Goal: Task Accomplishment & Management: Manage account settings

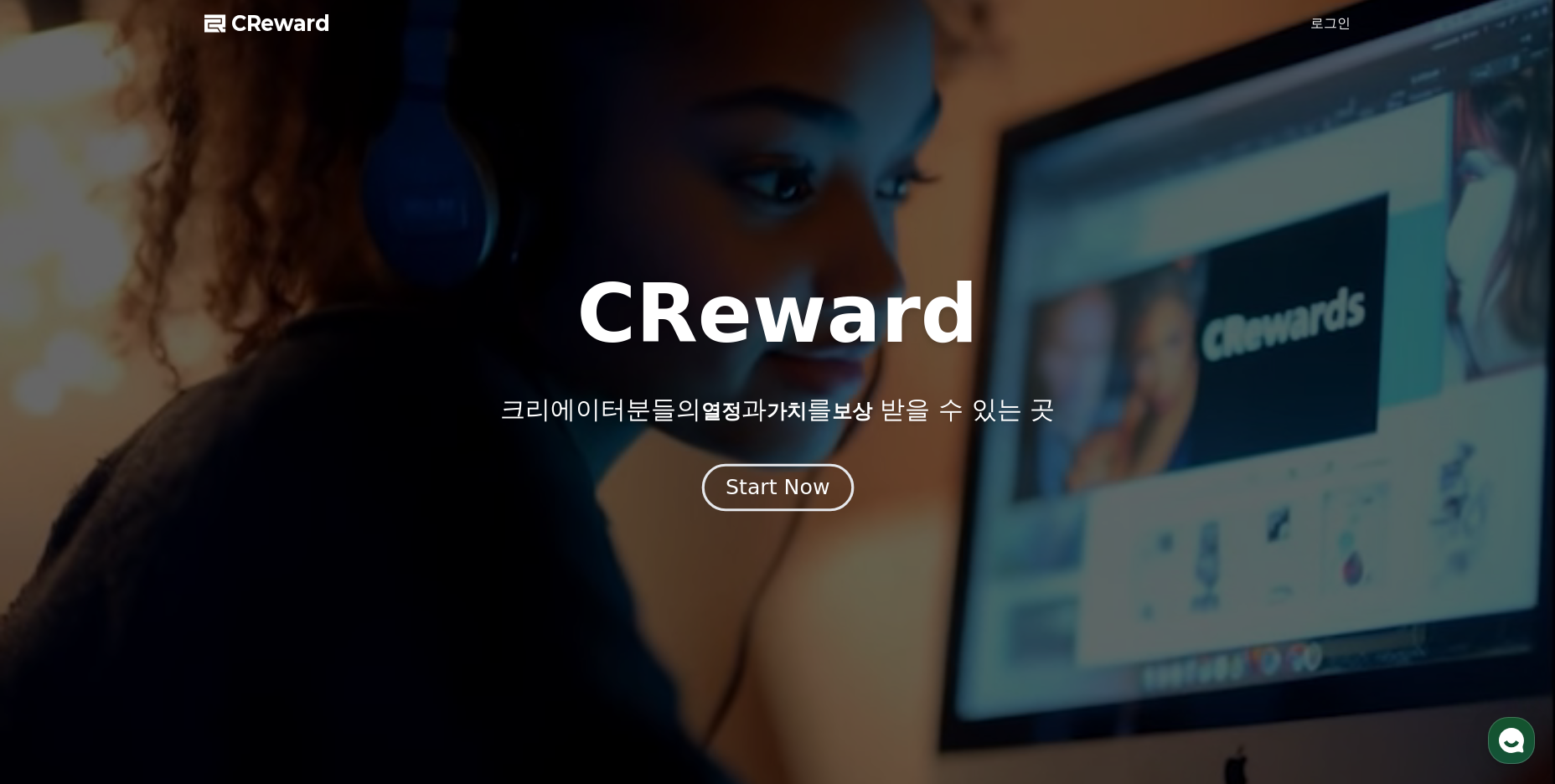
click at [770, 496] on div "Start Now" at bounding box center [777, 487] width 104 height 29
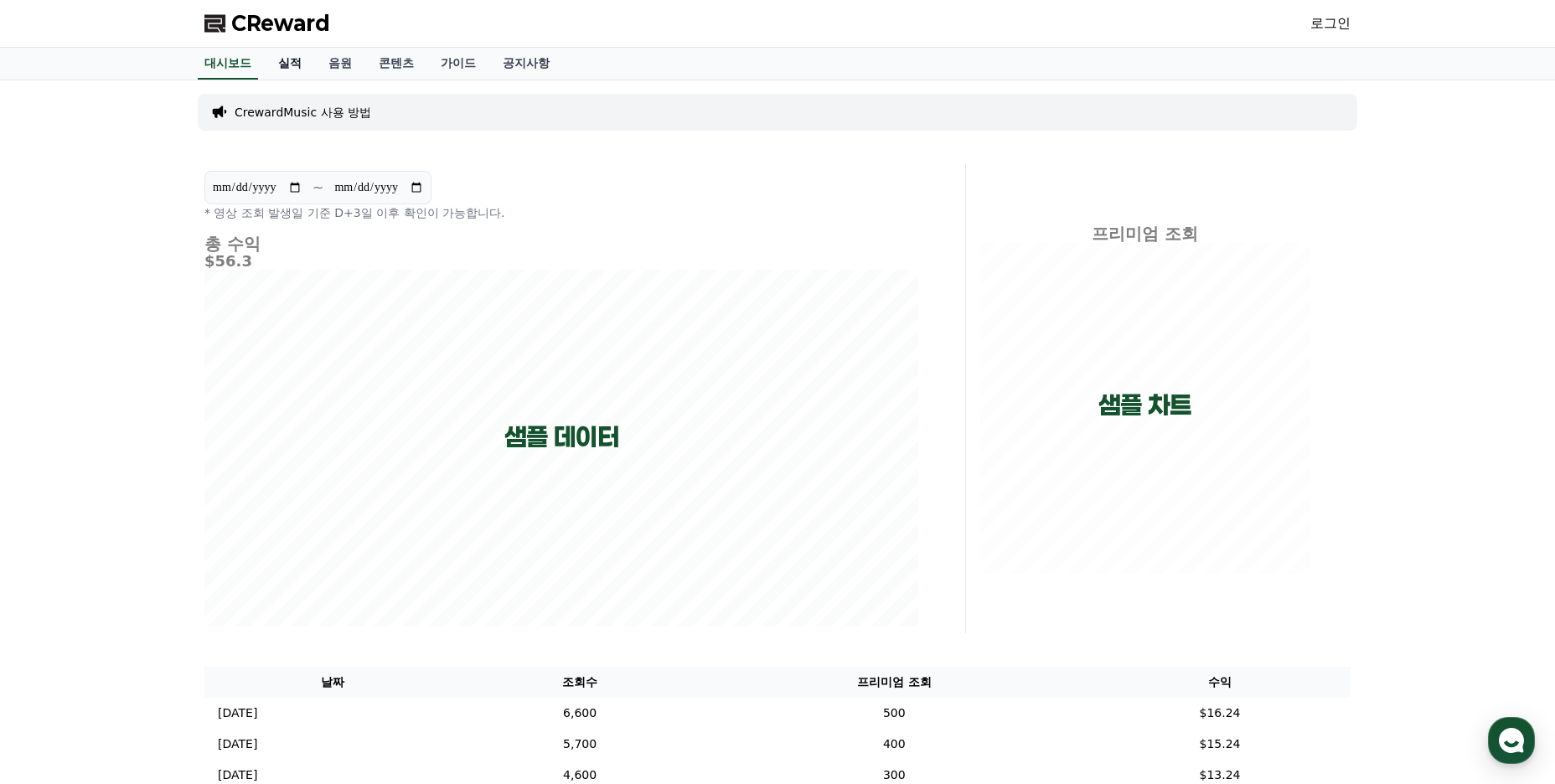
click at [293, 64] on link "실적" at bounding box center [290, 64] width 50 height 32
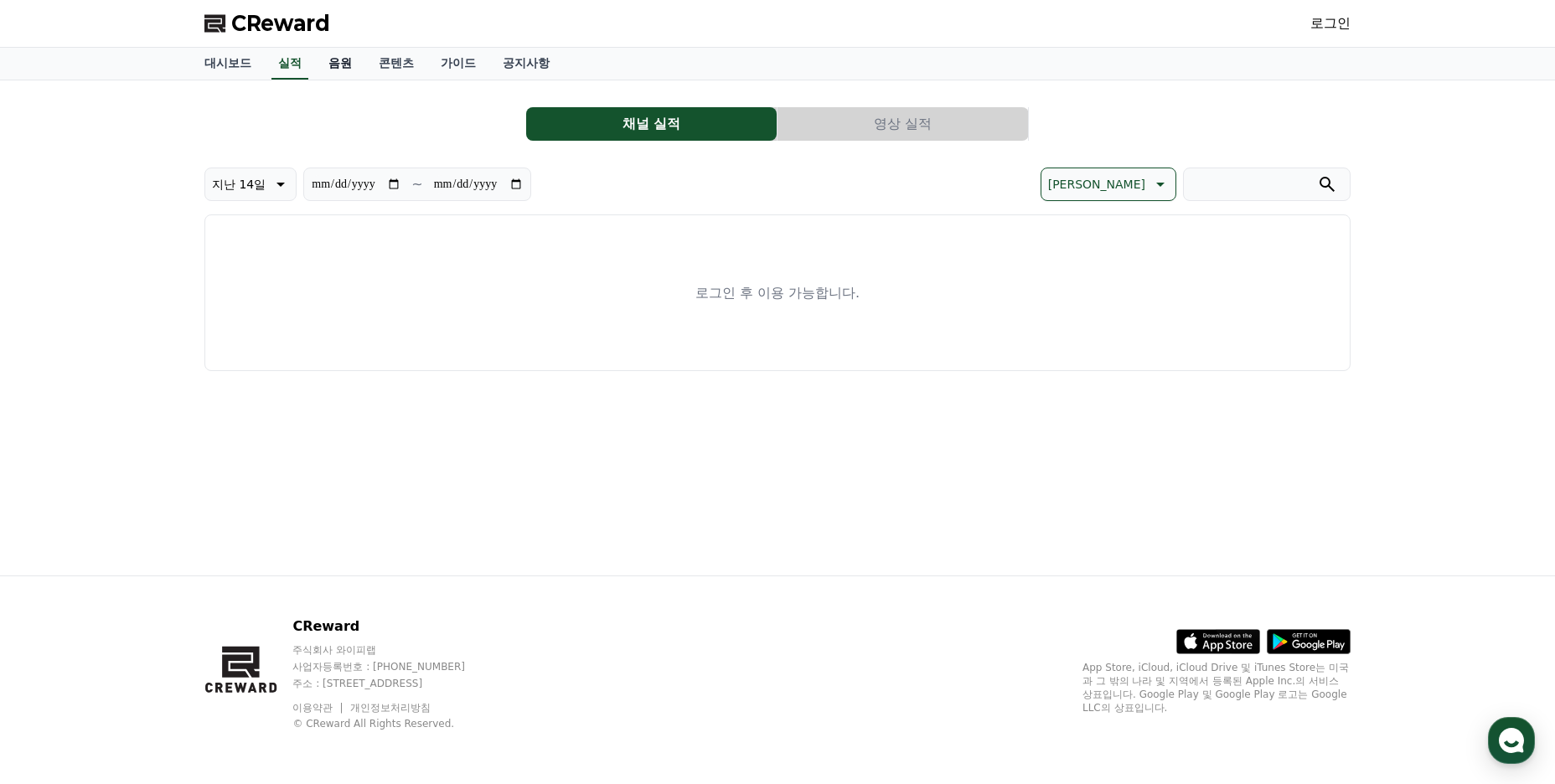
click at [337, 70] on link "음원" at bounding box center [340, 64] width 50 height 32
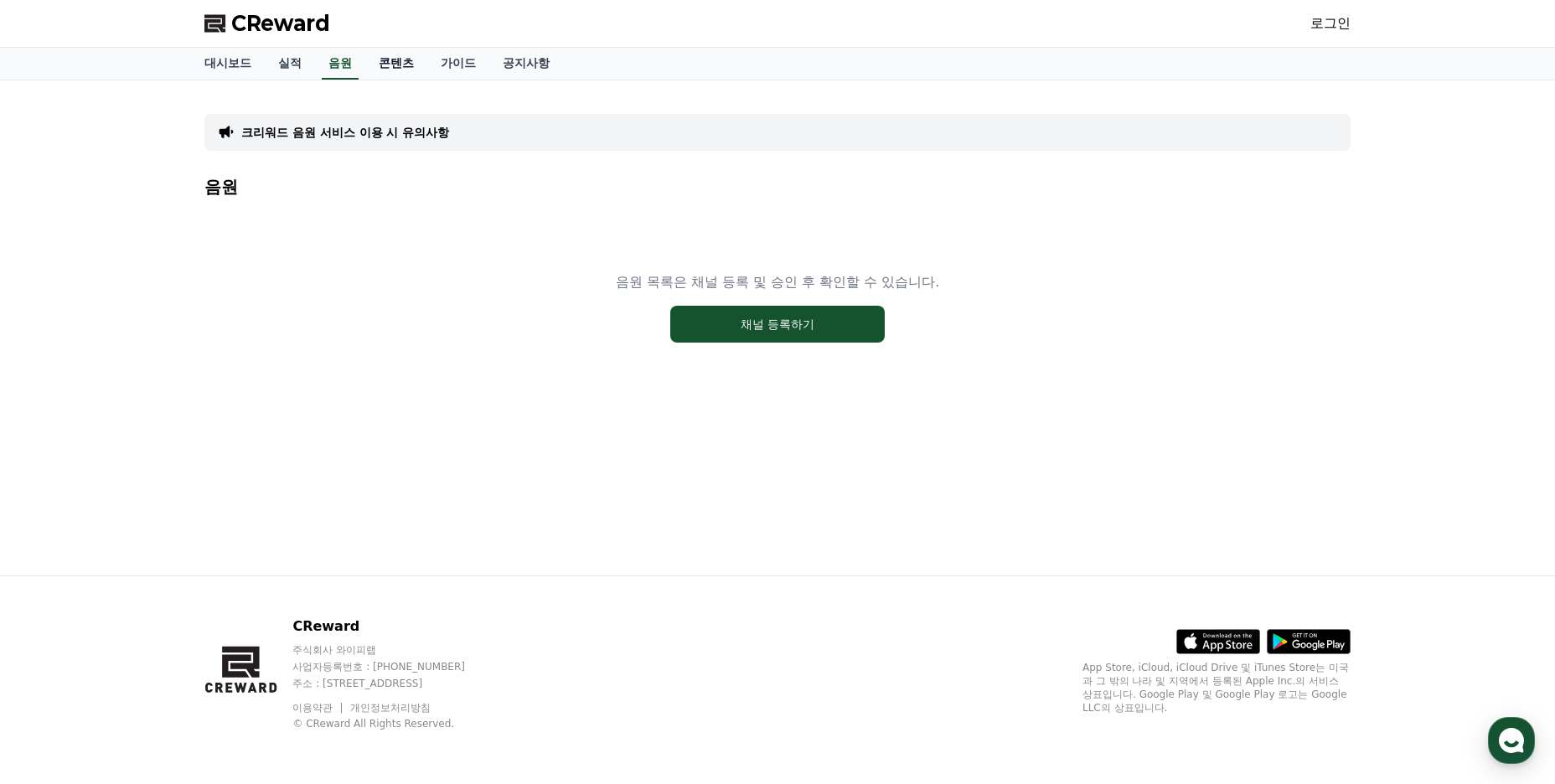
click at [392, 64] on link "콘텐츠" at bounding box center [396, 64] width 62 height 32
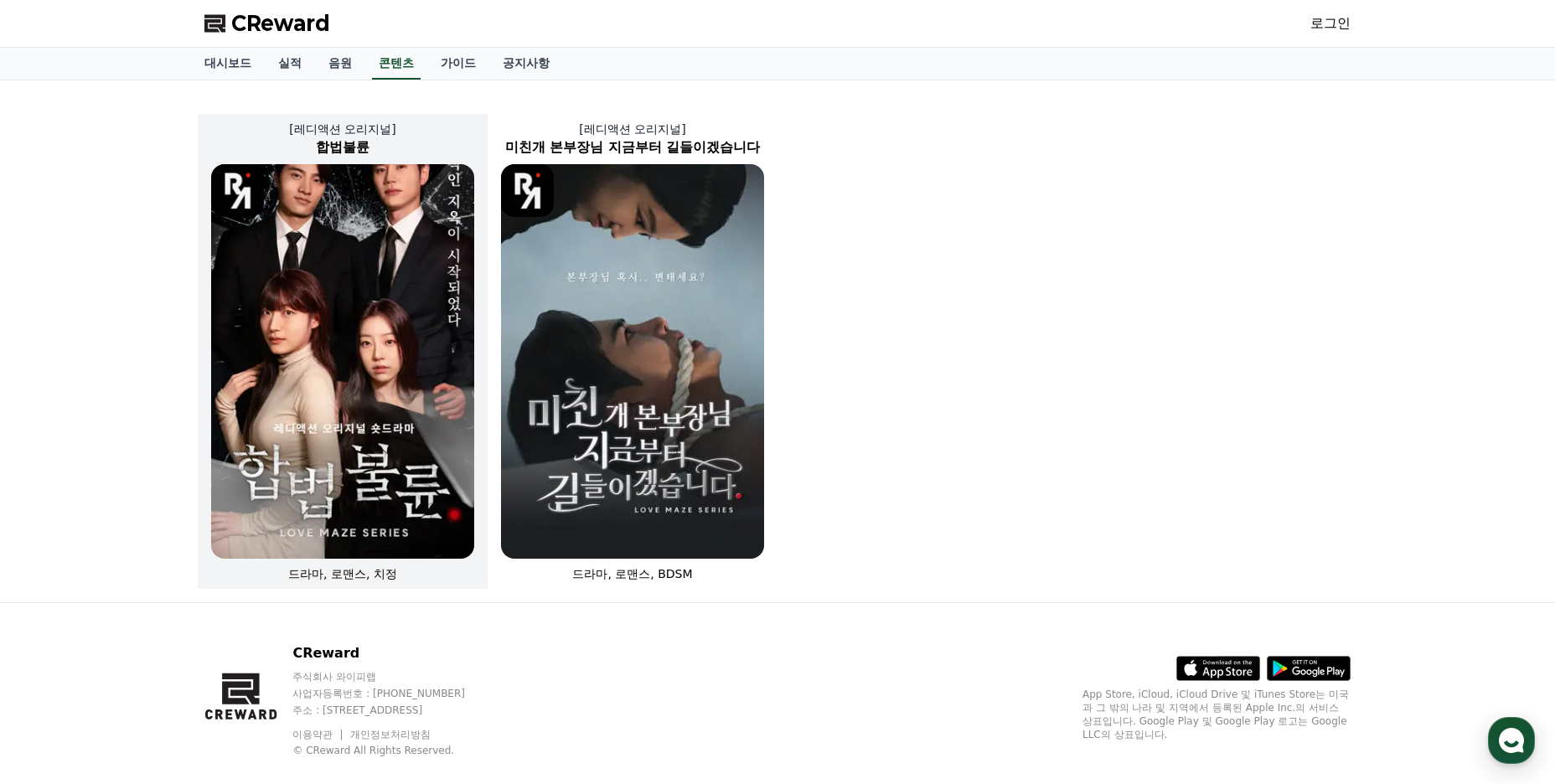
click at [286, 309] on img at bounding box center [342, 361] width 263 height 395
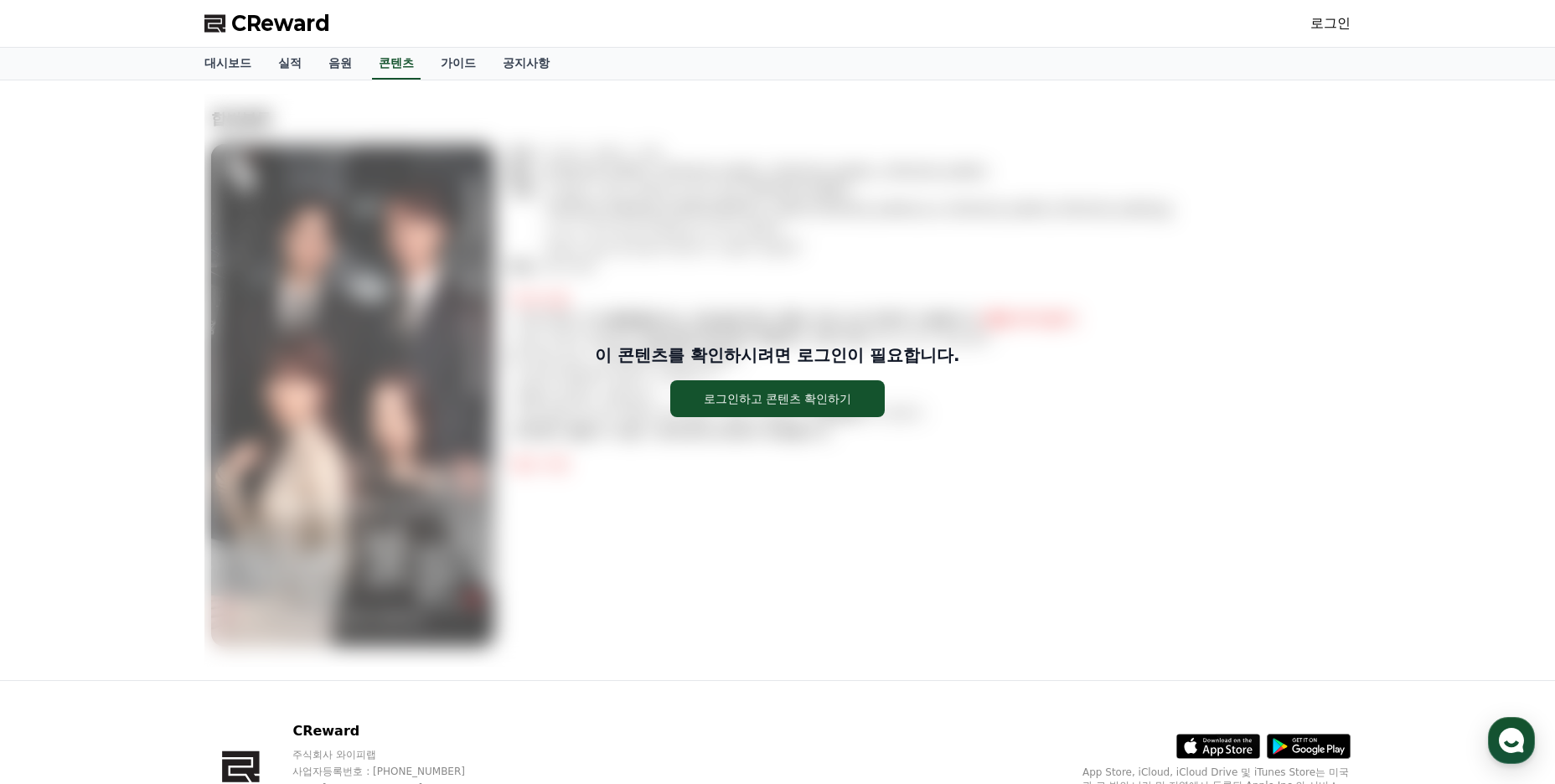
click at [343, 295] on div "이 콘텐츠를 확인하시려면 로그인이 필요합니다. 로그인하고 콘텐츠 확인하기" at bounding box center [778, 380] width 1146 height 573
click at [757, 248] on div "이 콘텐츠를 확인하시려면 로그인이 필요합니다. 로그인하고 콘텐츠 확인하기" at bounding box center [778, 380] width 1146 height 573
click at [340, 62] on link "음원" at bounding box center [340, 64] width 50 height 32
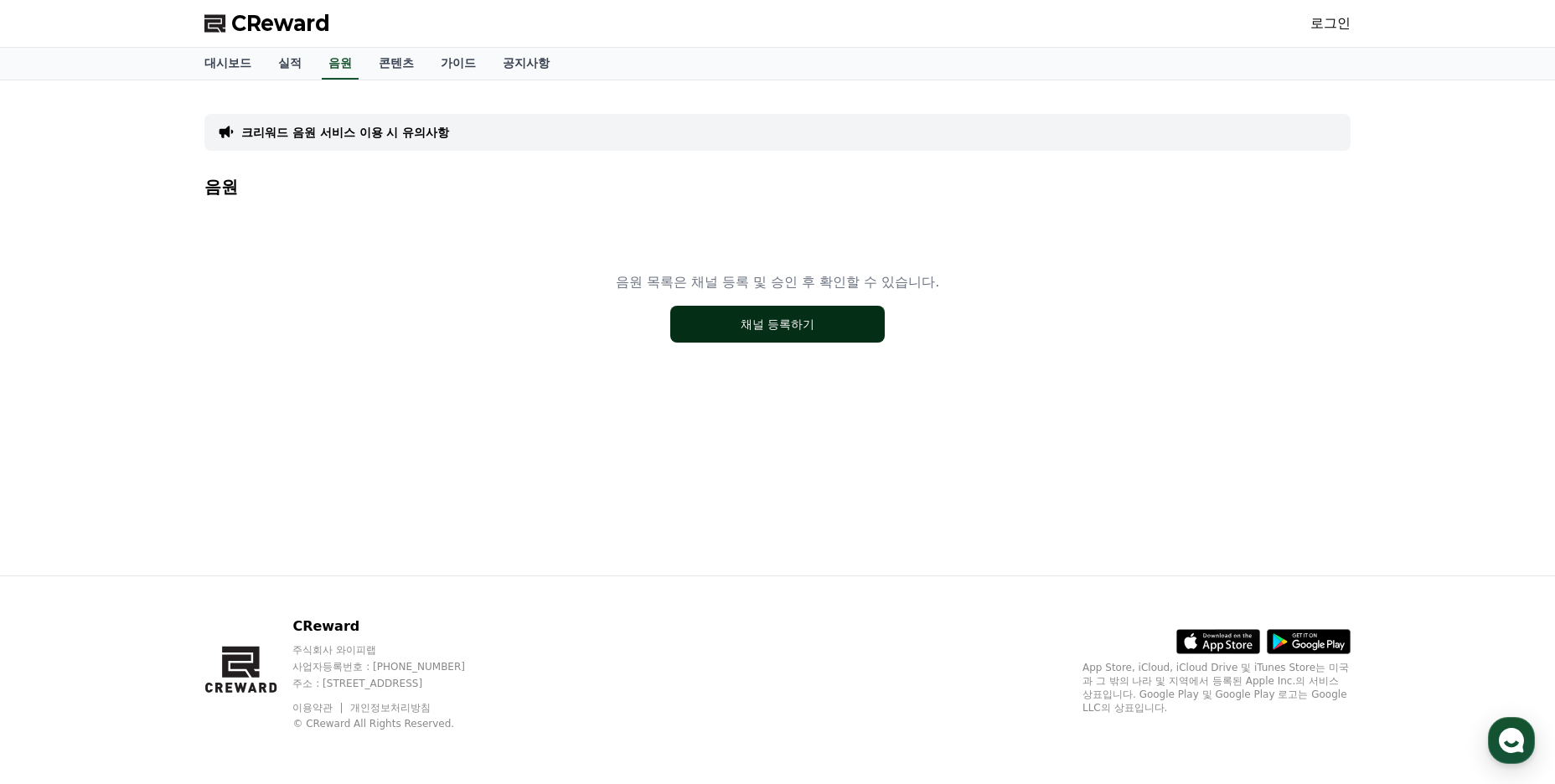
click at [735, 331] on button "채널 등록하기" at bounding box center [777, 325] width 214 height 37
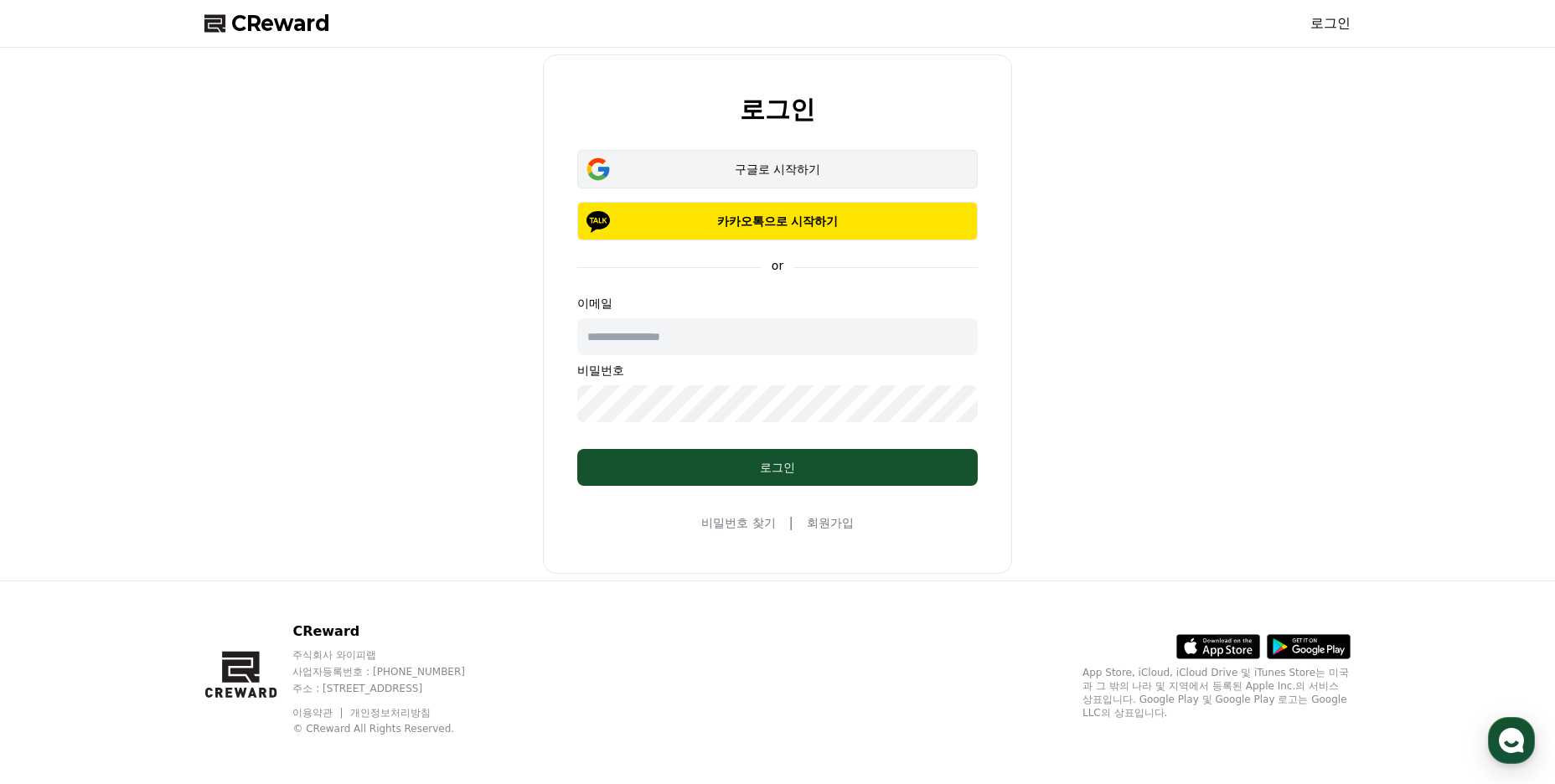
click at [776, 165] on div "구글로 시작하기" at bounding box center [778, 169] width 352 height 17
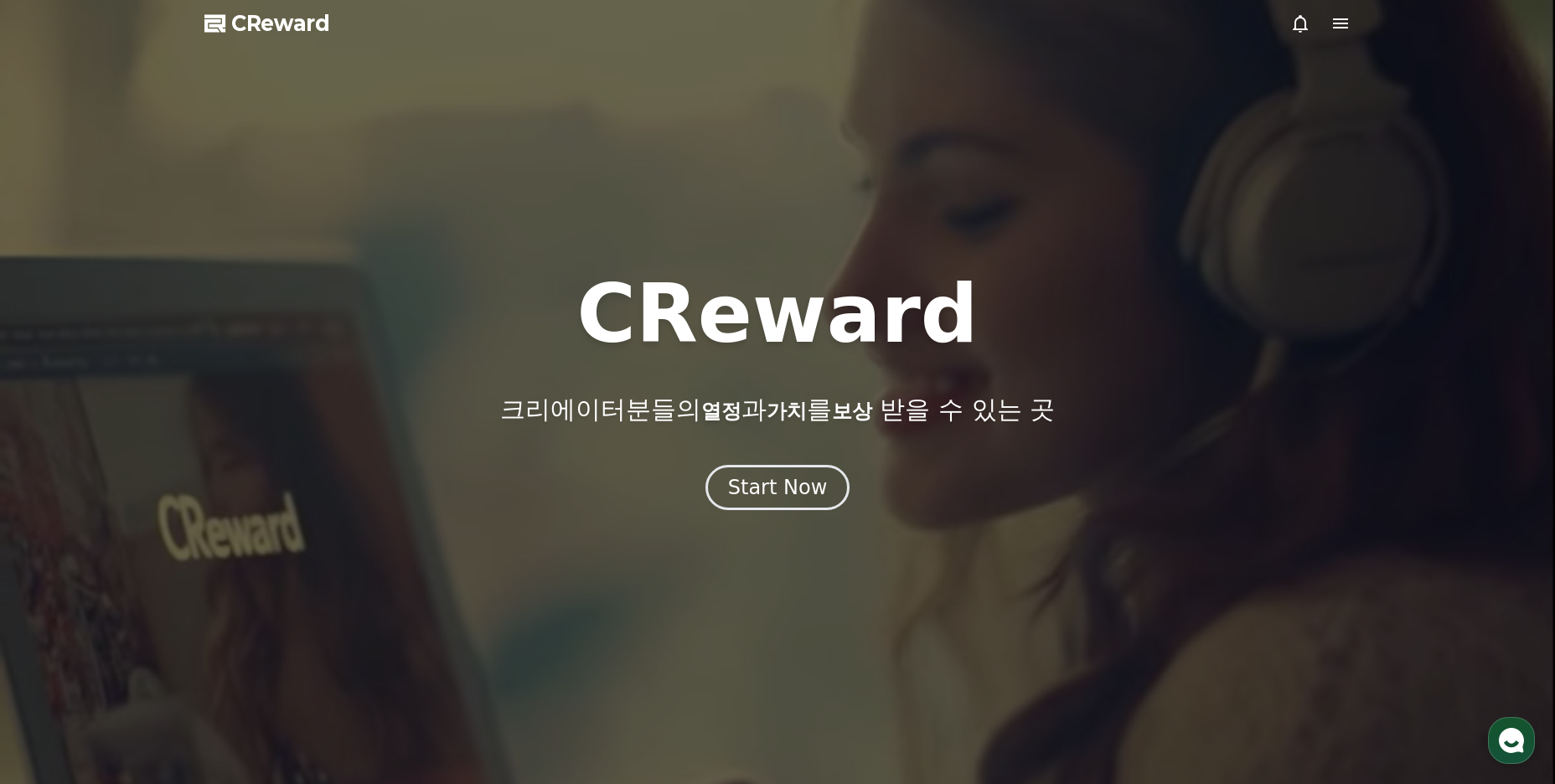
click at [1346, 26] on icon at bounding box center [1341, 23] width 20 height 20
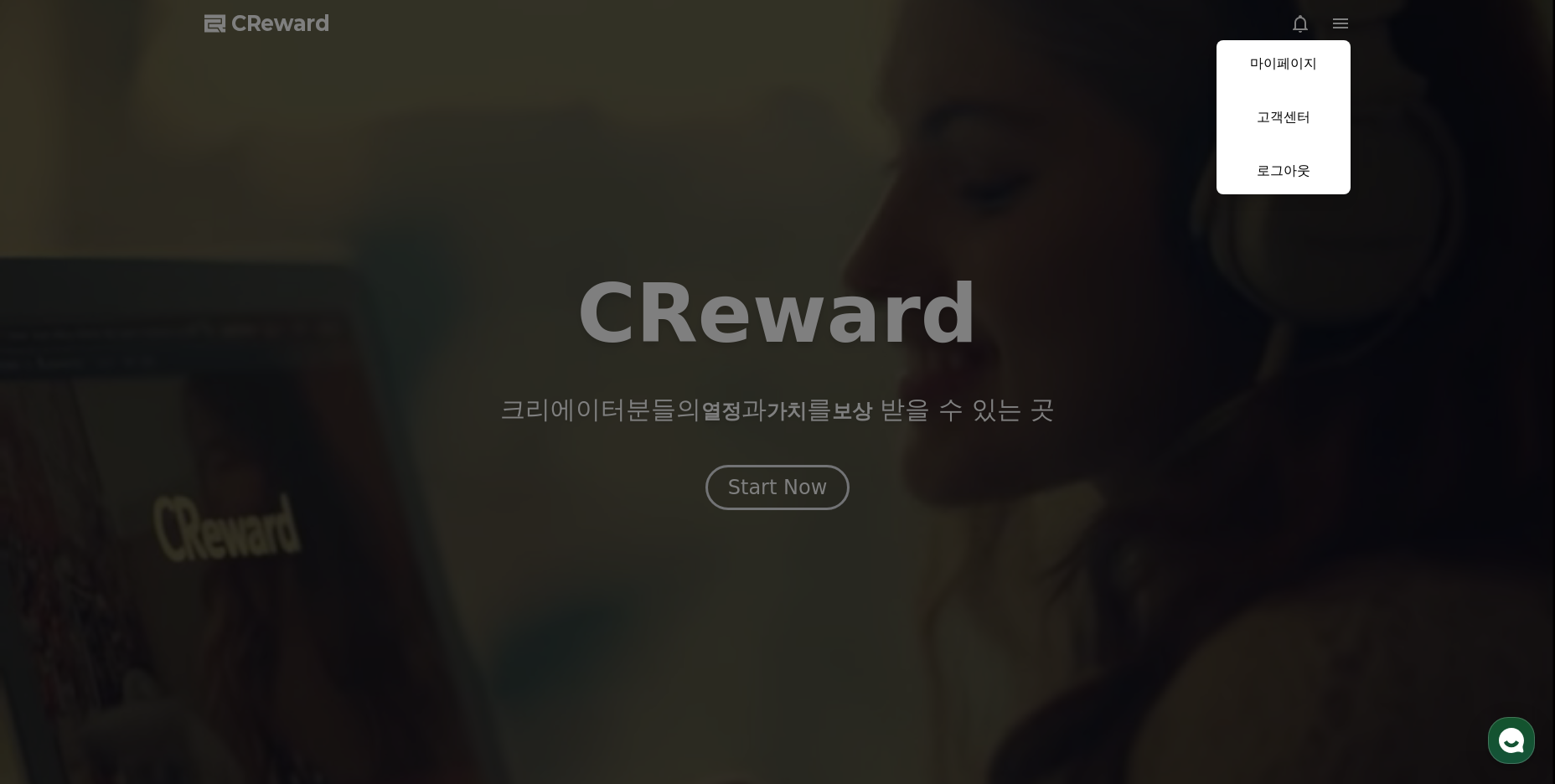
click at [678, 129] on button "close" at bounding box center [777, 392] width 1555 height 784
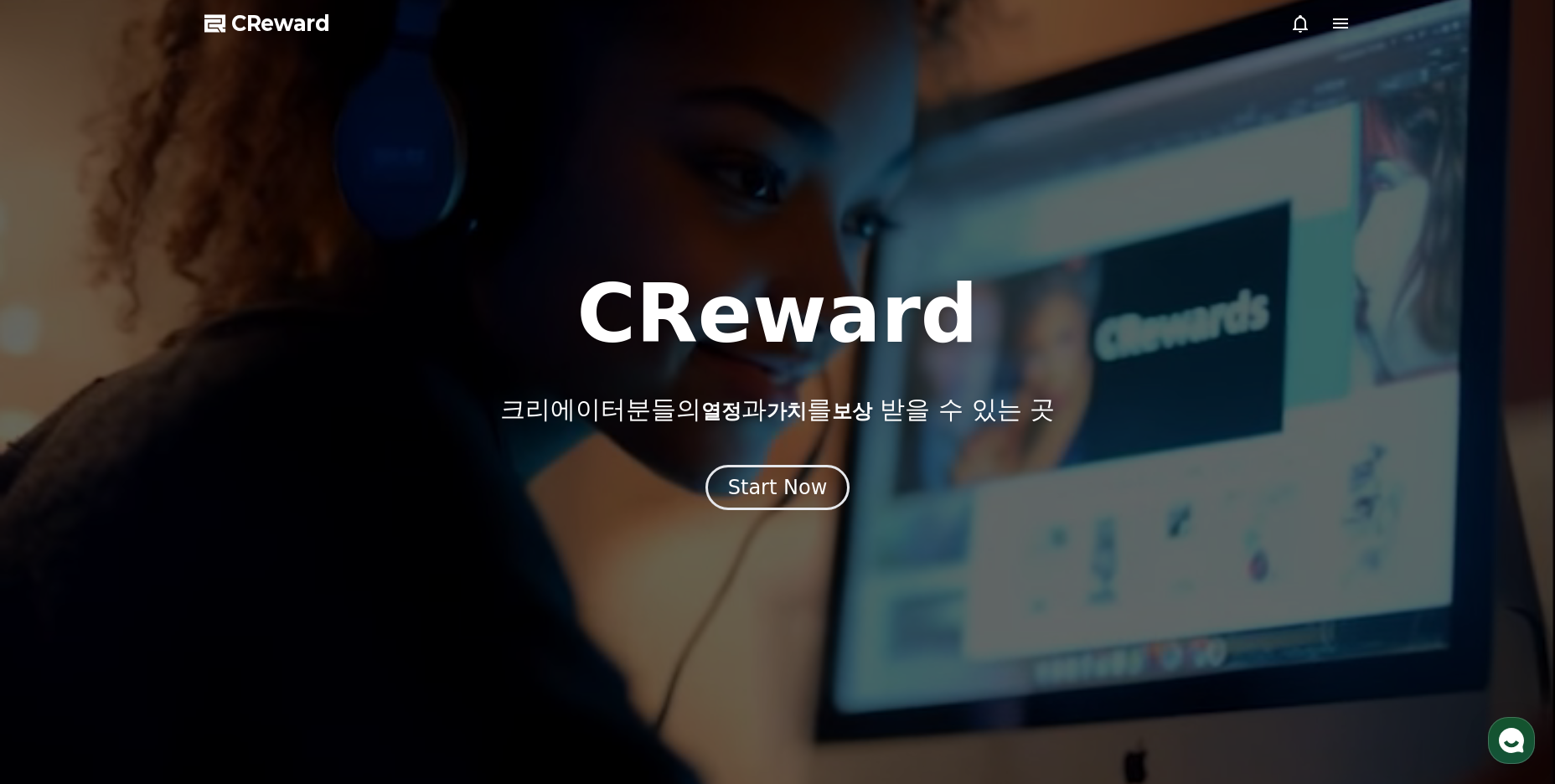
click at [312, 30] on span "CReward" at bounding box center [280, 23] width 99 height 27
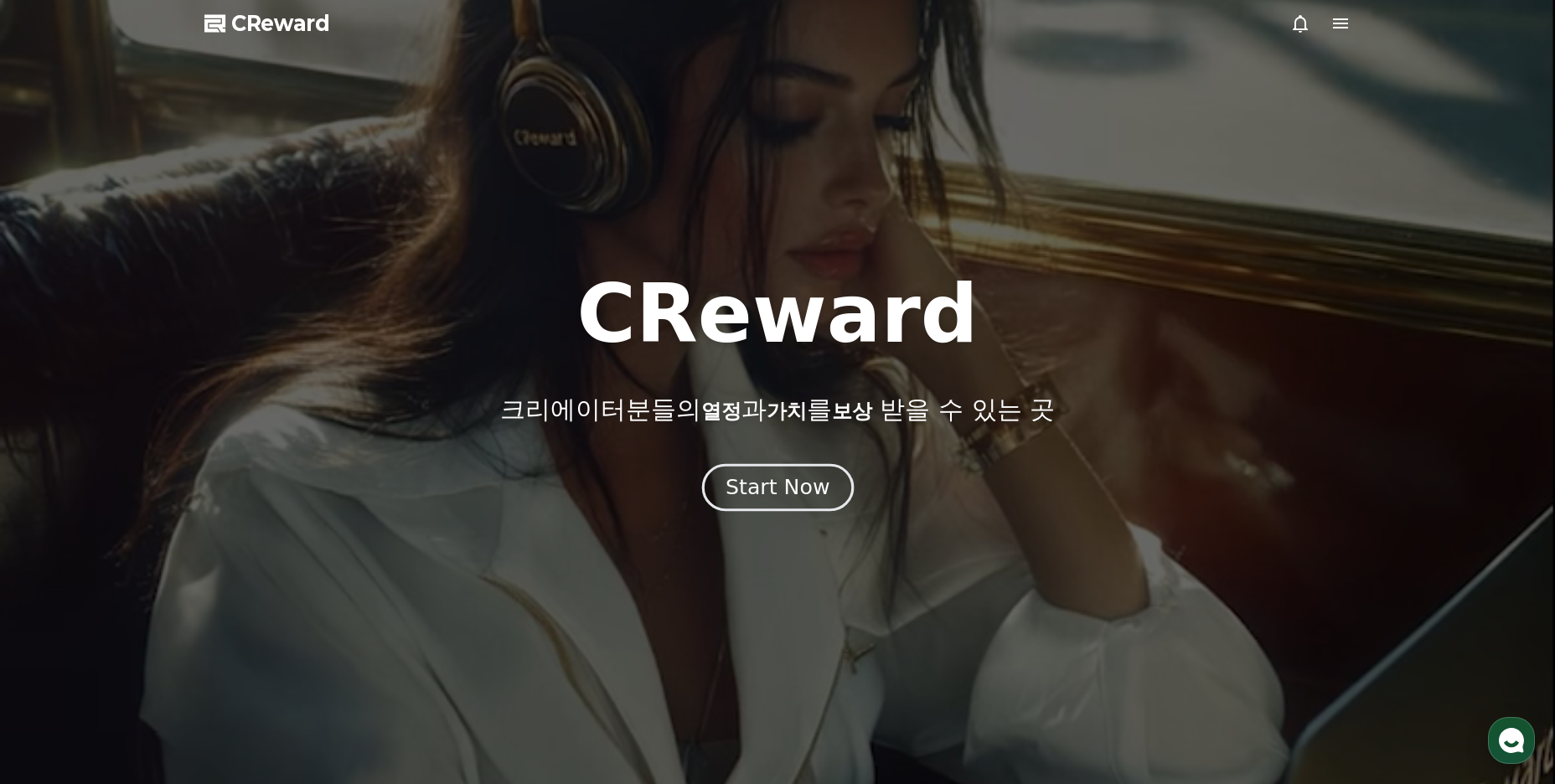
click at [771, 505] on button "Start Now" at bounding box center [777, 488] width 151 height 48
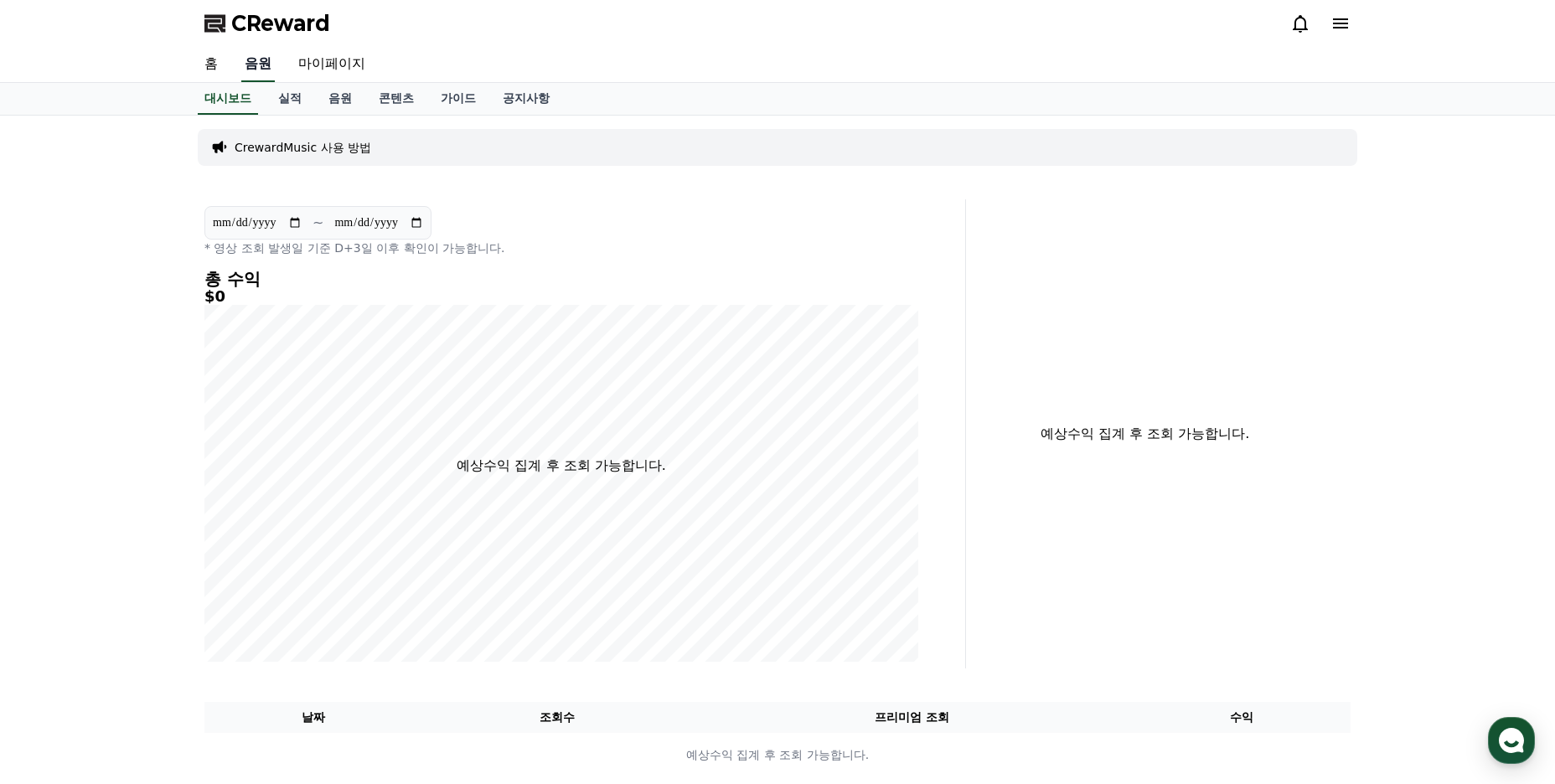
click at [262, 62] on link "음원" at bounding box center [258, 65] width 33 height 35
click at [217, 64] on link "홈" at bounding box center [211, 65] width 40 height 35
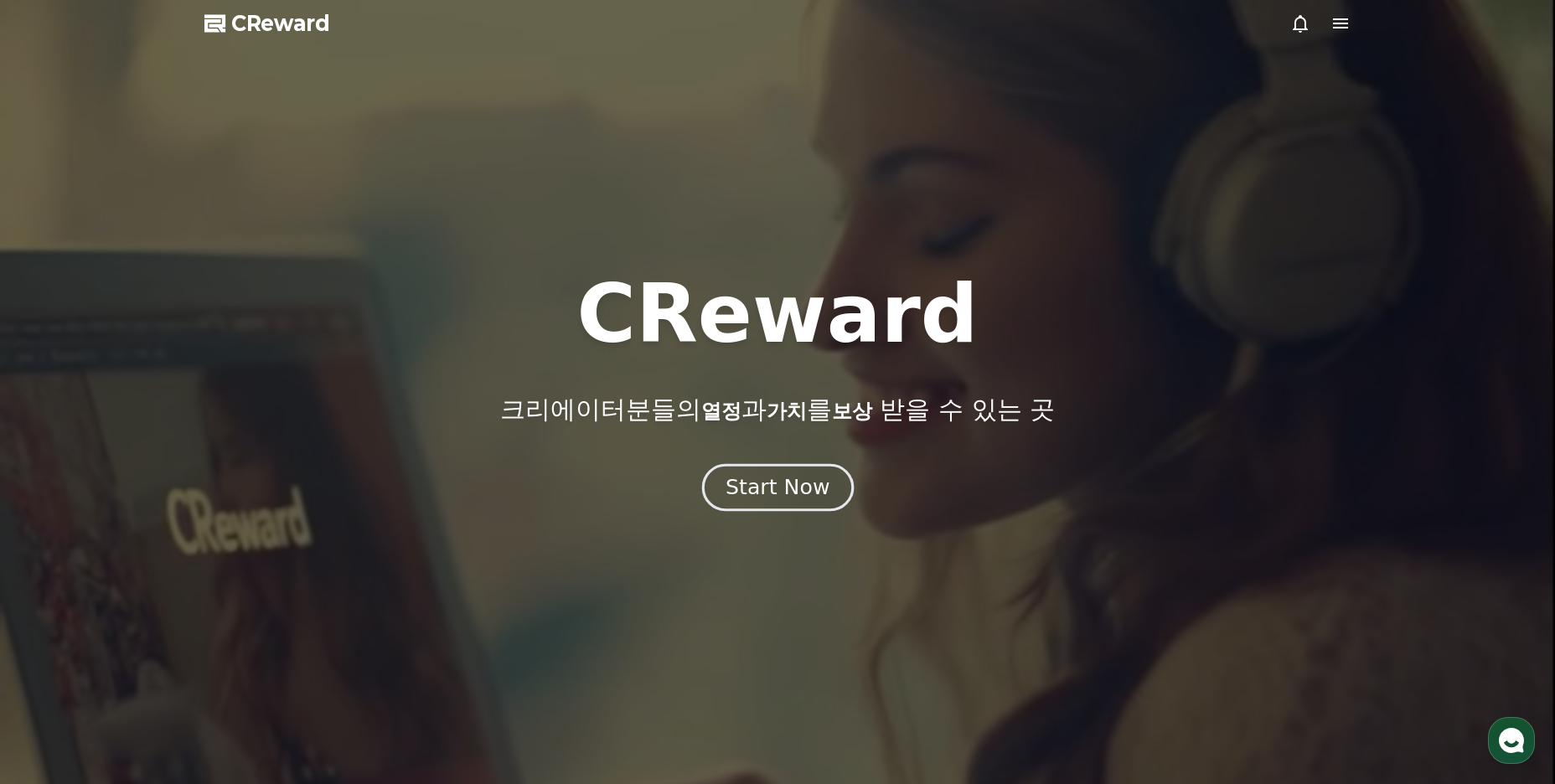
click at [754, 477] on div "Start Now" at bounding box center [777, 487] width 104 height 29
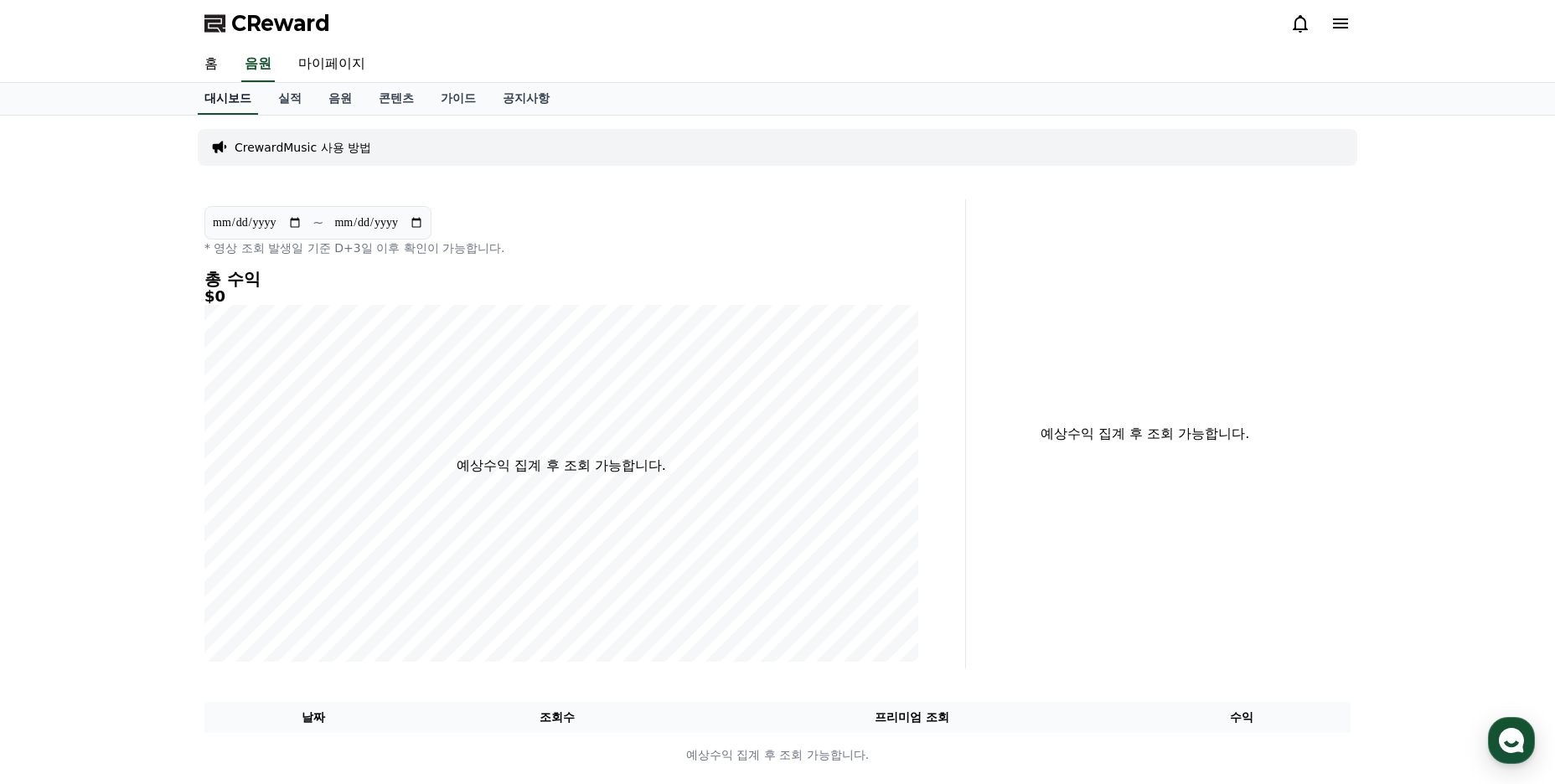
click at [226, 106] on link "대시보드" at bounding box center [228, 99] width 60 height 32
click at [291, 101] on link "실적" at bounding box center [290, 99] width 50 height 32
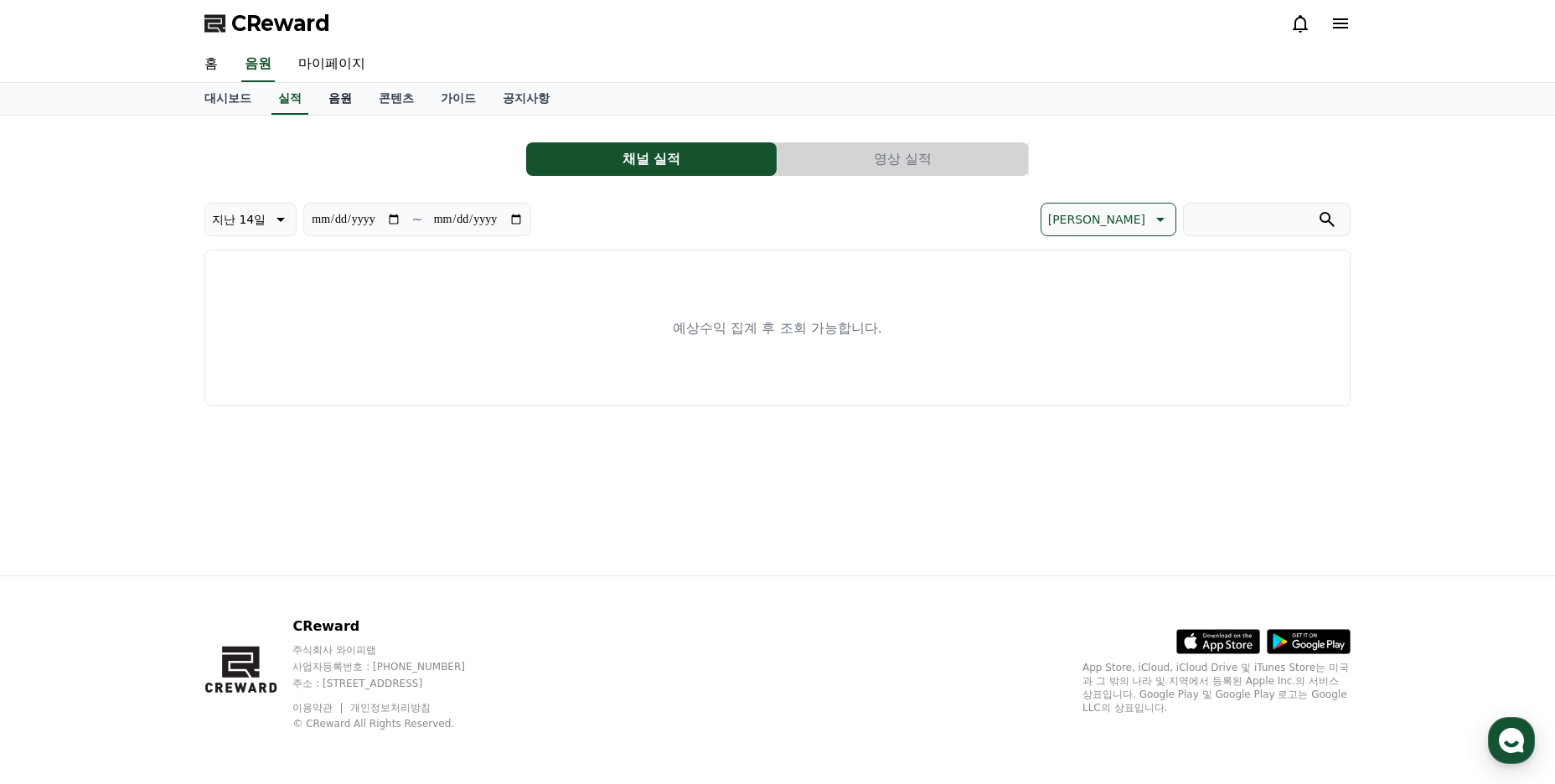
click at [340, 101] on link "음원" at bounding box center [340, 99] width 50 height 32
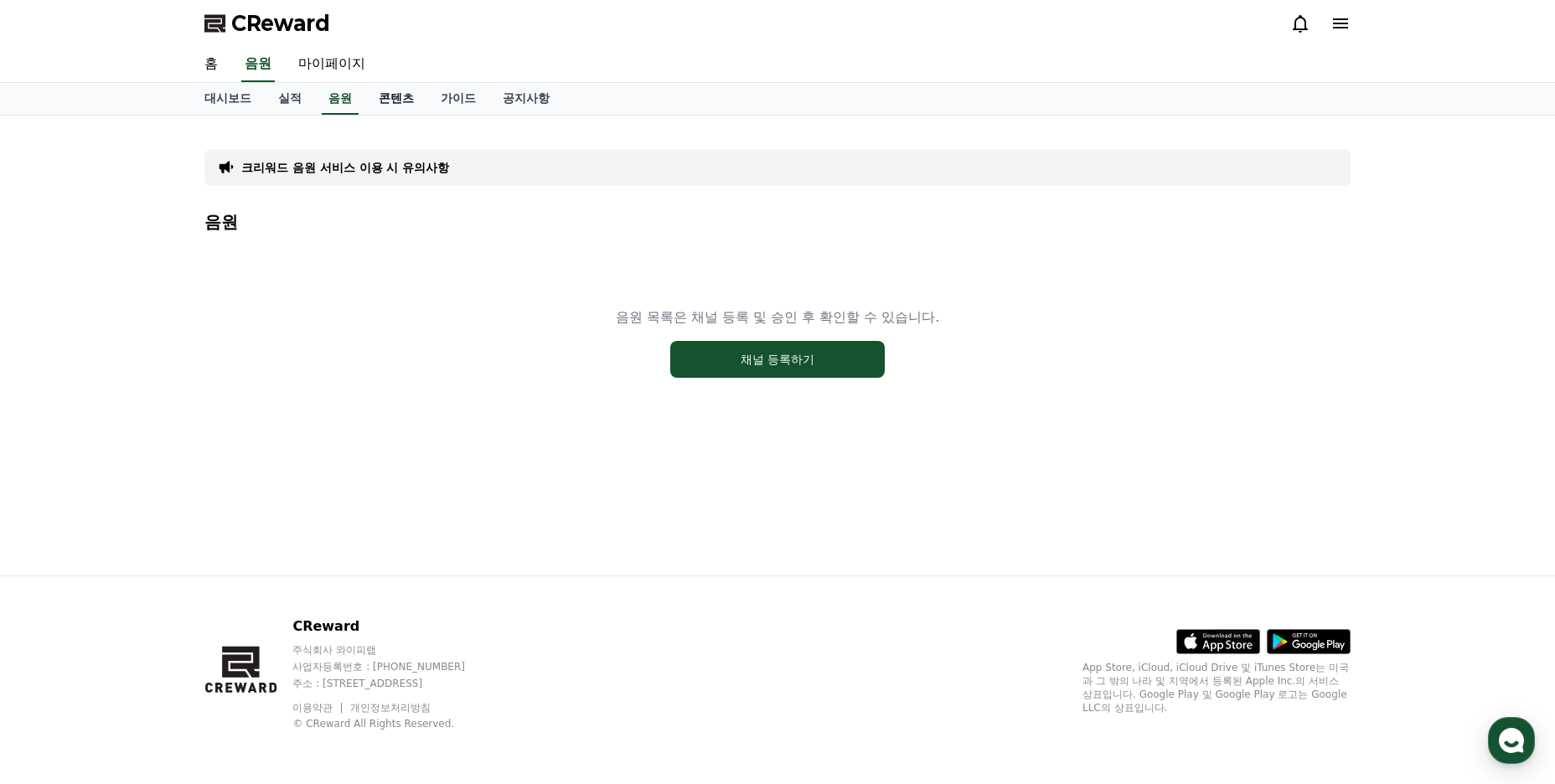
click at [390, 96] on link "콘텐츠" at bounding box center [396, 99] width 62 height 32
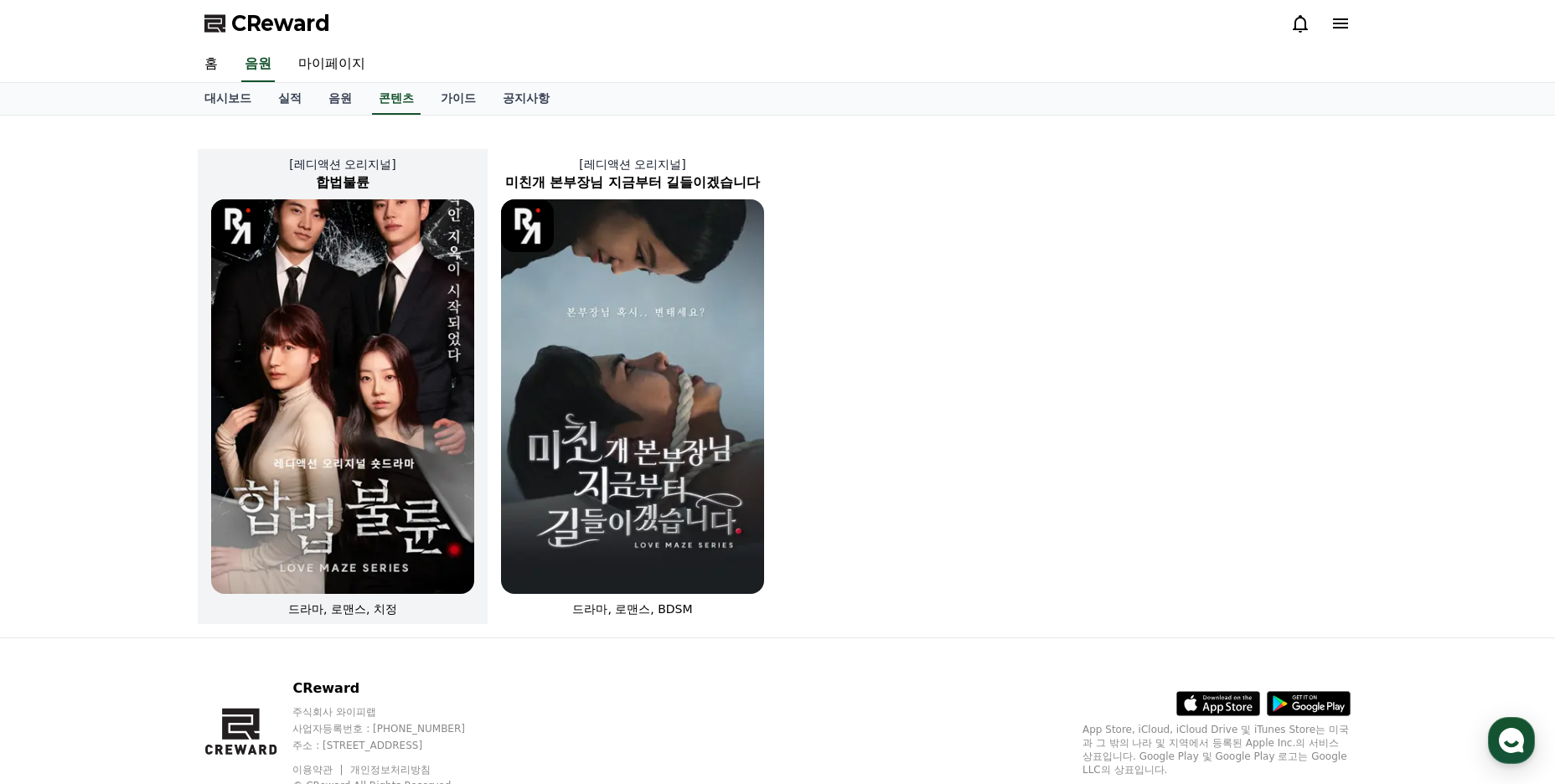
click at [381, 330] on img at bounding box center [342, 396] width 263 height 395
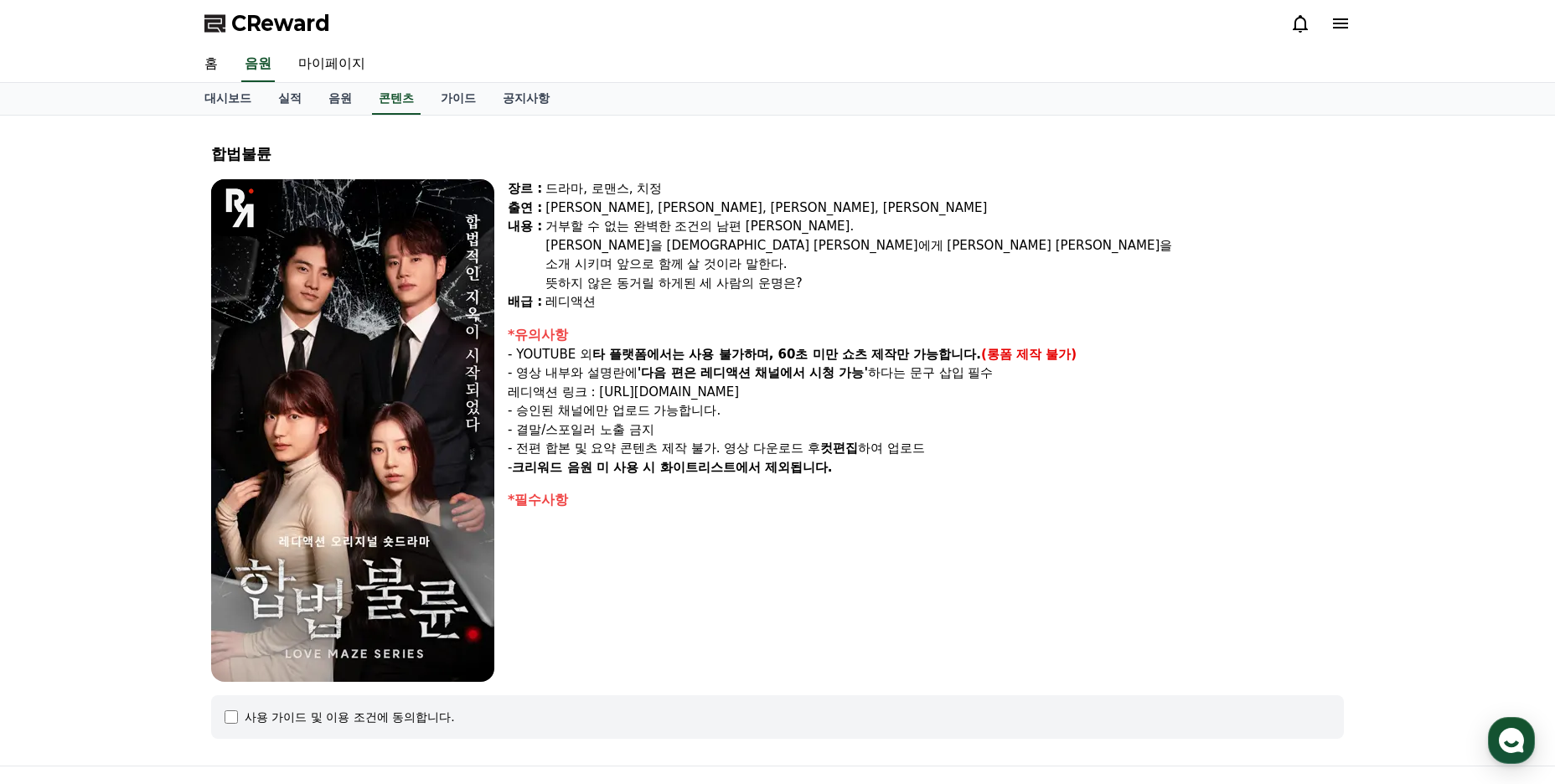
drag, startPoint x: 605, startPoint y: 392, endPoint x: 837, endPoint y: 392, distance: 232.0
click at [837, 392] on p "레디액션 링크 : https://www.youtube.com/@readyaction" at bounding box center [926, 393] width 837 height 19
copy p "https://www.youtube.com/@readyaction"
click at [348, 106] on link "음원" at bounding box center [340, 99] width 50 height 32
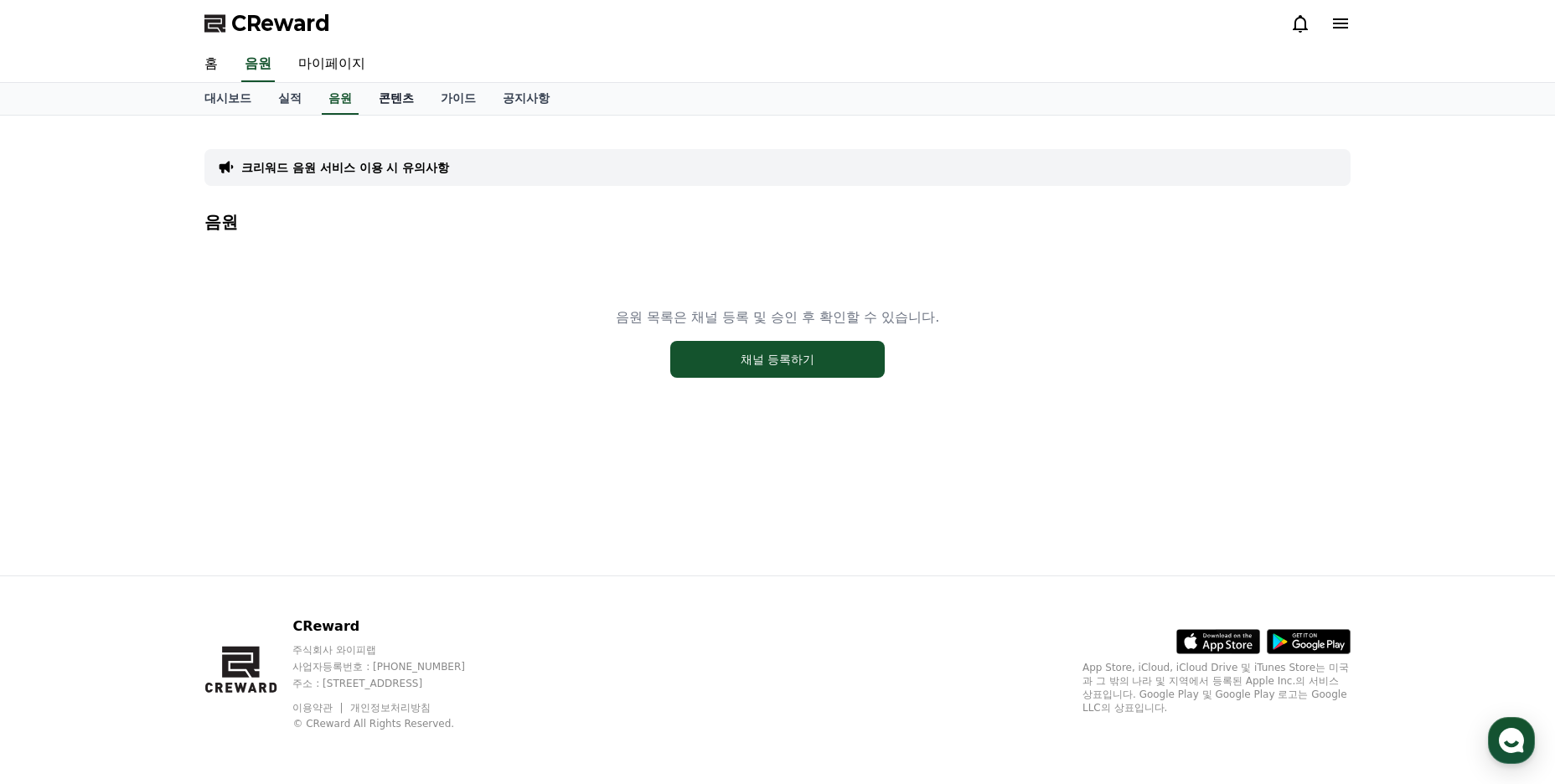
click at [390, 99] on link "콘텐츠" at bounding box center [396, 99] width 62 height 32
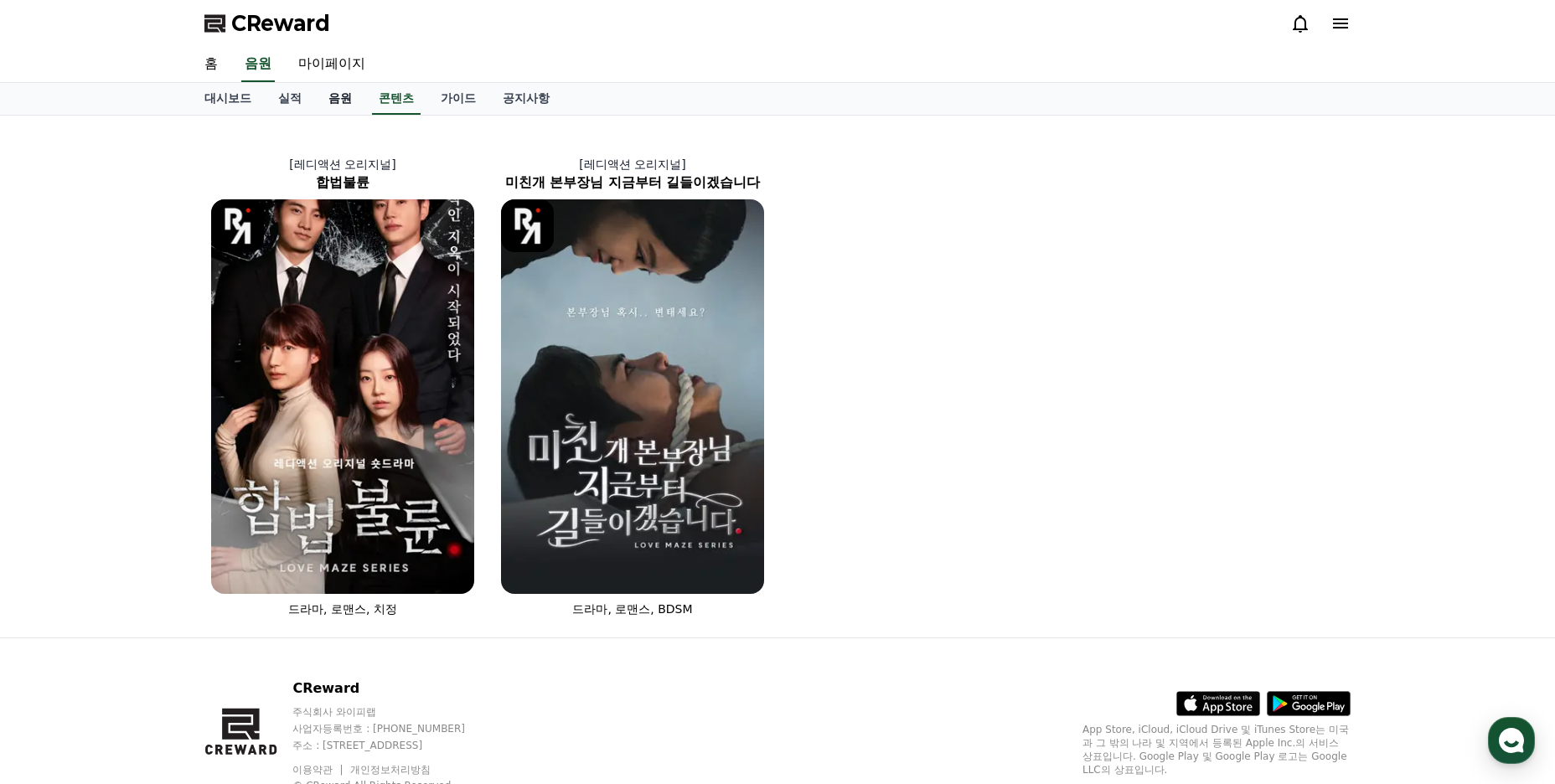
click at [345, 101] on link "음원" at bounding box center [340, 99] width 50 height 32
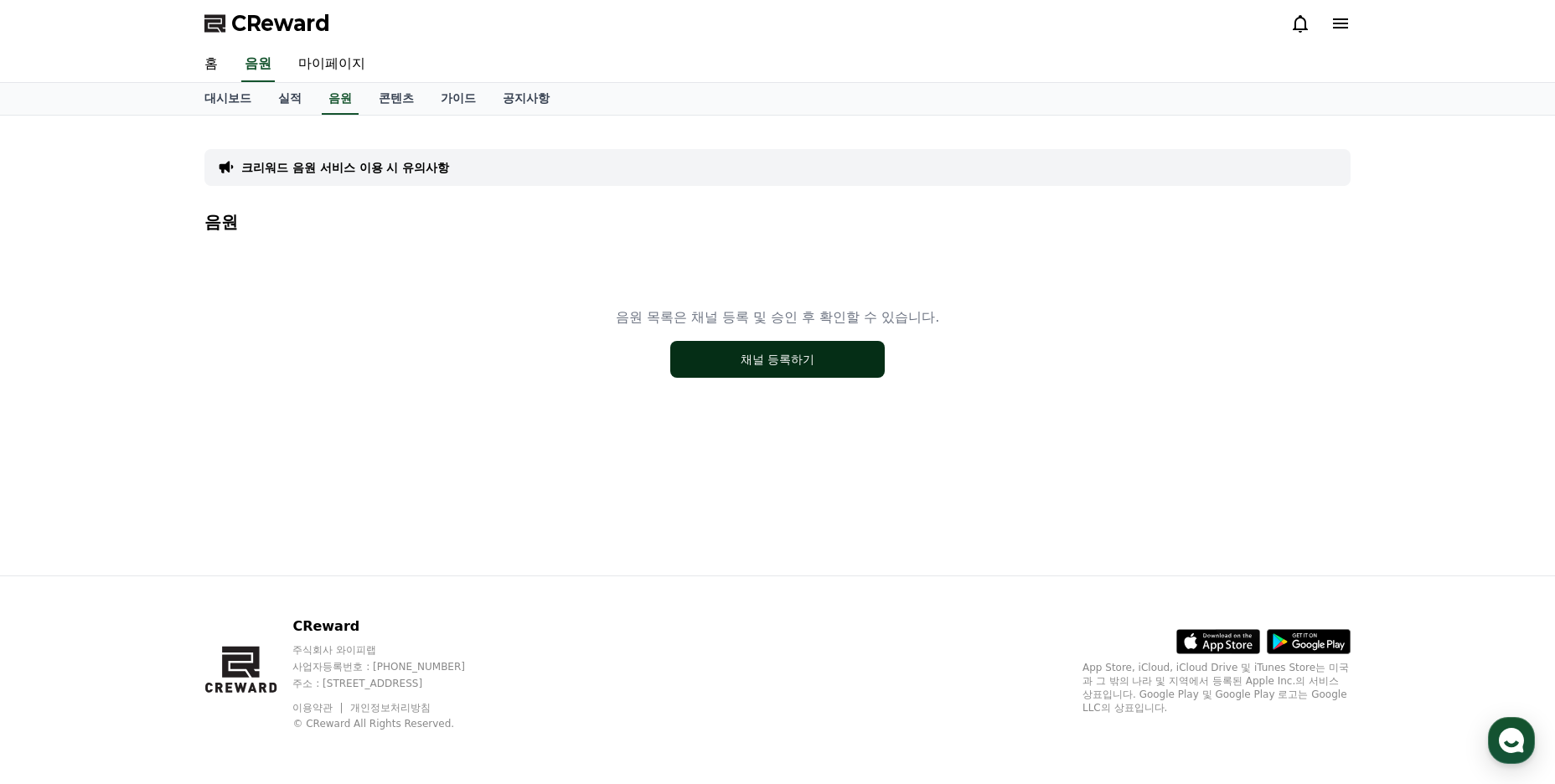
click at [761, 358] on button "채널 등록하기" at bounding box center [777, 360] width 214 height 37
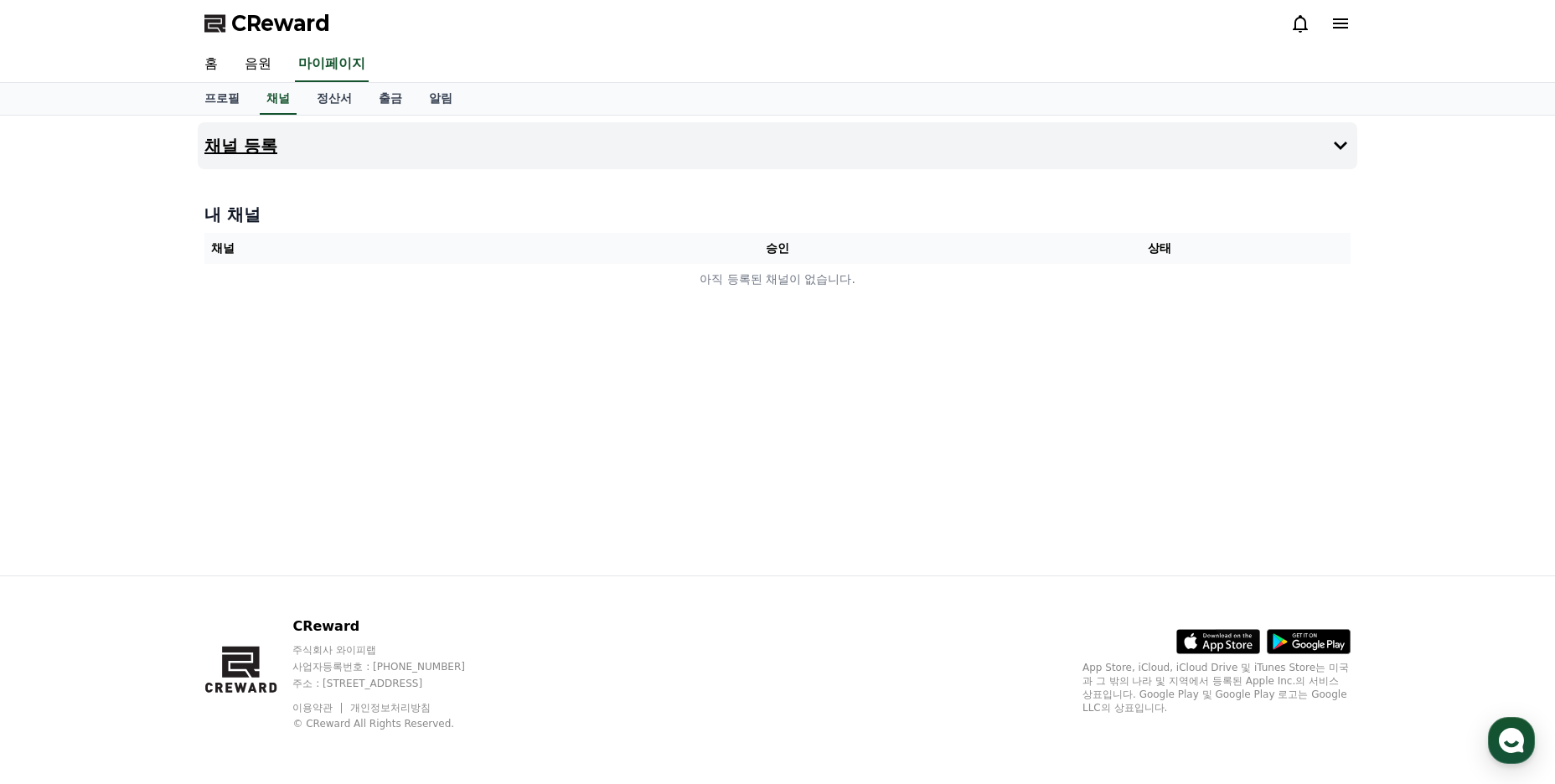
click at [551, 154] on button "채널 등록" at bounding box center [777, 146] width 1159 height 47
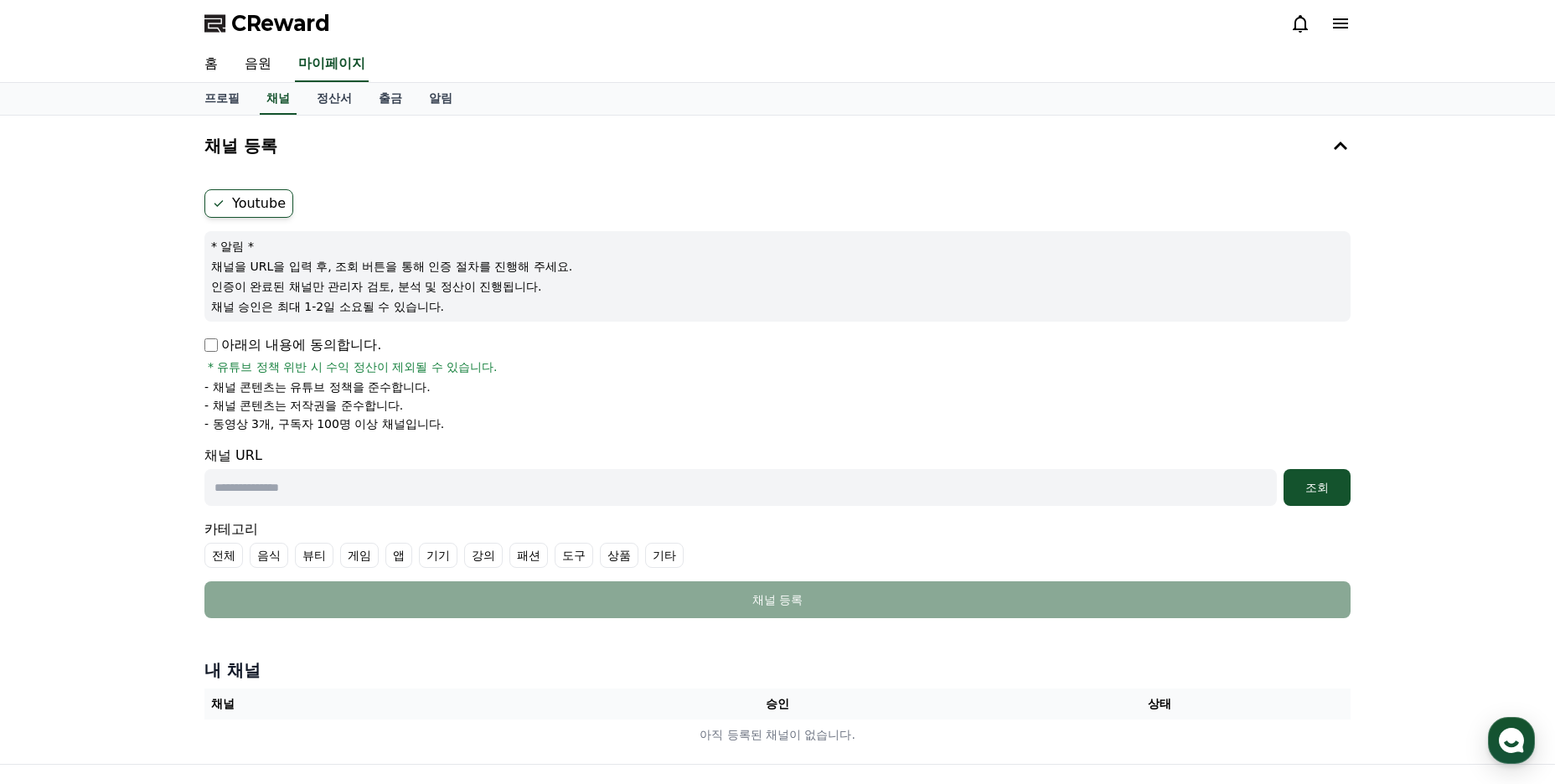
click at [360, 484] on input "text" at bounding box center [741, 487] width 1073 height 37
paste input "**********"
type input "**********"
click at [1306, 492] on div "조회" at bounding box center [1317, 487] width 53 height 17
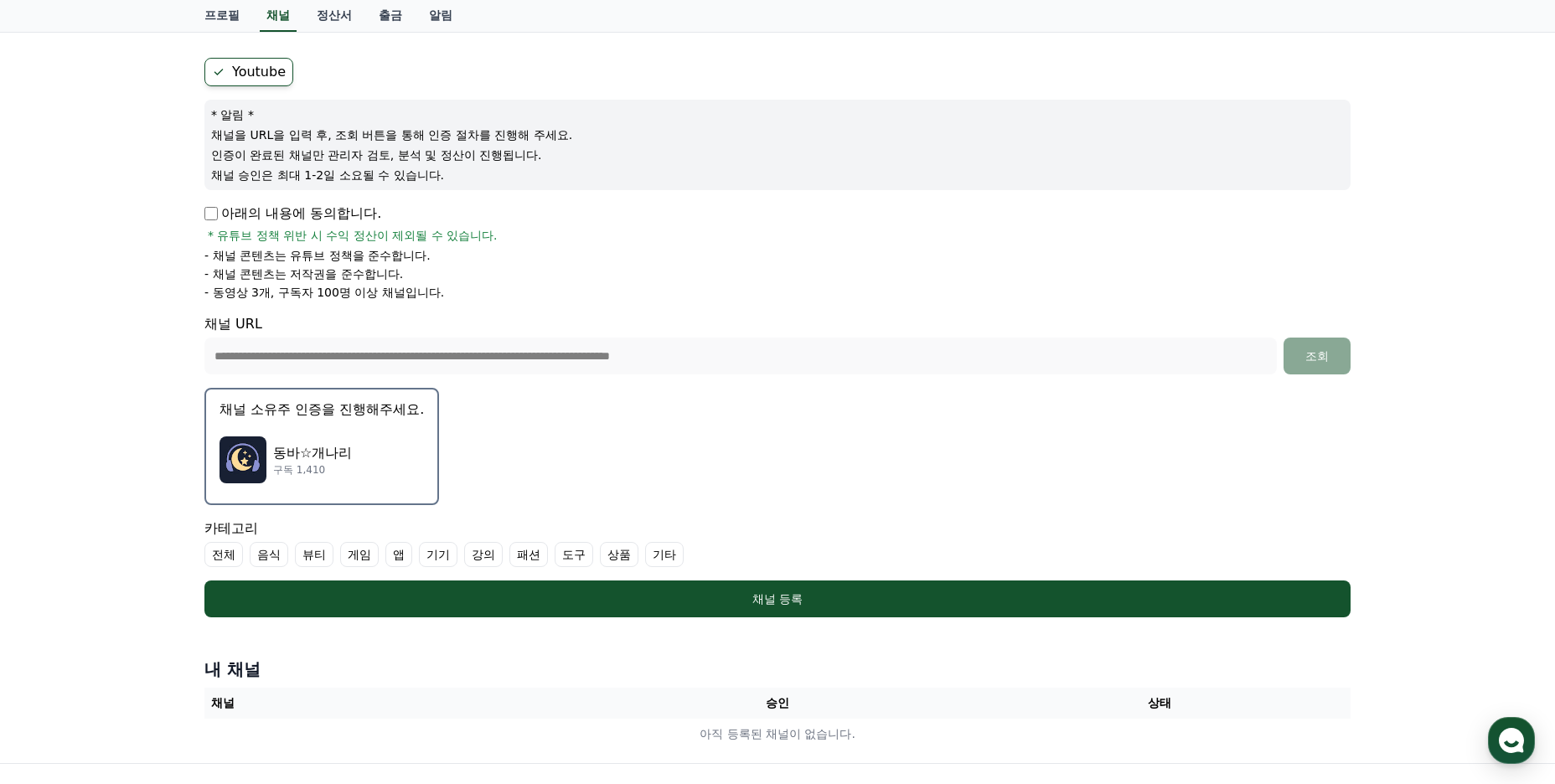
scroll to position [168, 0]
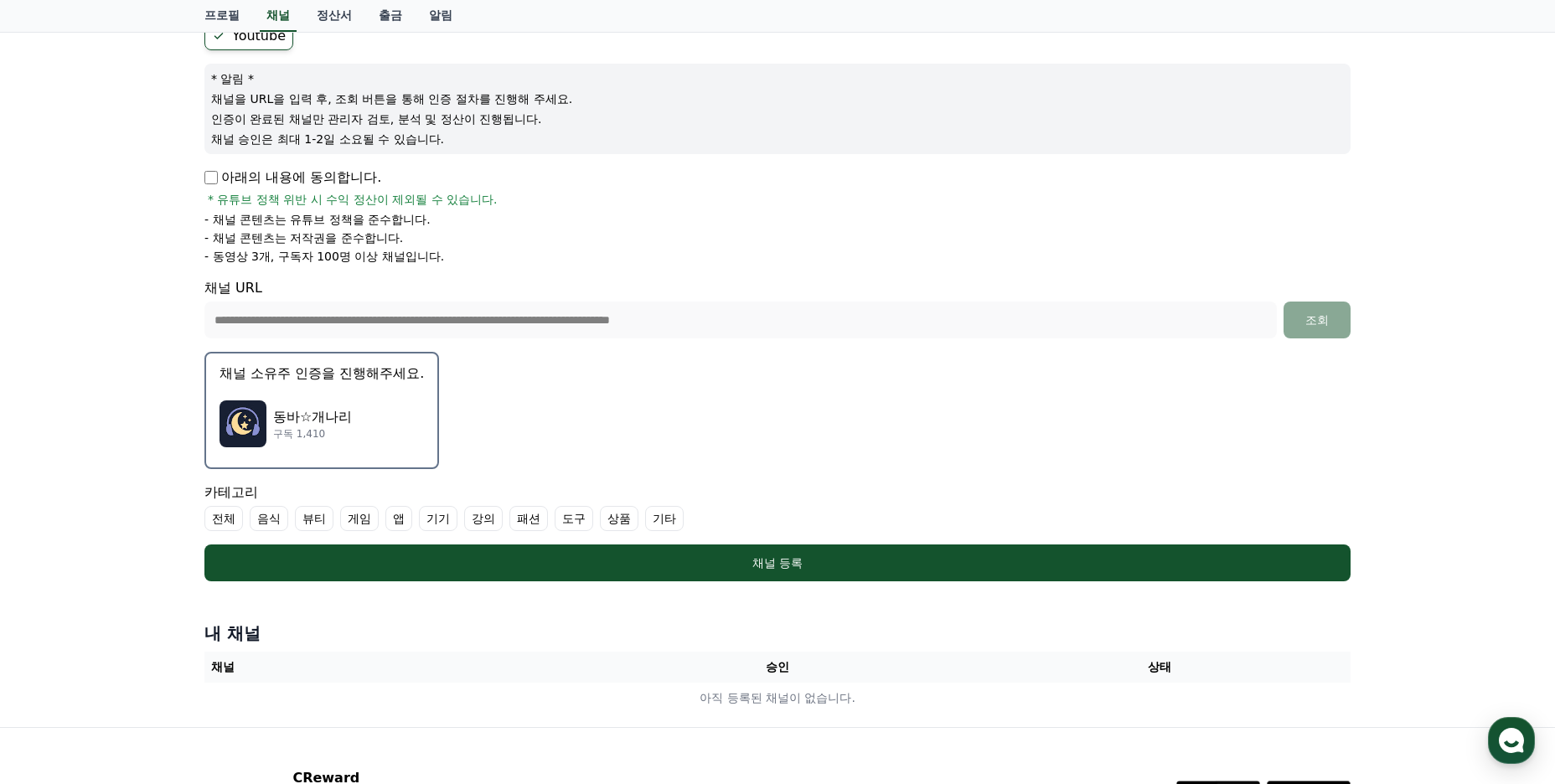
click at [670, 525] on label "기타" at bounding box center [664, 518] width 39 height 25
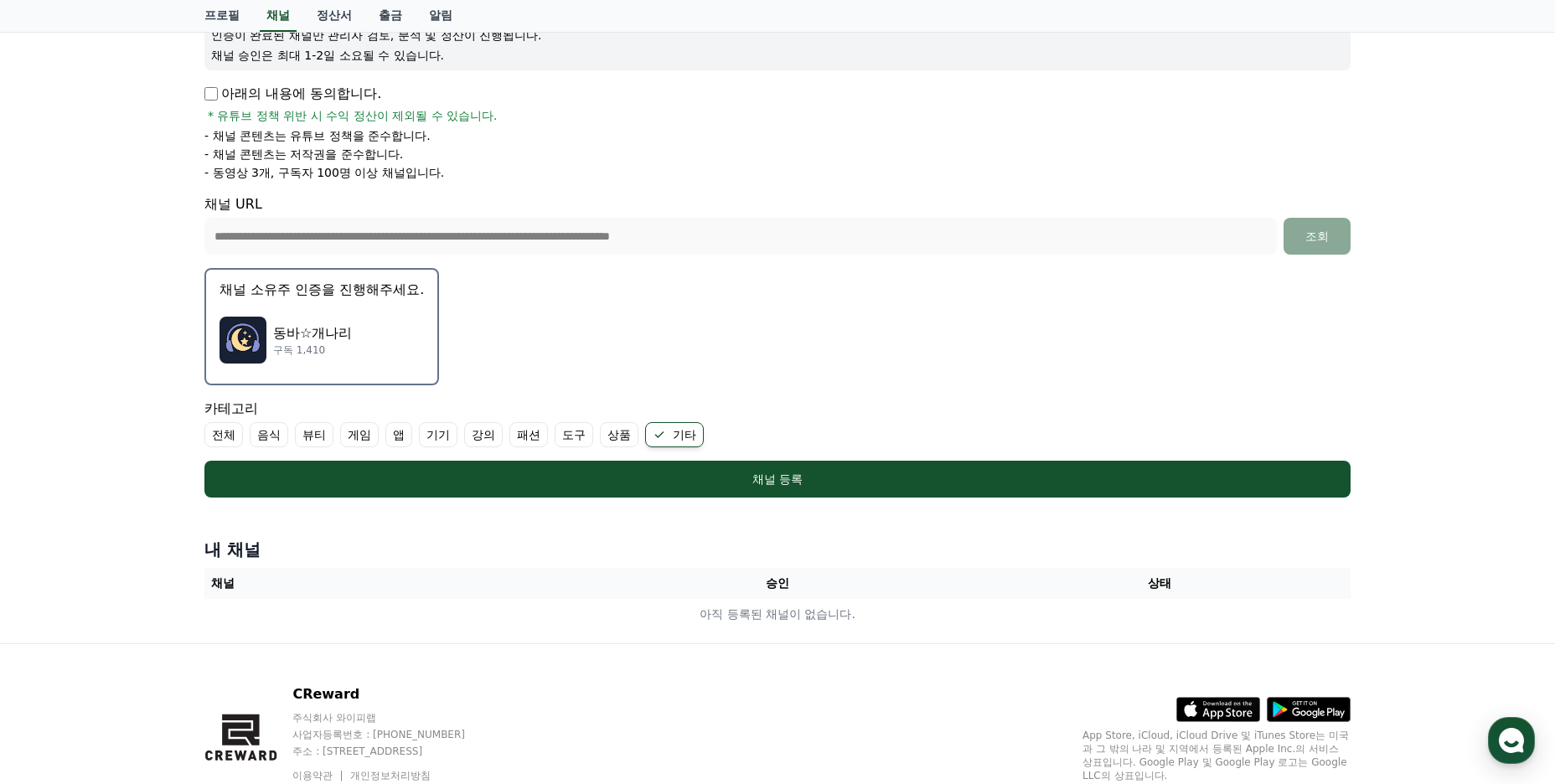
scroll to position [319, 0]
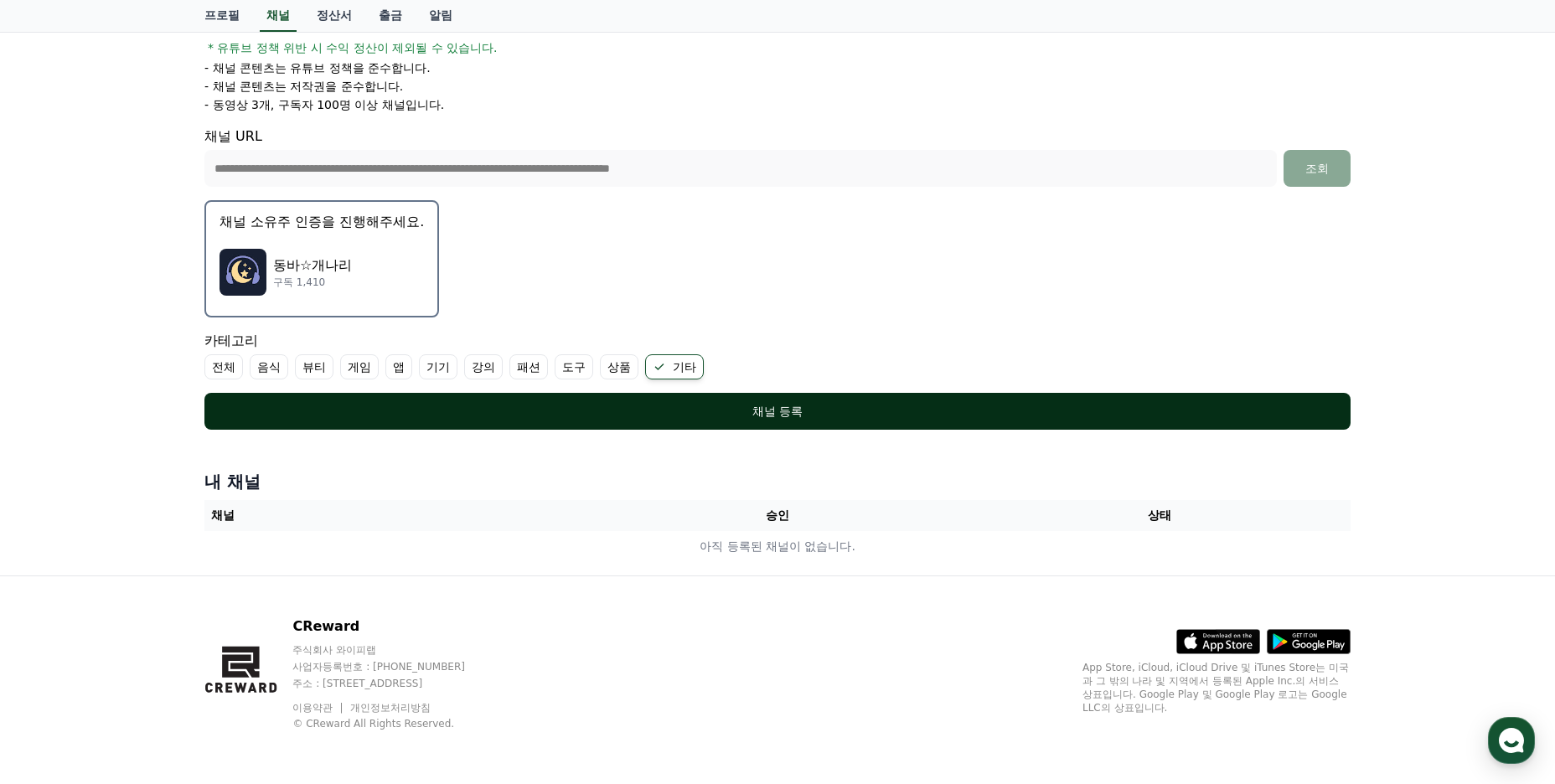
click at [782, 416] on div "채널 등록" at bounding box center [777, 411] width 1079 height 17
click at [802, 411] on div "채널 등록" at bounding box center [777, 411] width 1079 height 17
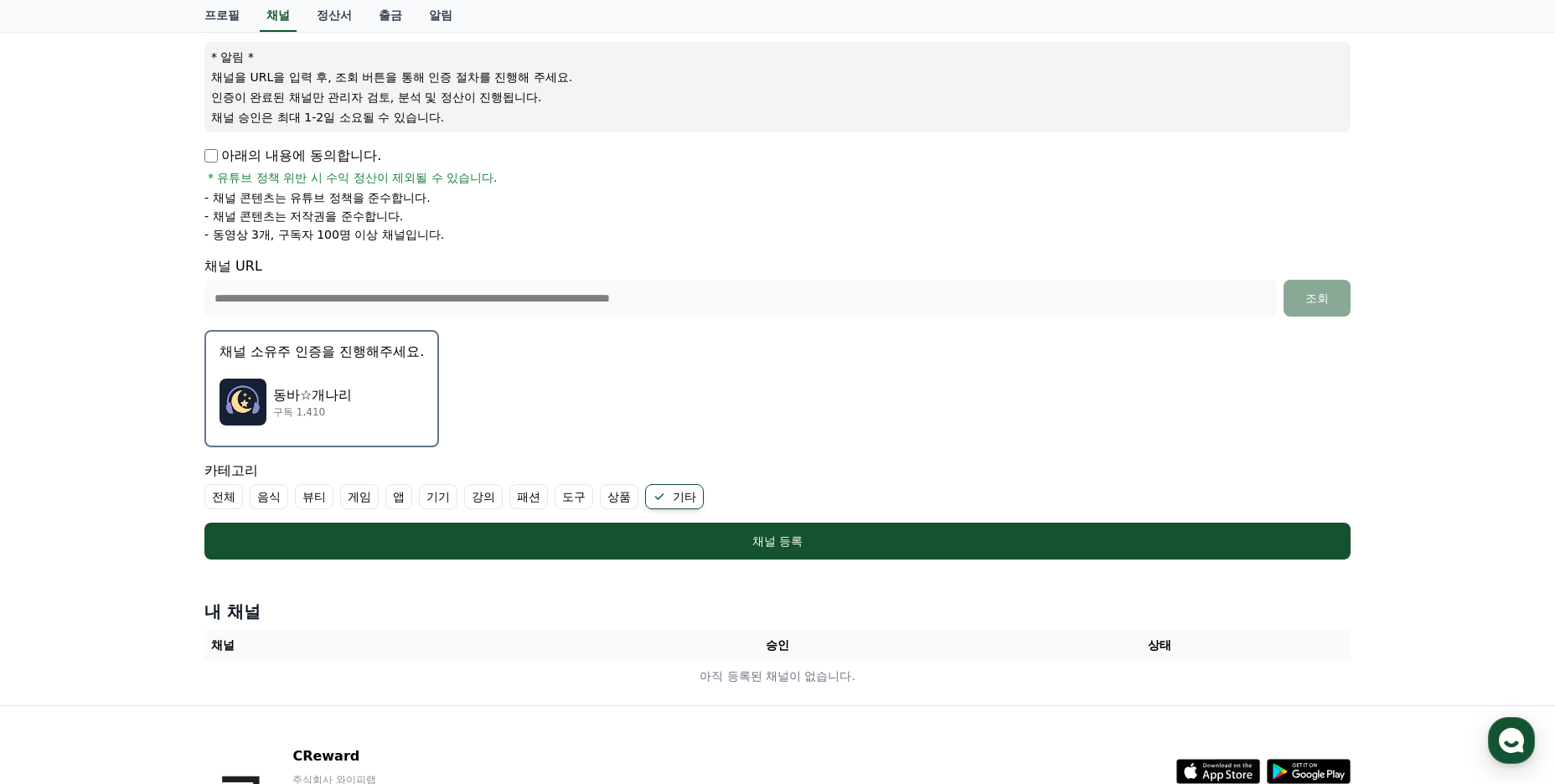
scroll to position [151, 0]
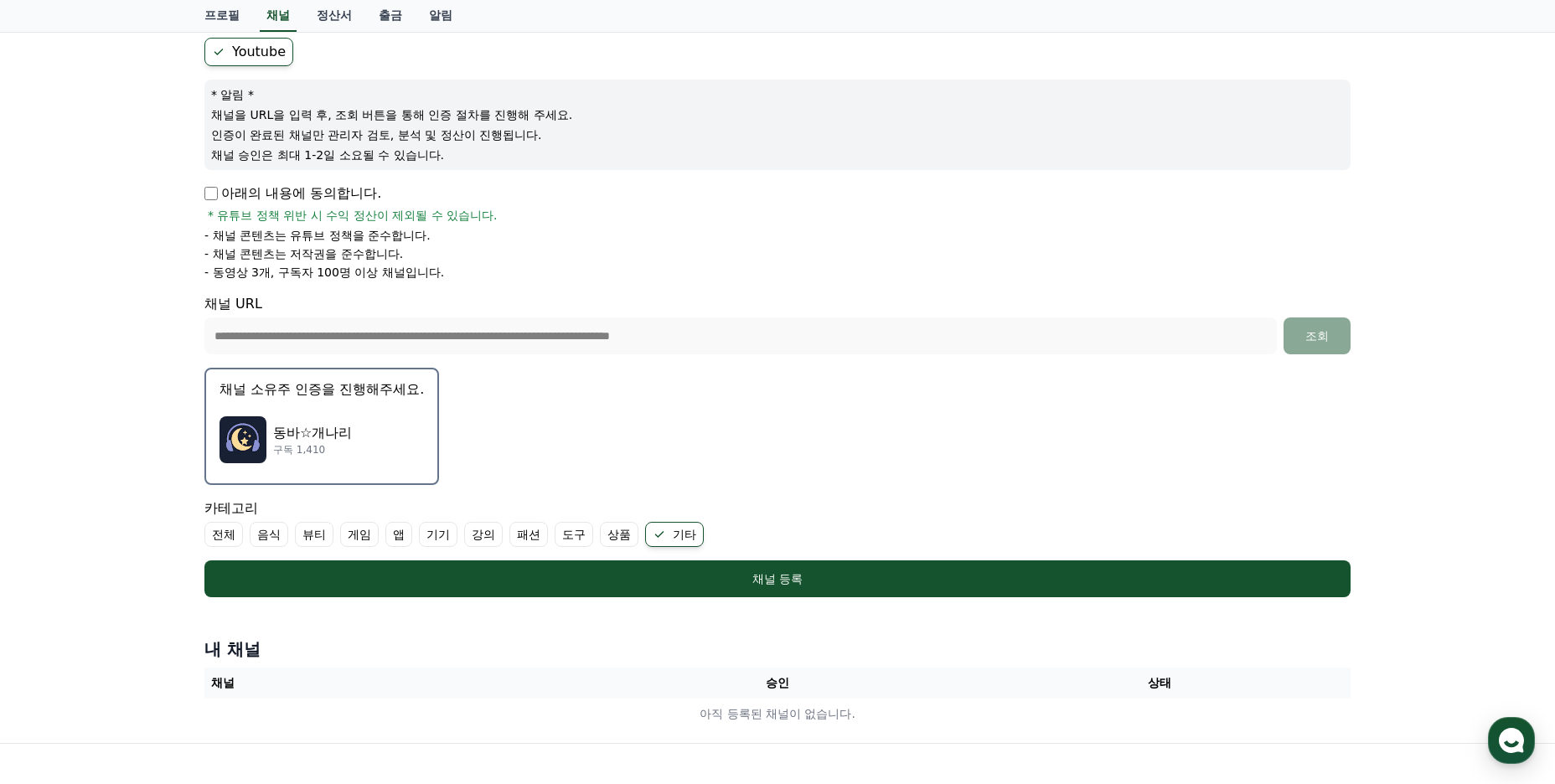
click at [526, 423] on form "**********" at bounding box center [778, 318] width 1146 height 560
click at [291, 427] on p "동바☆개나리" at bounding box center [312, 433] width 79 height 20
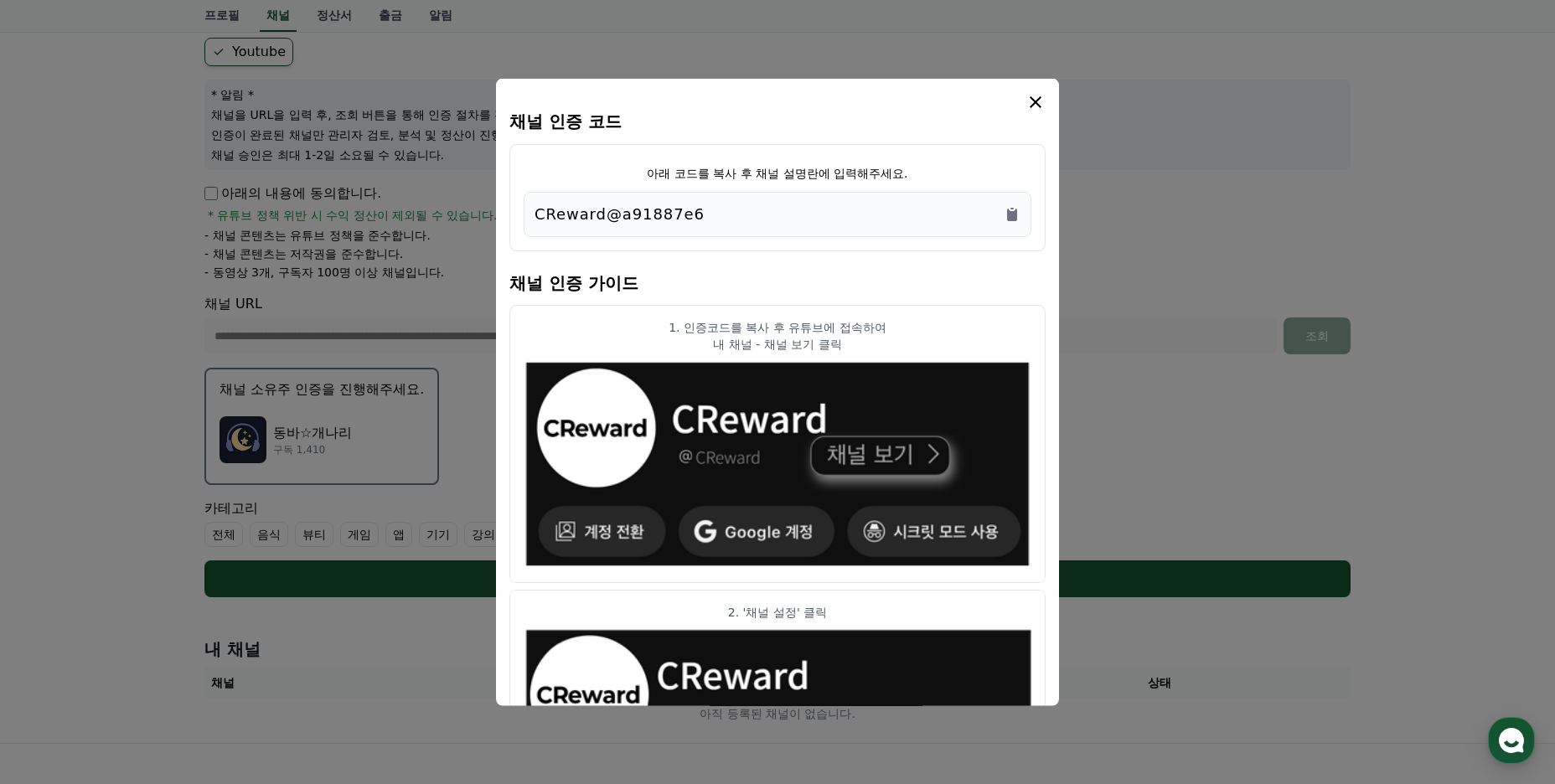
click at [696, 214] on div "CReward@a91887e6" at bounding box center [777, 214] width 486 height 24
click at [1018, 215] on icon "Copy to clipboard" at bounding box center [1012, 214] width 17 height 17
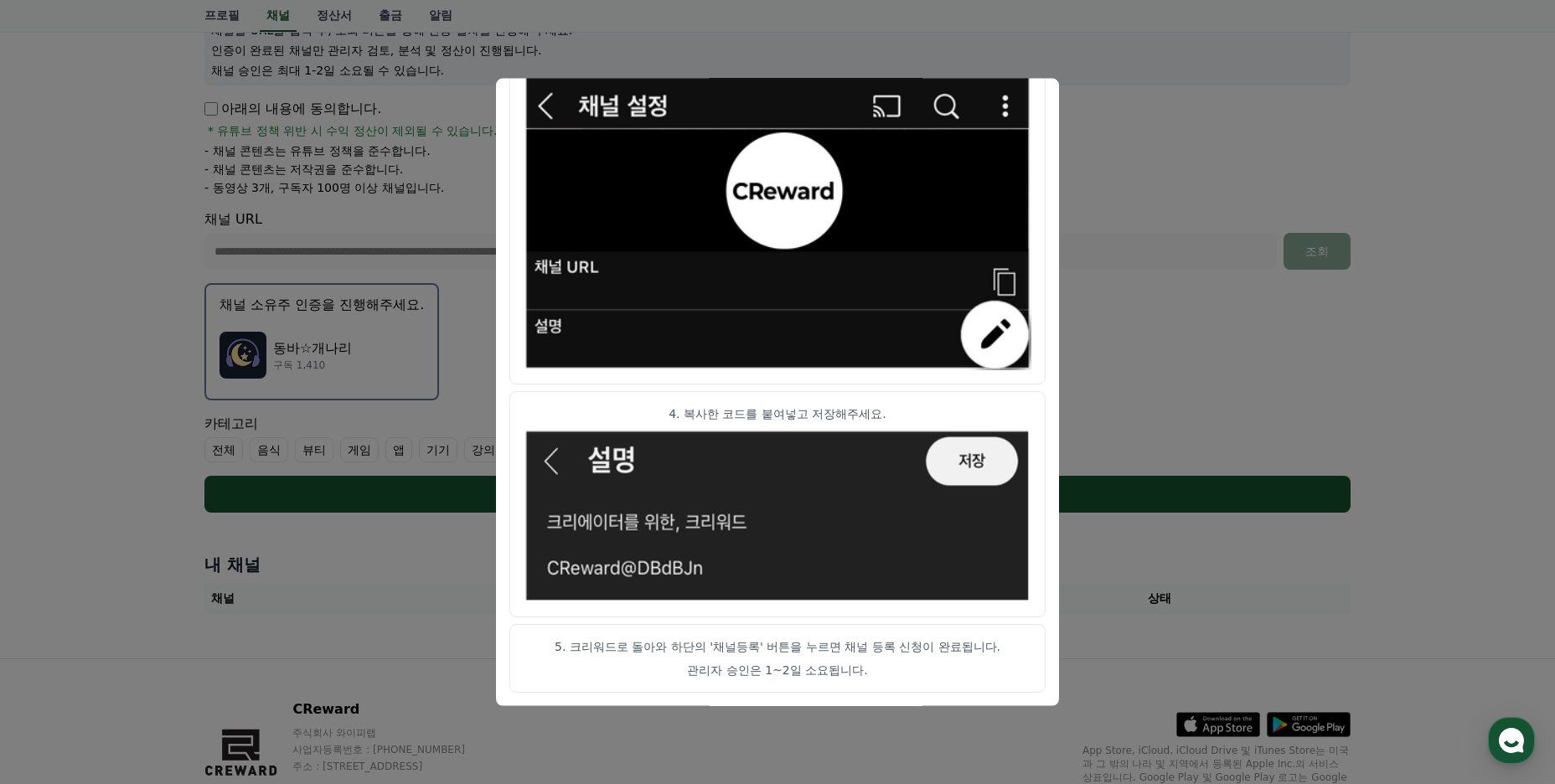
scroll to position [319, 0]
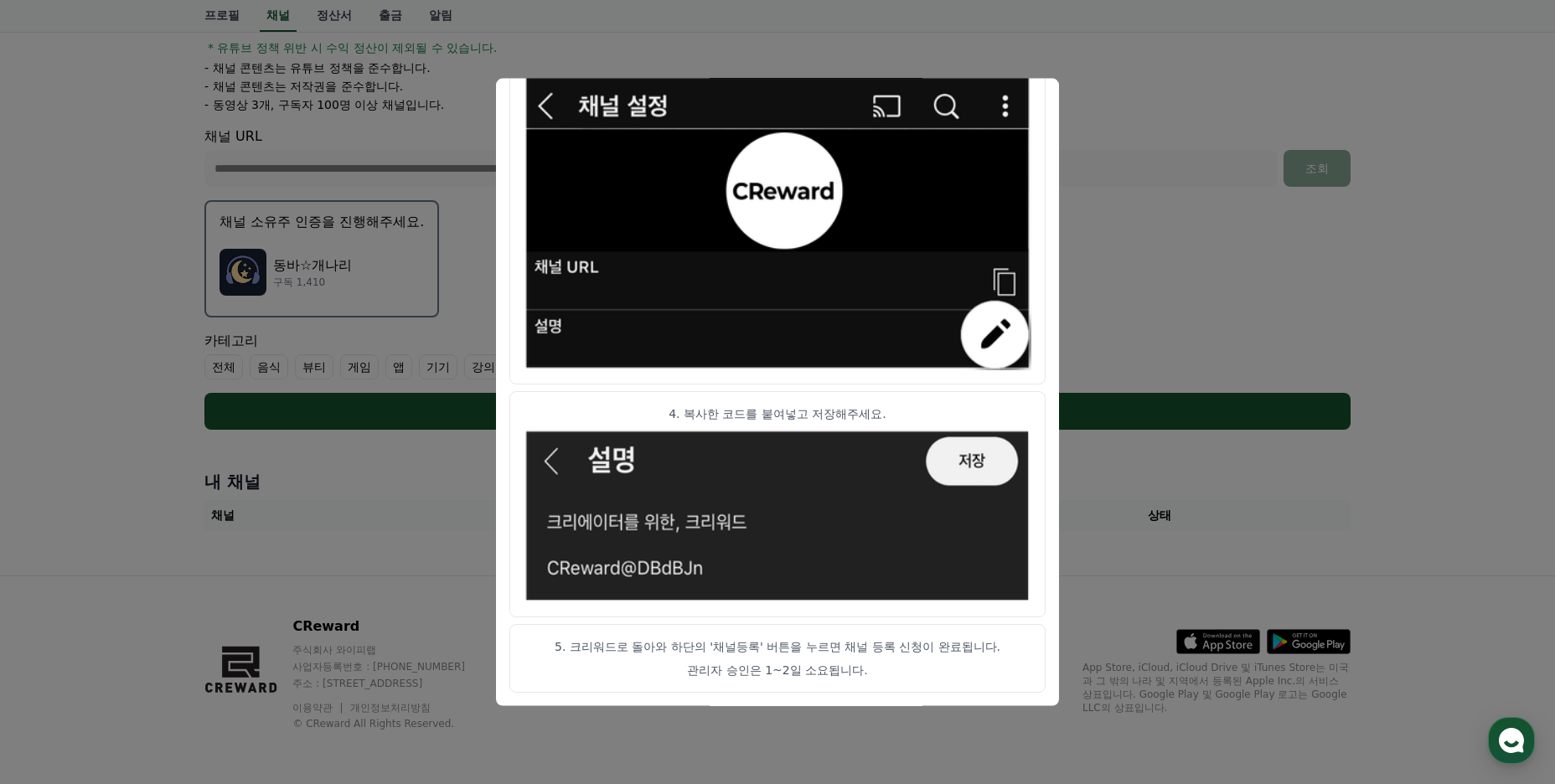
click at [1213, 234] on button "close modal" at bounding box center [777, 392] width 1555 height 784
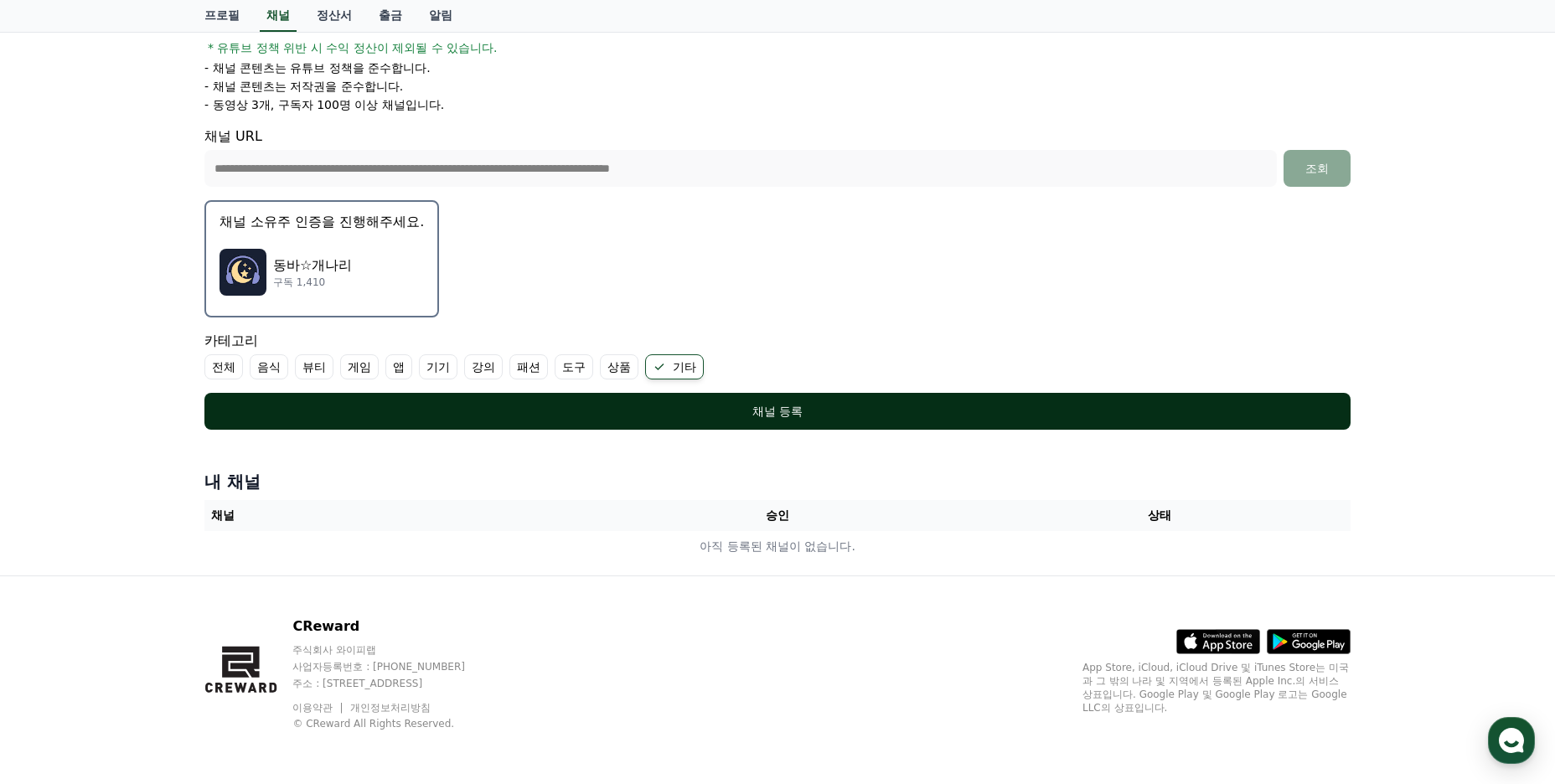
click at [758, 418] on div "채널 등록" at bounding box center [777, 411] width 1079 height 17
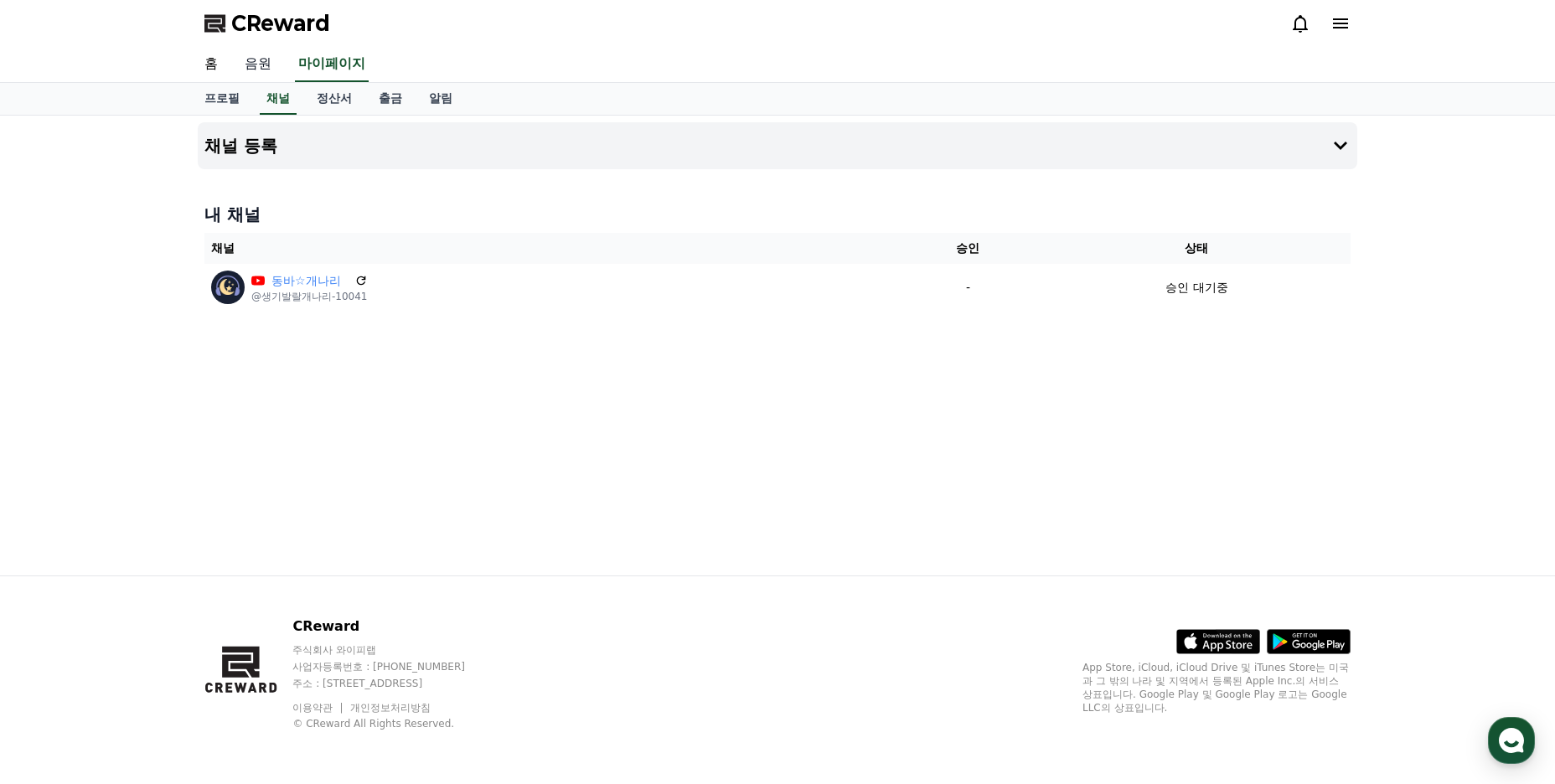
click at [269, 63] on link "음원" at bounding box center [257, 65] width 53 height 35
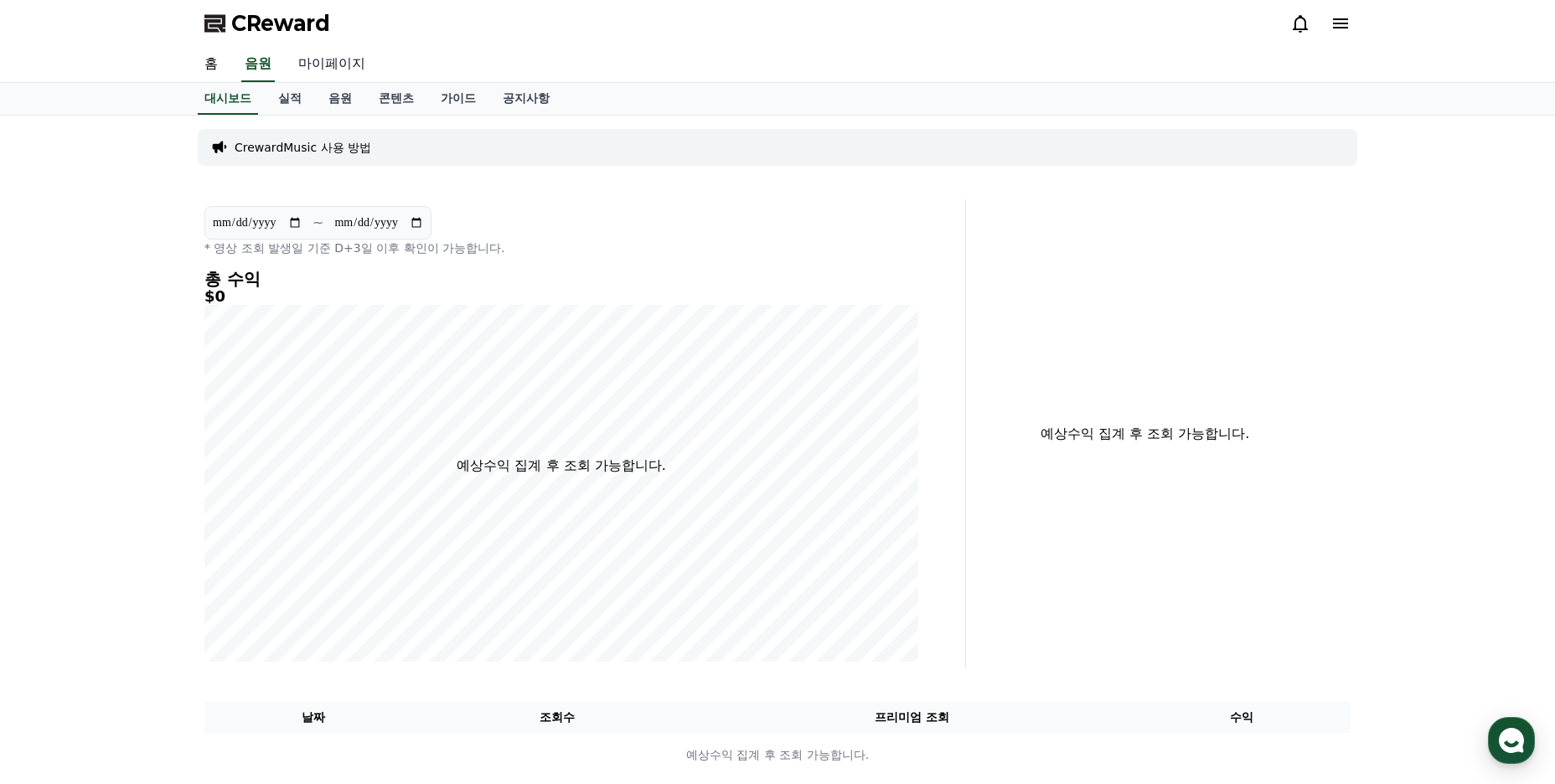
click at [321, 69] on link "마이페이지" at bounding box center [332, 65] width 94 height 35
select select "**********"
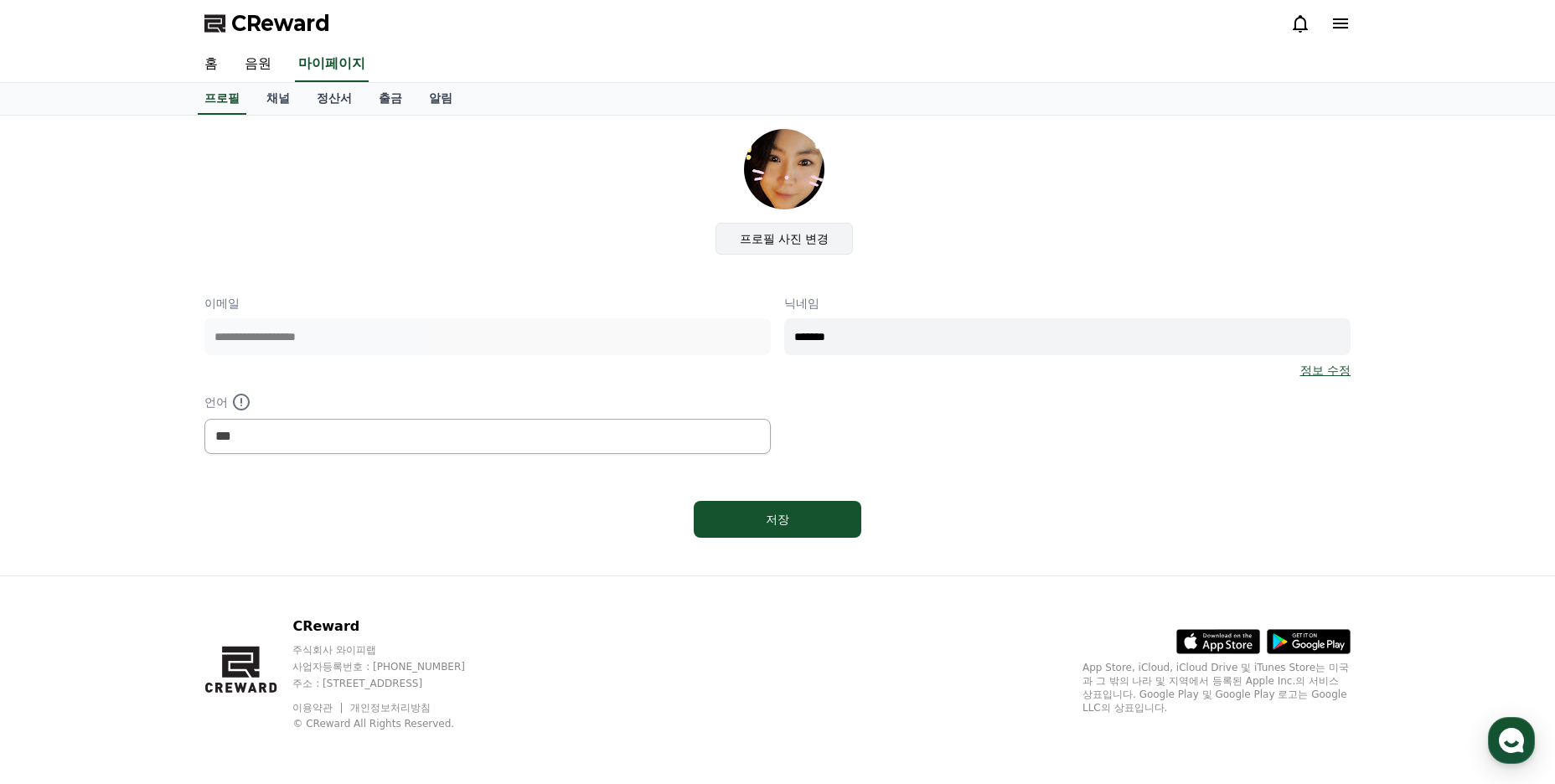
click at [795, 245] on label "프로필 사진 변경" at bounding box center [785, 239] width 138 height 32
click at [0, 0] on input "프로필 사진 변경" at bounding box center [0, 0] width 0 height 0
click at [795, 242] on label "프로필 사진 변경" at bounding box center [785, 239] width 138 height 32
click at [0, 0] on input "프로필 사진 변경" at bounding box center [0, 0] width 0 height 0
click at [919, 194] on div "프로필 사진 변경" at bounding box center [784, 192] width 1133 height 126
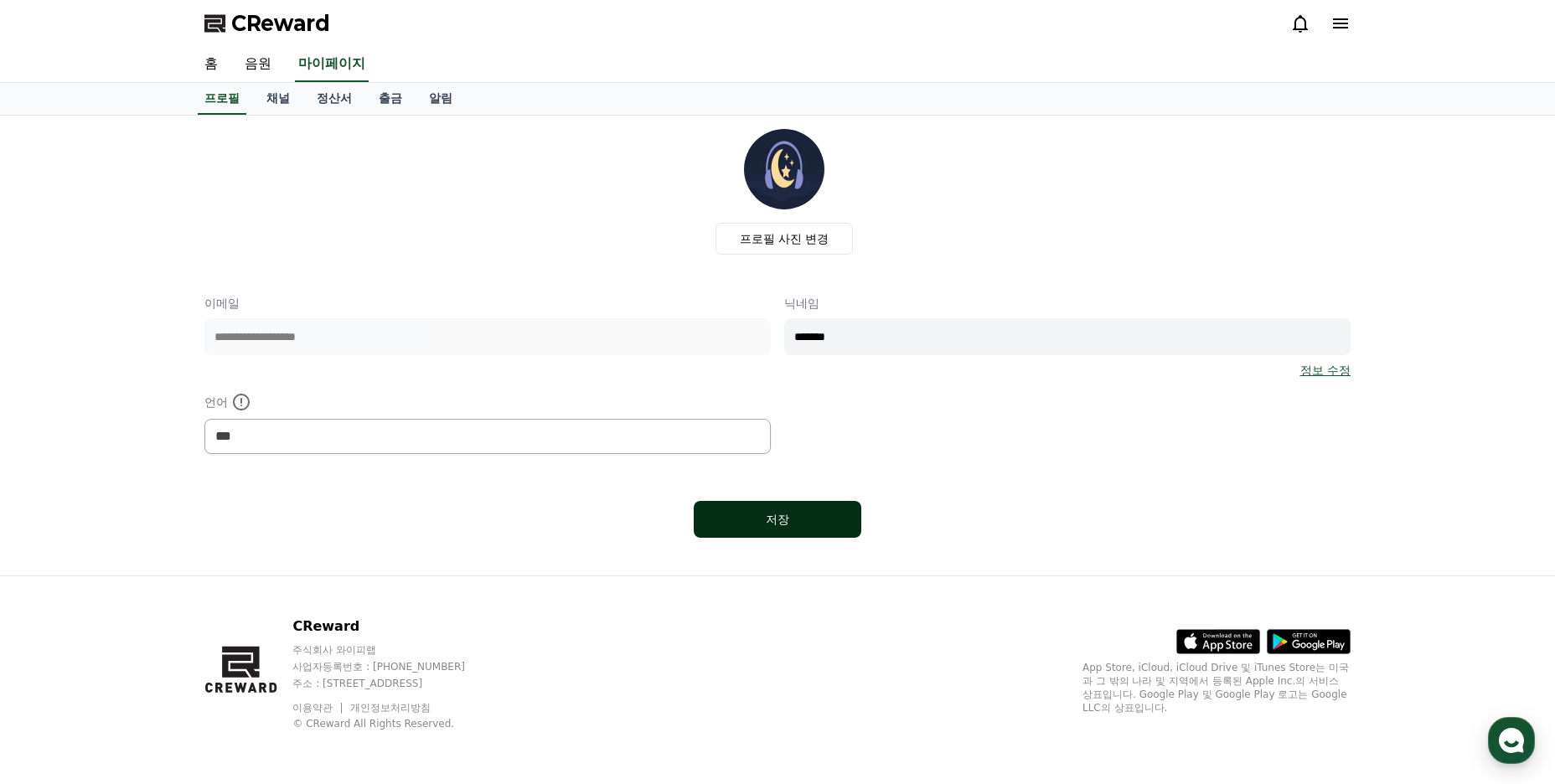
click at [806, 519] on div "저장" at bounding box center [777, 519] width 101 height 17
select select "**********"
click at [797, 240] on label "프로필 사진 변경" at bounding box center [785, 239] width 138 height 32
click at [0, 0] on input "프로필 사진 변경" at bounding box center [0, 0] width 0 height 0
click at [787, 228] on label "프로필 사진 변경" at bounding box center [785, 239] width 138 height 32
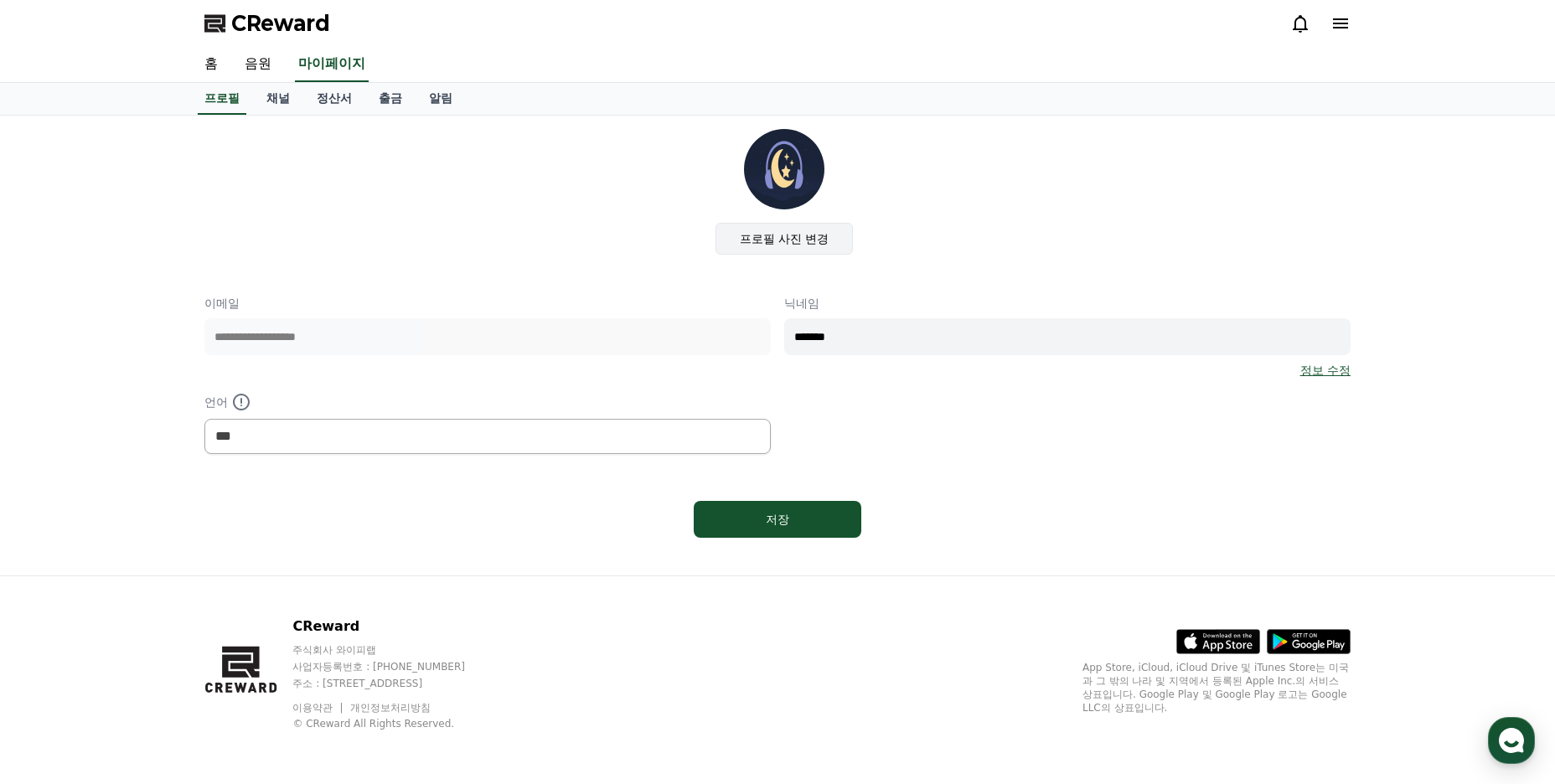
click at [0, 0] on input "프로필 사진 변경" at bounding box center [0, 0] width 0 height 0
click at [781, 234] on label "프로필 사진 변경" at bounding box center [785, 239] width 138 height 32
click at [0, 0] on input "프로필 사진 변경" at bounding box center [0, 0] width 0 height 0
click at [774, 248] on label "프로필 사진 변경" at bounding box center [785, 239] width 138 height 32
click at [0, 0] on input "프로필 사진 변경" at bounding box center [0, 0] width 0 height 0
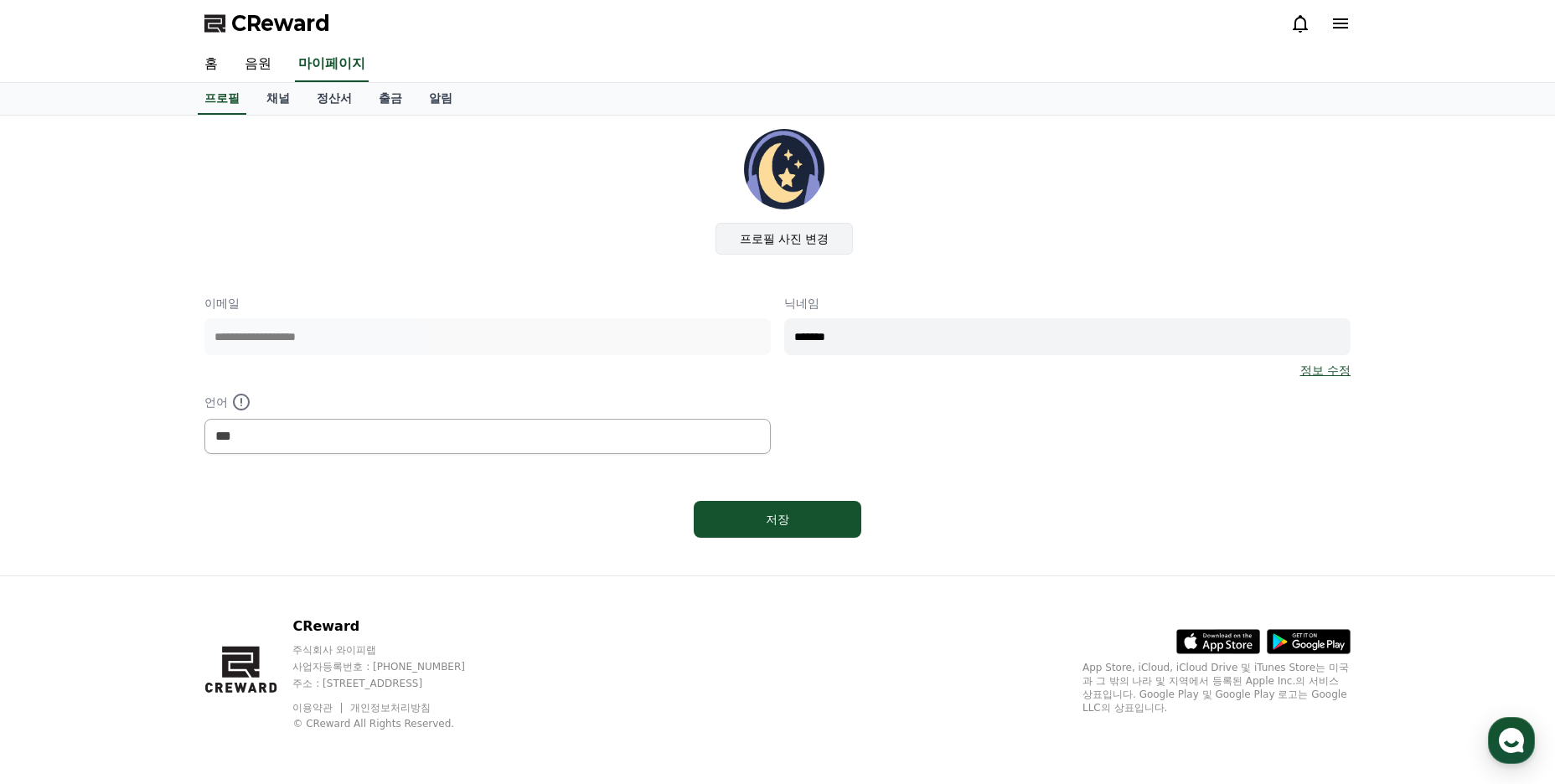
click at [799, 244] on label "프로필 사진 변경" at bounding box center [785, 239] width 138 height 32
click at [0, 0] on input "프로필 사진 변경" at bounding box center [0, 0] width 0 height 0
click at [788, 238] on label "프로필 사진 변경" at bounding box center [785, 239] width 138 height 32
click at [0, 0] on input "프로필 사진 변경" at bounding box center [0, 0] width 0 height 0
click at [761, 231] on label "프로필 사진 변경" at bounding box center [785, 239] width 138 height 32
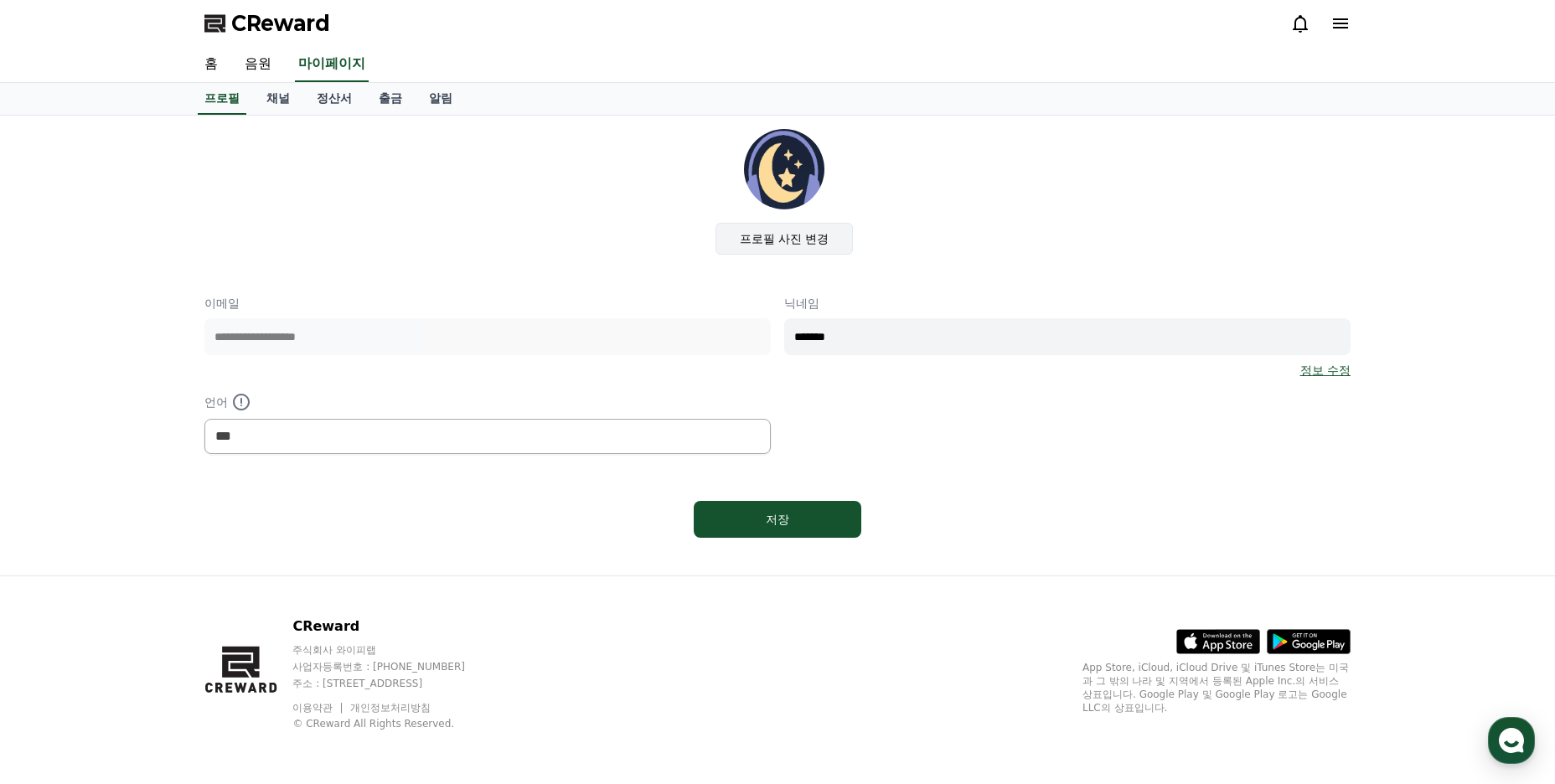
click at [0, 0] on input "프로필 사진 변경" at bounding box center [0, 0] width 0 height 0
click at [765, 232] on label "프로필 사진 변경" at bounding box center [785, 239] width 138 height 32
click at [0, 0] on input "프로필 사진 변경" at bounding box center [0, 0] width 0 height 0
click at [771, 176] on img at bounding box center [784, 169] width 81 height 80
drag, startPoint x: 771, startPoint y: 176, endPoint x: 793, endPoint y: 172, distance: 22.4
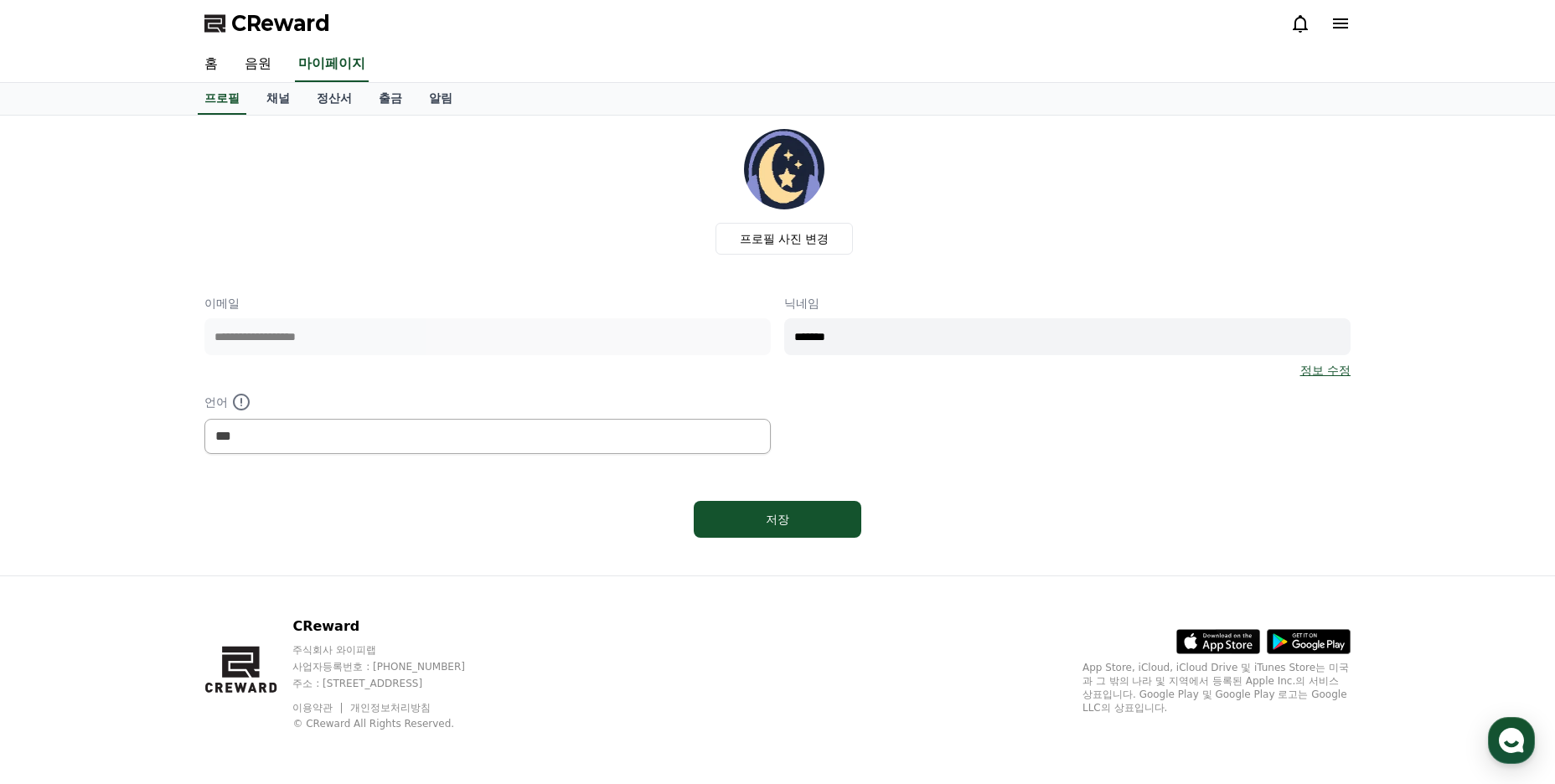
click at [772, 176] on img at bounding box center [784, 169] width 81 height 80
click at [794, 172] on img at bounding box center [784, 169] width 81 height 80
click at [795, 172] on img at bounding box center [784, 169] width 81 height 80
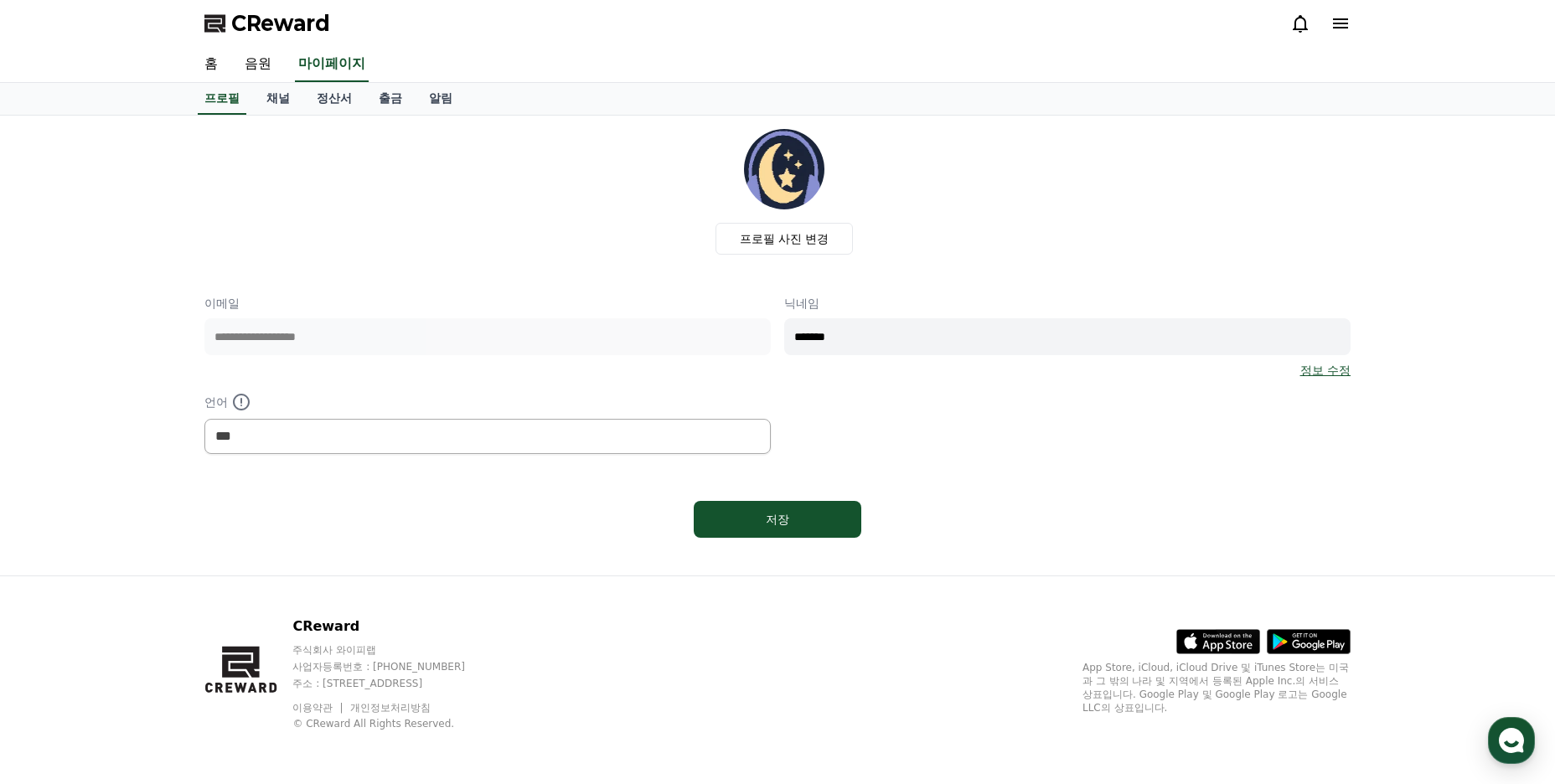
click at [795, 172] on img at bounding box center [784, 169] width 81 height 80
click at [920, 172] on div "프로필 사진 변경" at bounding box center [784, 192] width 1133 height 126
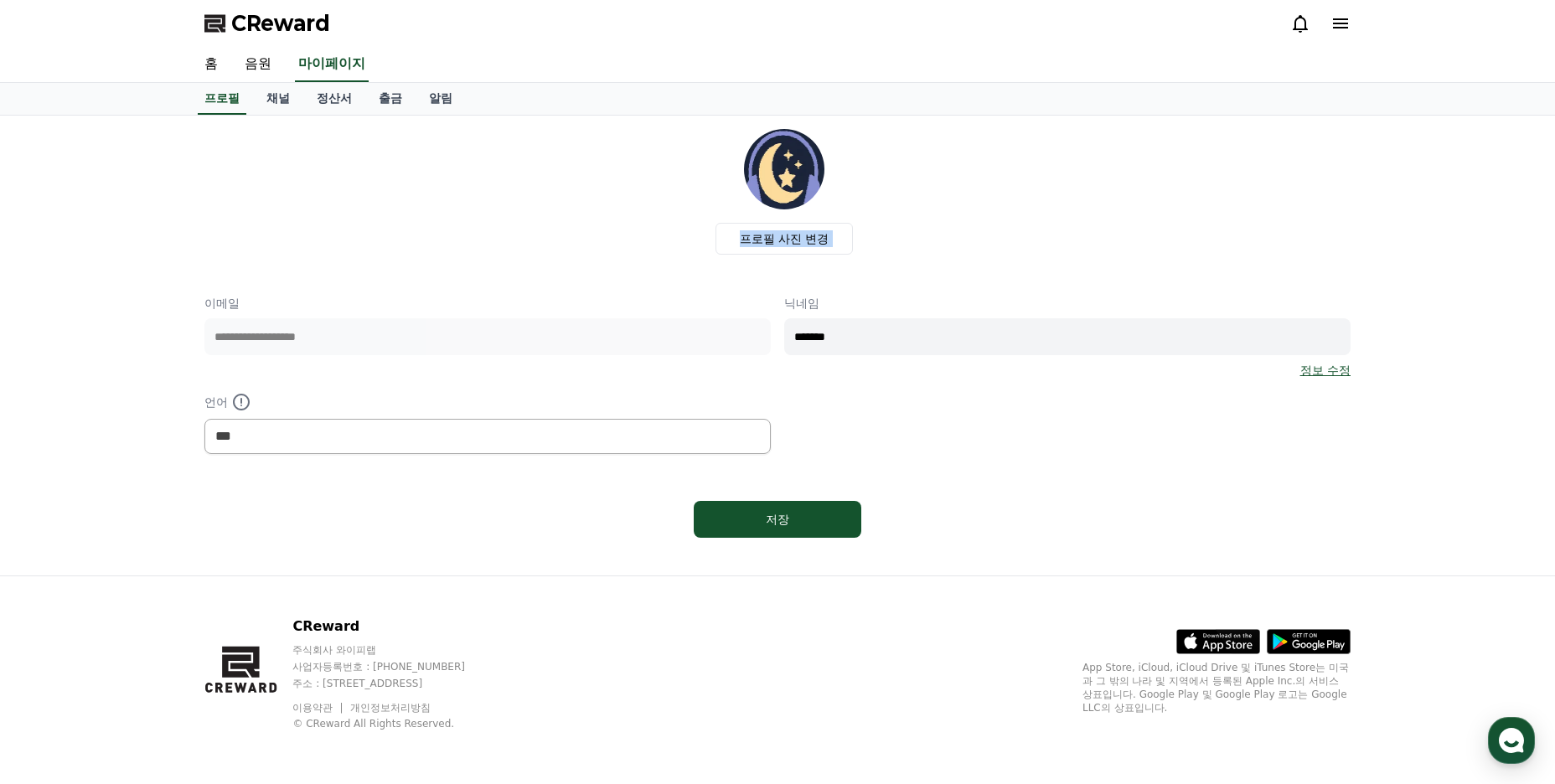
click at [920, 172] on div "프로필 사진 변경" at bounding box center [784, 192] width 1133 height 126
click at [802, 522] on div "저장" at bounding box center [777, 519] width 101 height 17
select select "**********"
click at [795, 237] on label "프로필 사진 변경" at bounding box center [785, 239] width 138 height 32
click at [0, 0] on input "프로필 사진 변경" at bounding box center [0, 0] width 0 height 0
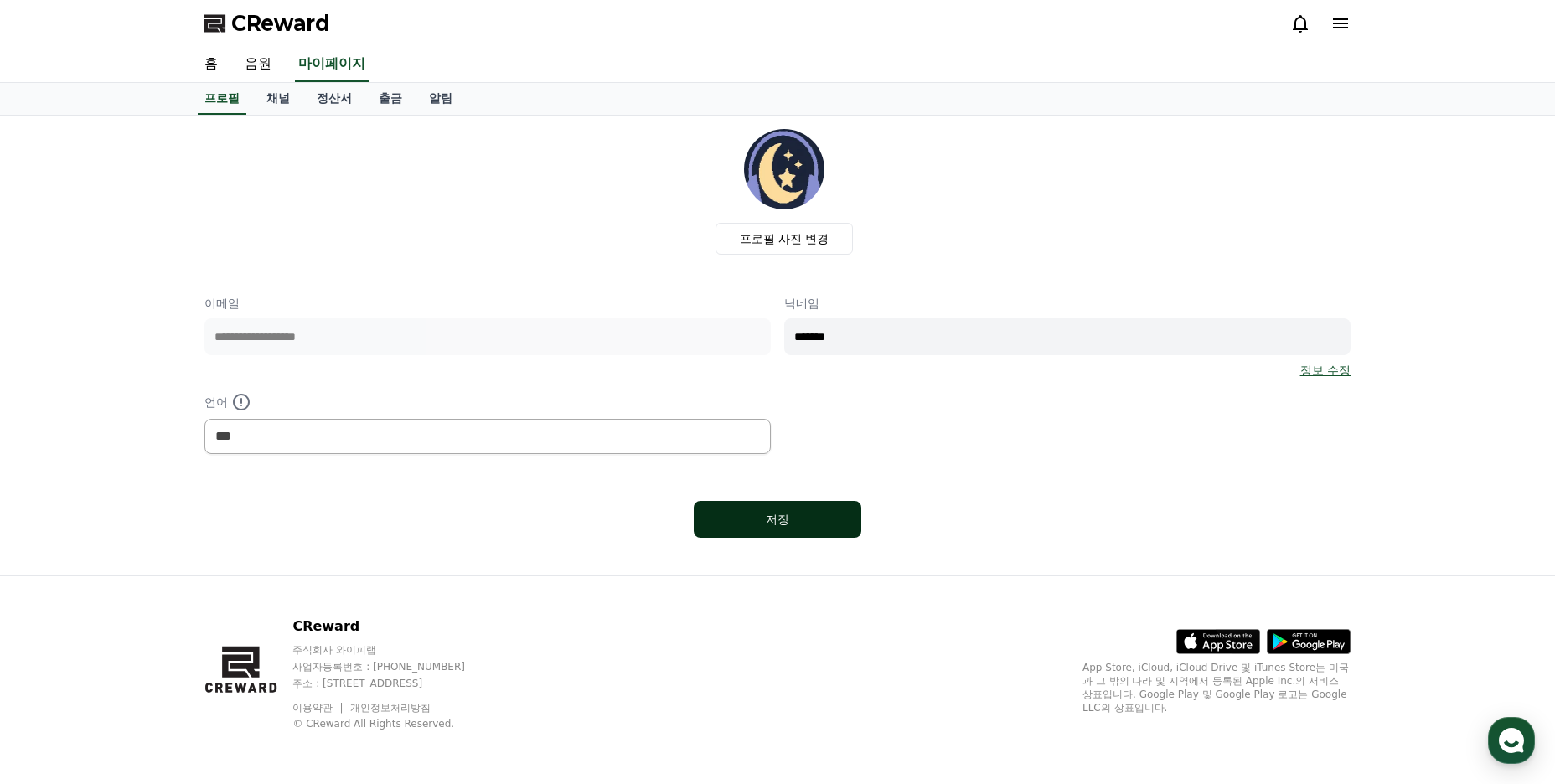
click at [764, 530] on button "저장" at bounding box center [778, 520] width 168 height 37
select select "**********"
click at [282, 106] on link "채널" at bounding box center [277, 99] width 50 height 32
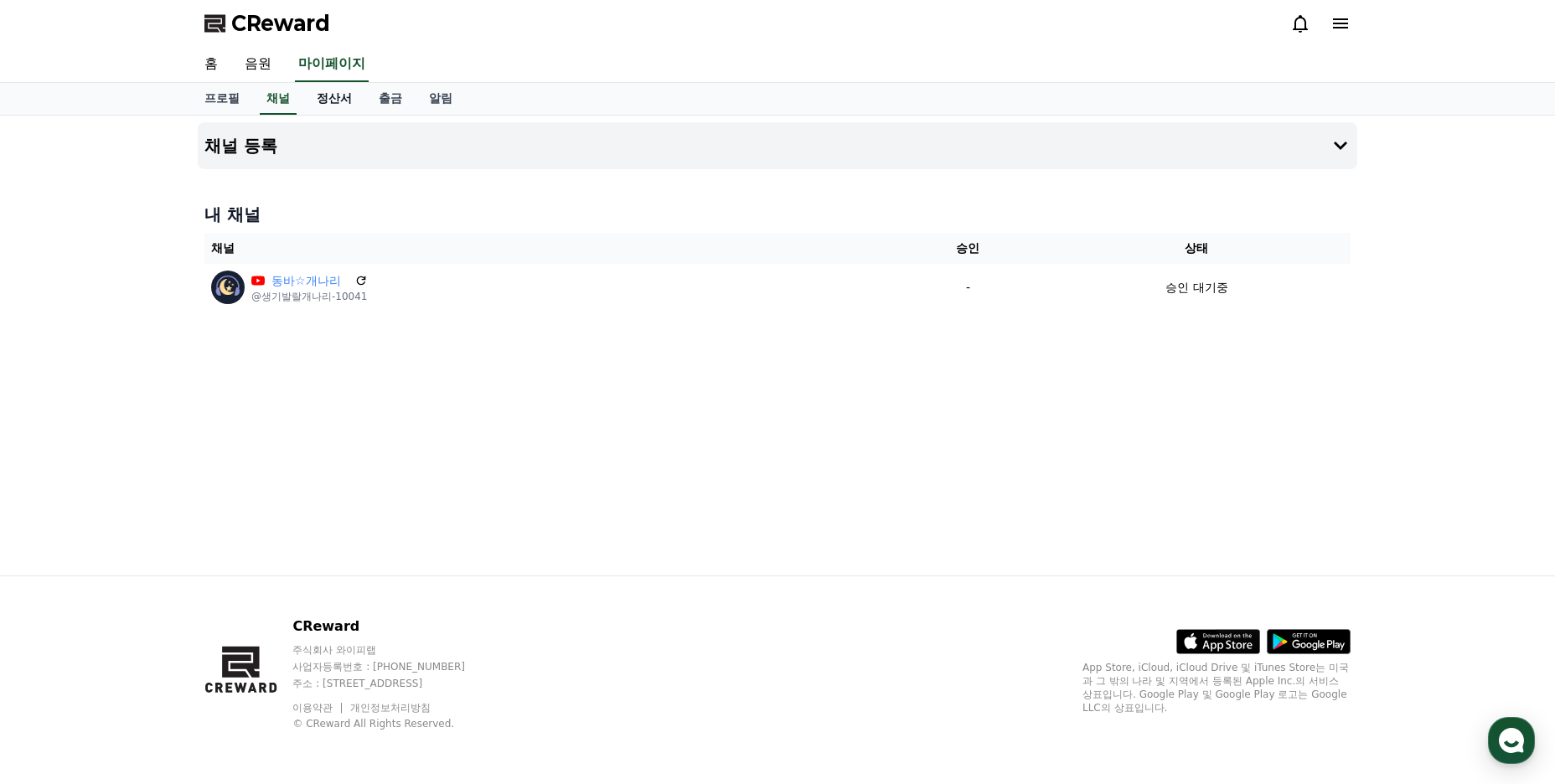
click at [338, 96] on link "정산서" at bounding box center [334, 99] width 62 height 32
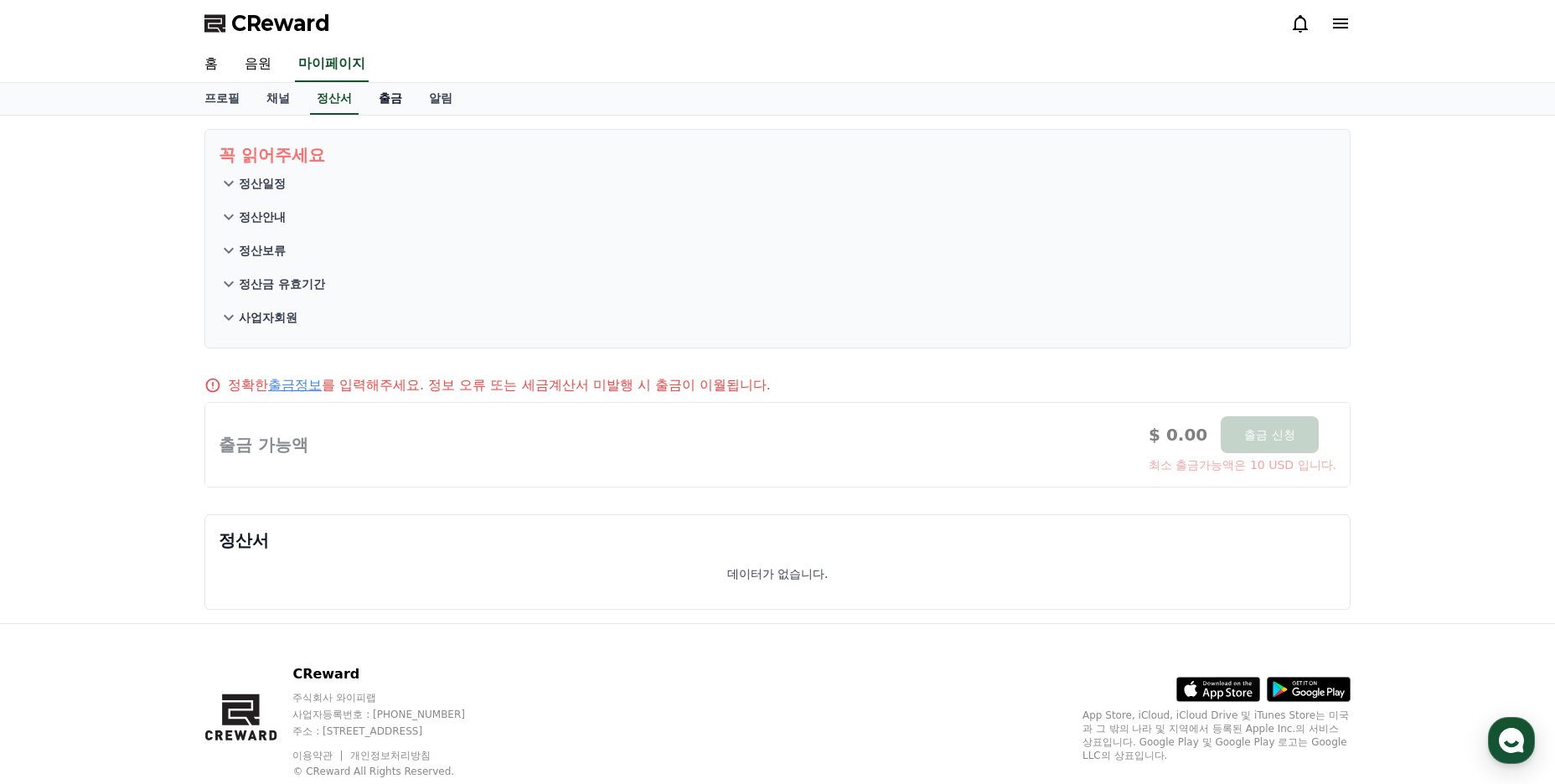
click at [385, 100] on link "출금" at bounding box center [390, 99] width 50 height 32
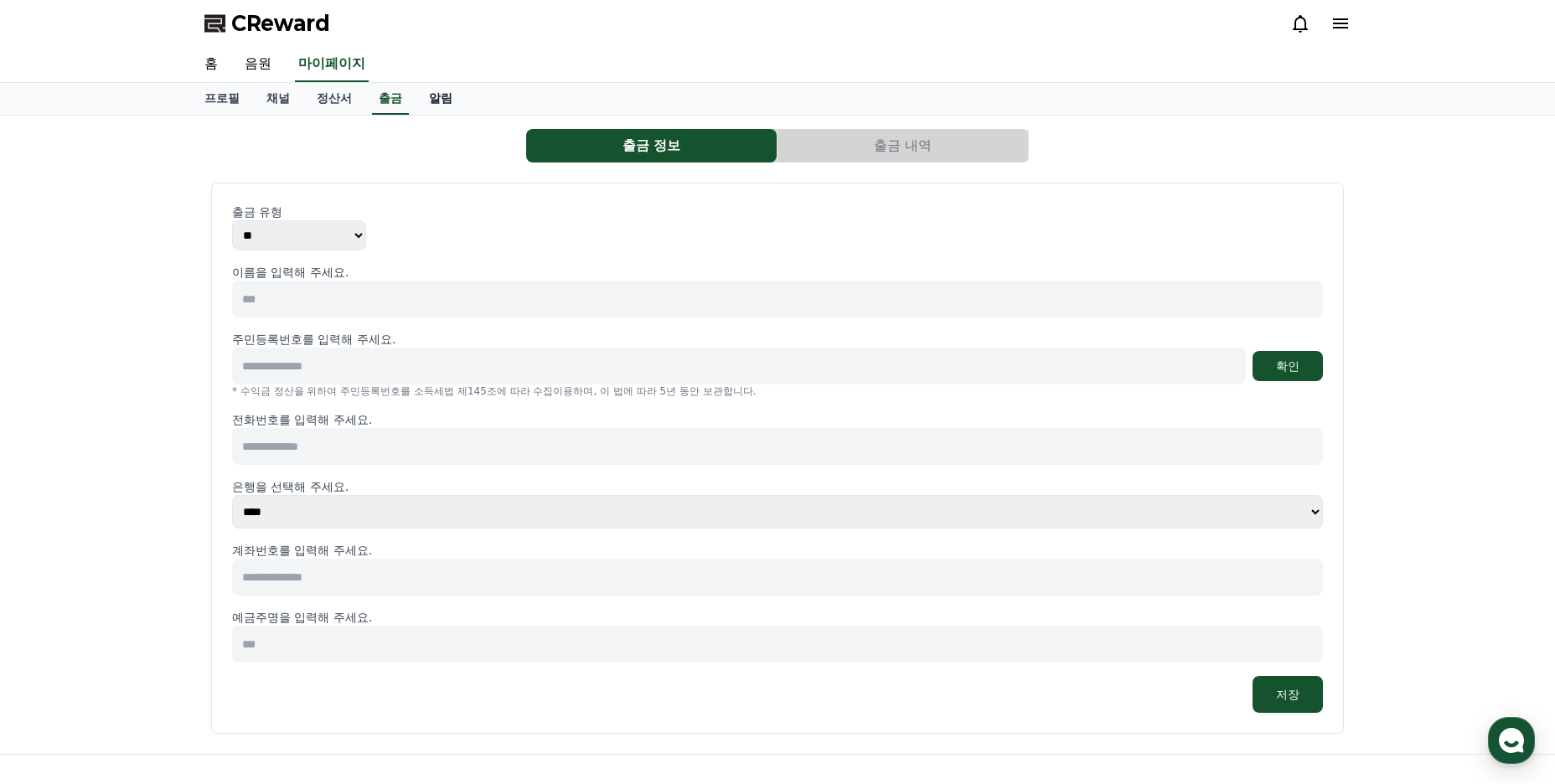
click at [441, 104] on link "알림" at bounding box center [440, 99] width 50 height 32
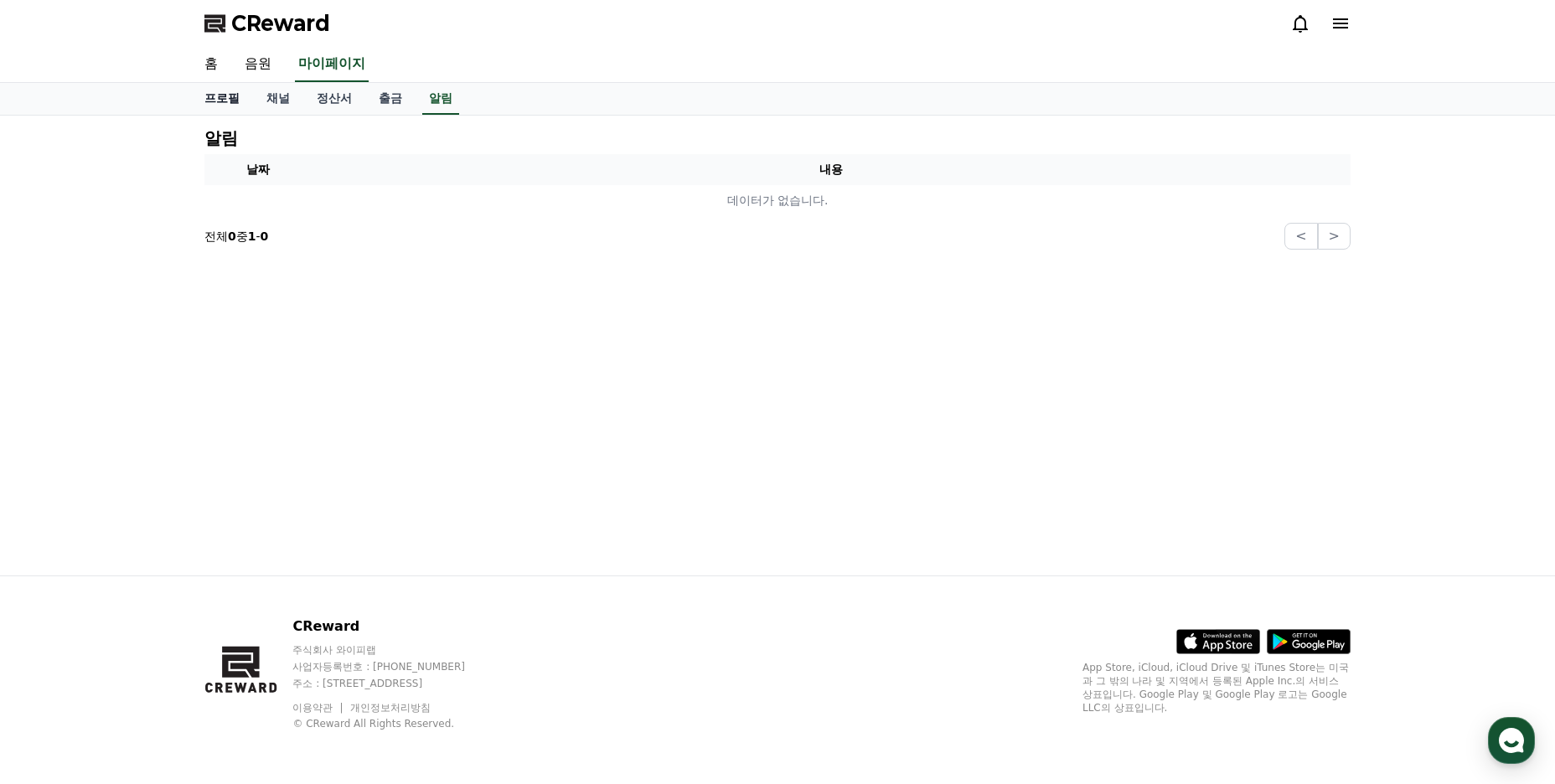
click at [221, 99] on link "프로필" at bounding box center [221, 99] width 62 height 32
select select "**********"
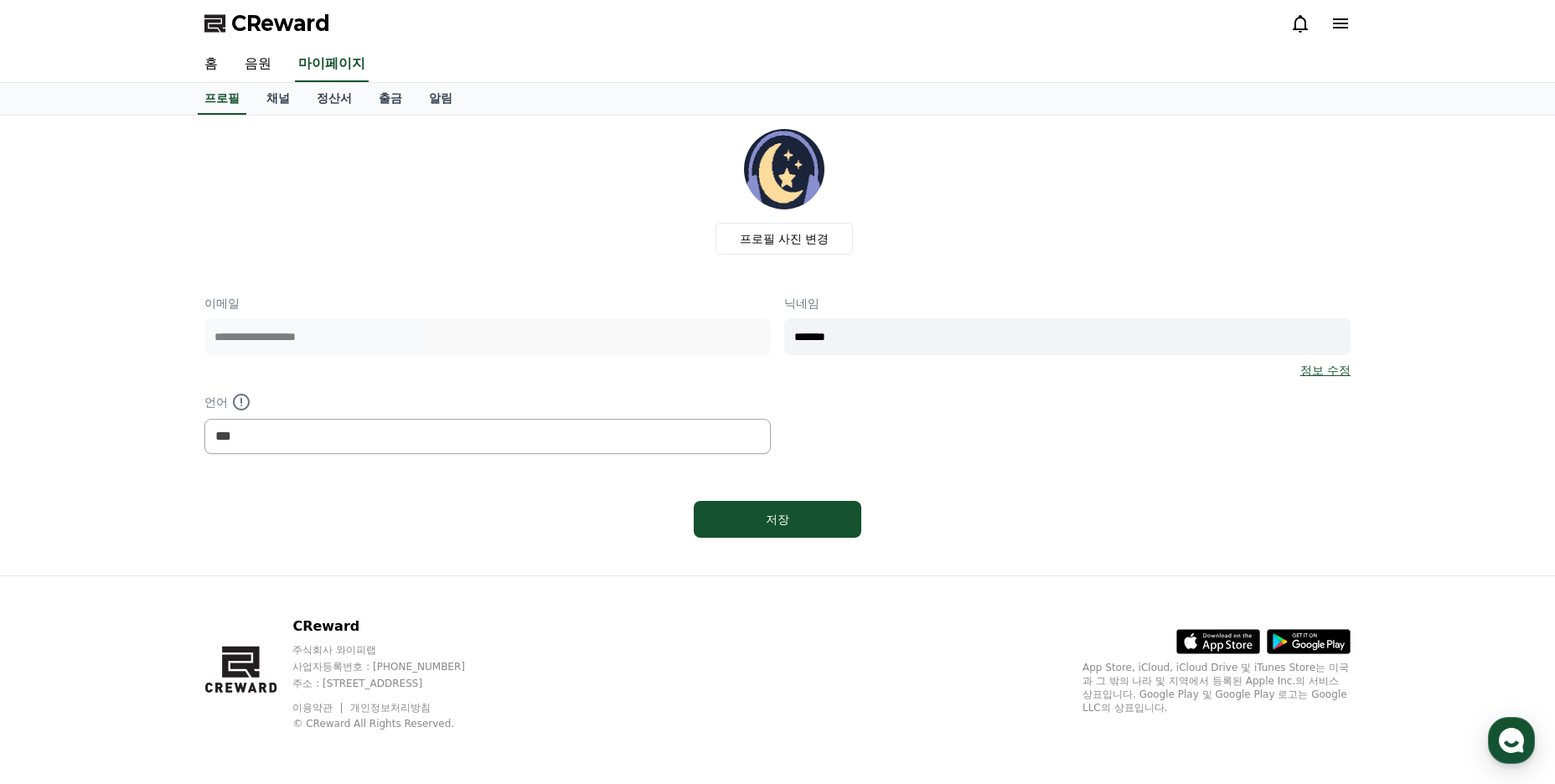
click at [295, 27] on span "CReward" at bounding box center [280, 23] width 99 height 27
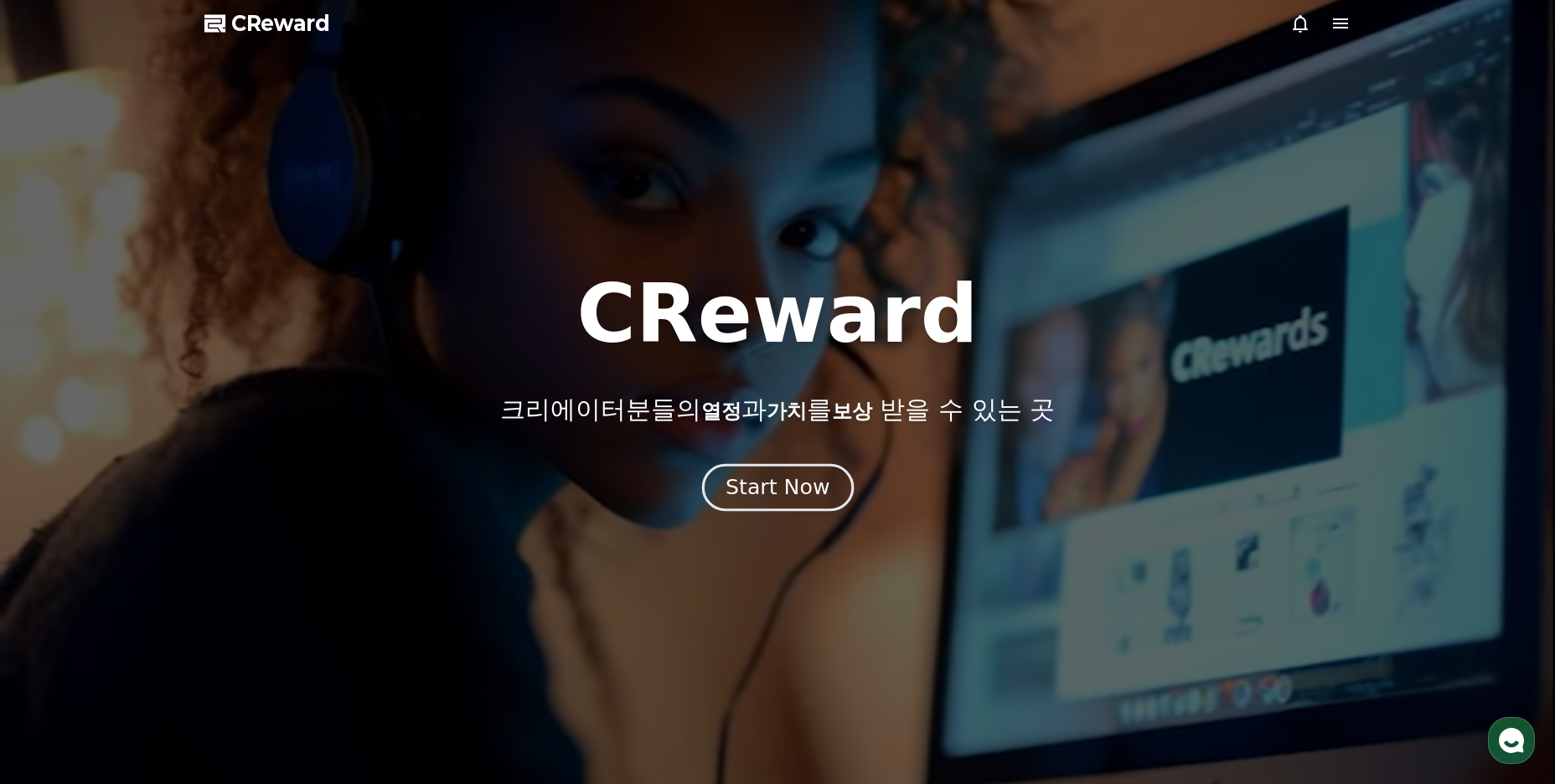
click at [789, 488] on div "Start Now" at bounding box center [777, 487] width 104 height 29
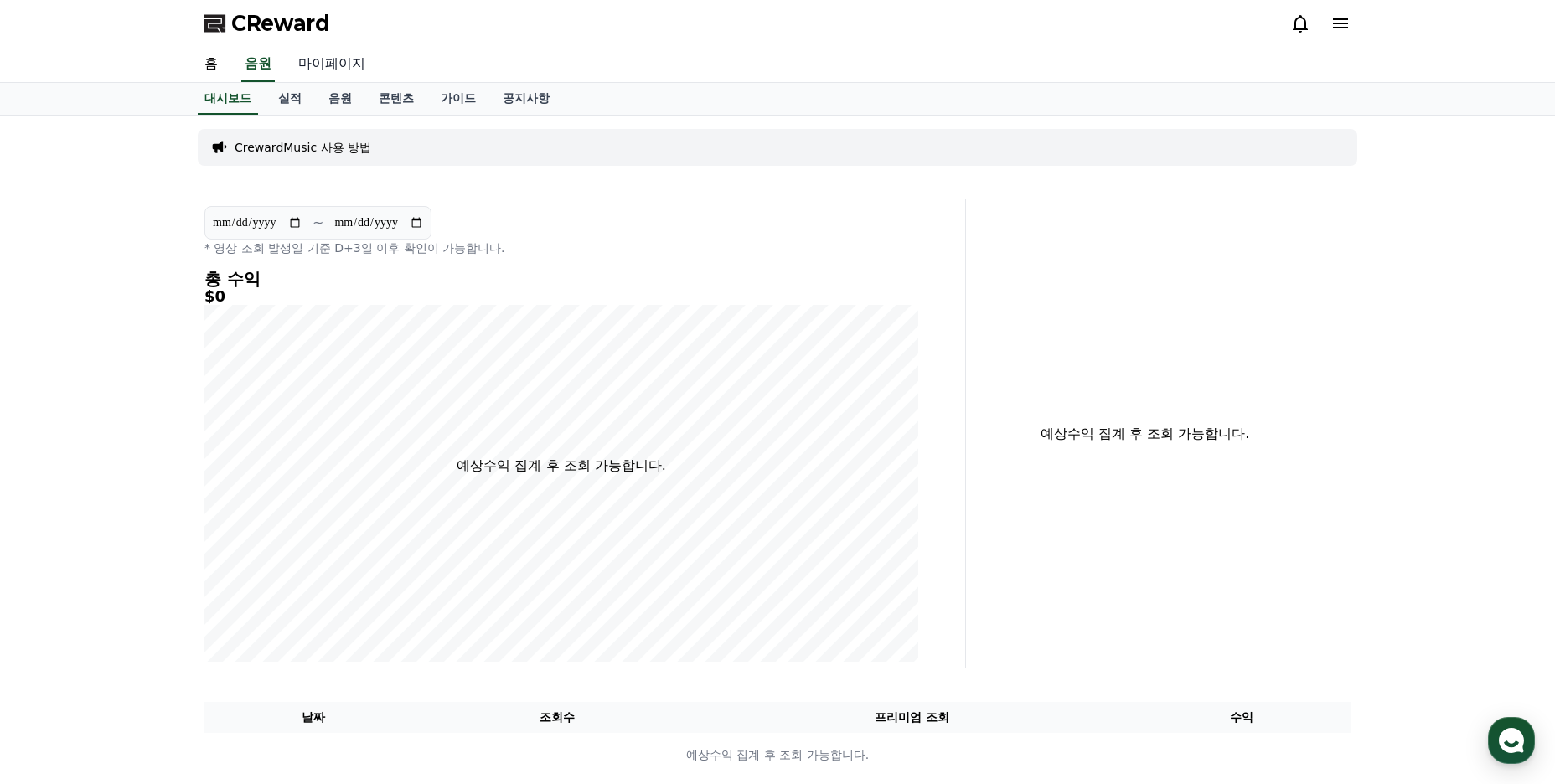
click at [342, 66] on link "마이페이지" at bounding box center [332, 65] width 94 height 35
select select "**********"
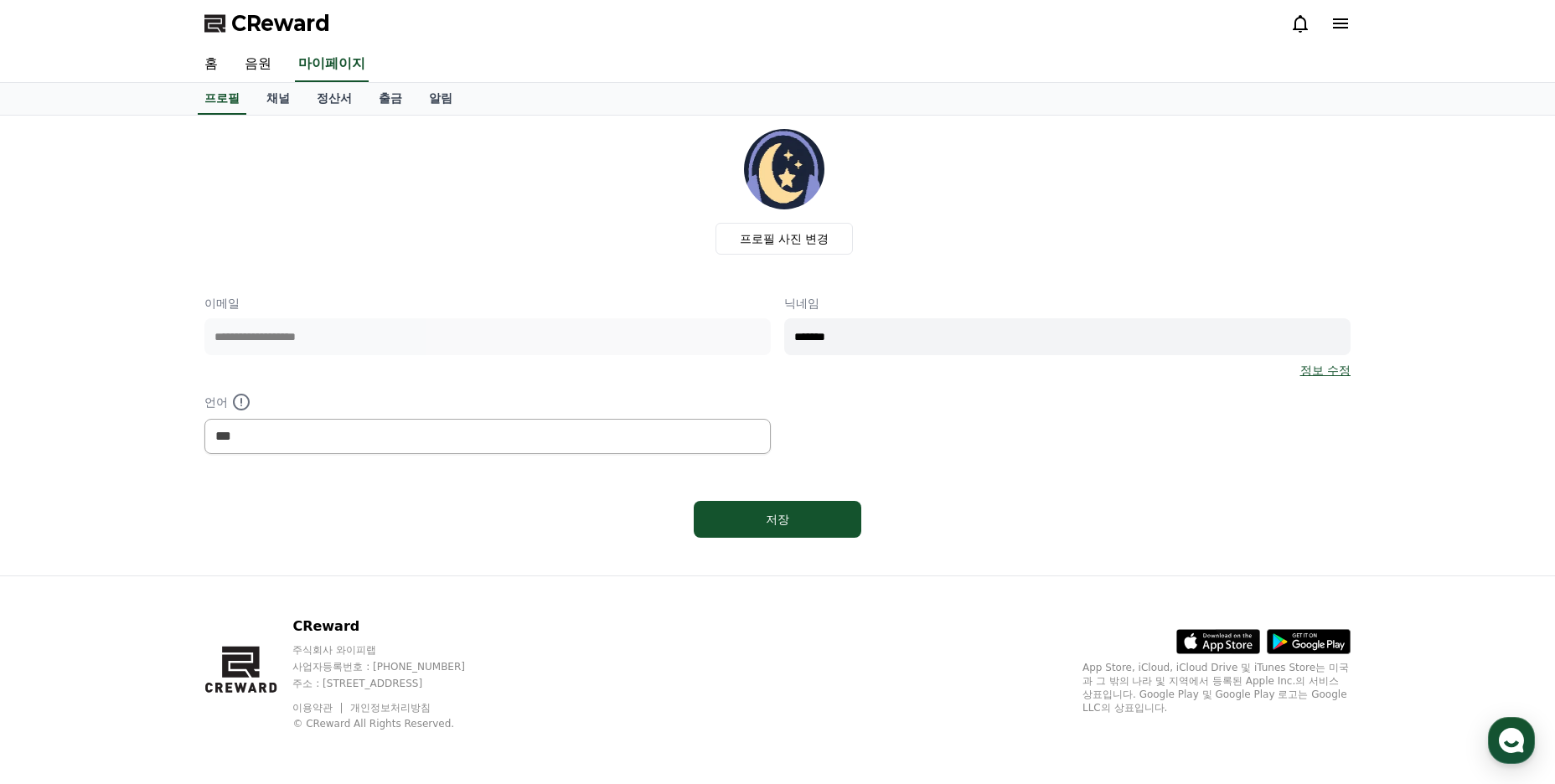
click at [1355, 24] on div "CReward" at bounding box center [777, 24] width 1173 height 47
click at [1344, 27] on icon at bounding box center [1341, 23] width 15 height 10
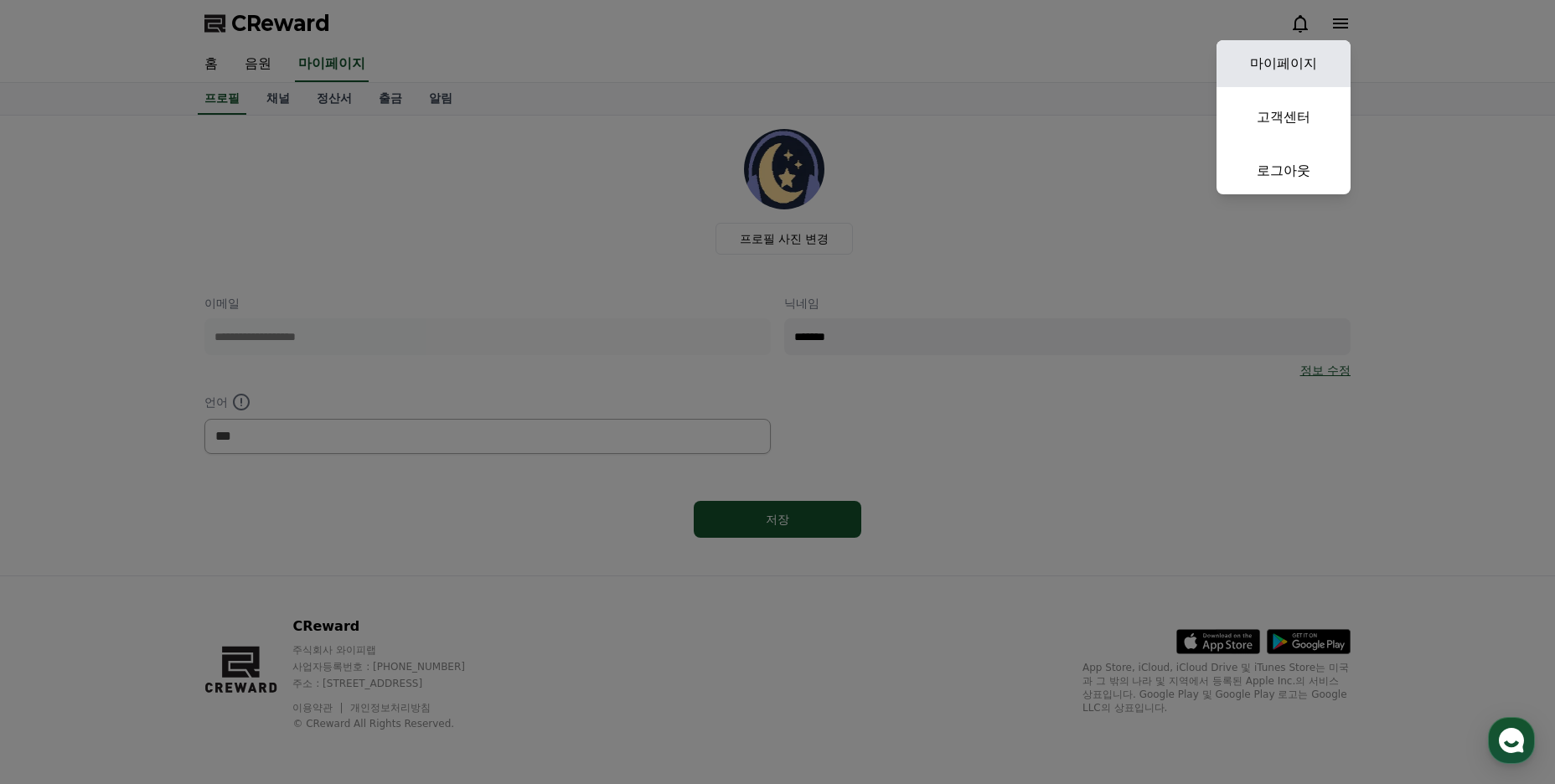
click at [1312, 61] on link "마이페이지" at bounding box center [1283, 64] width 134 height 47
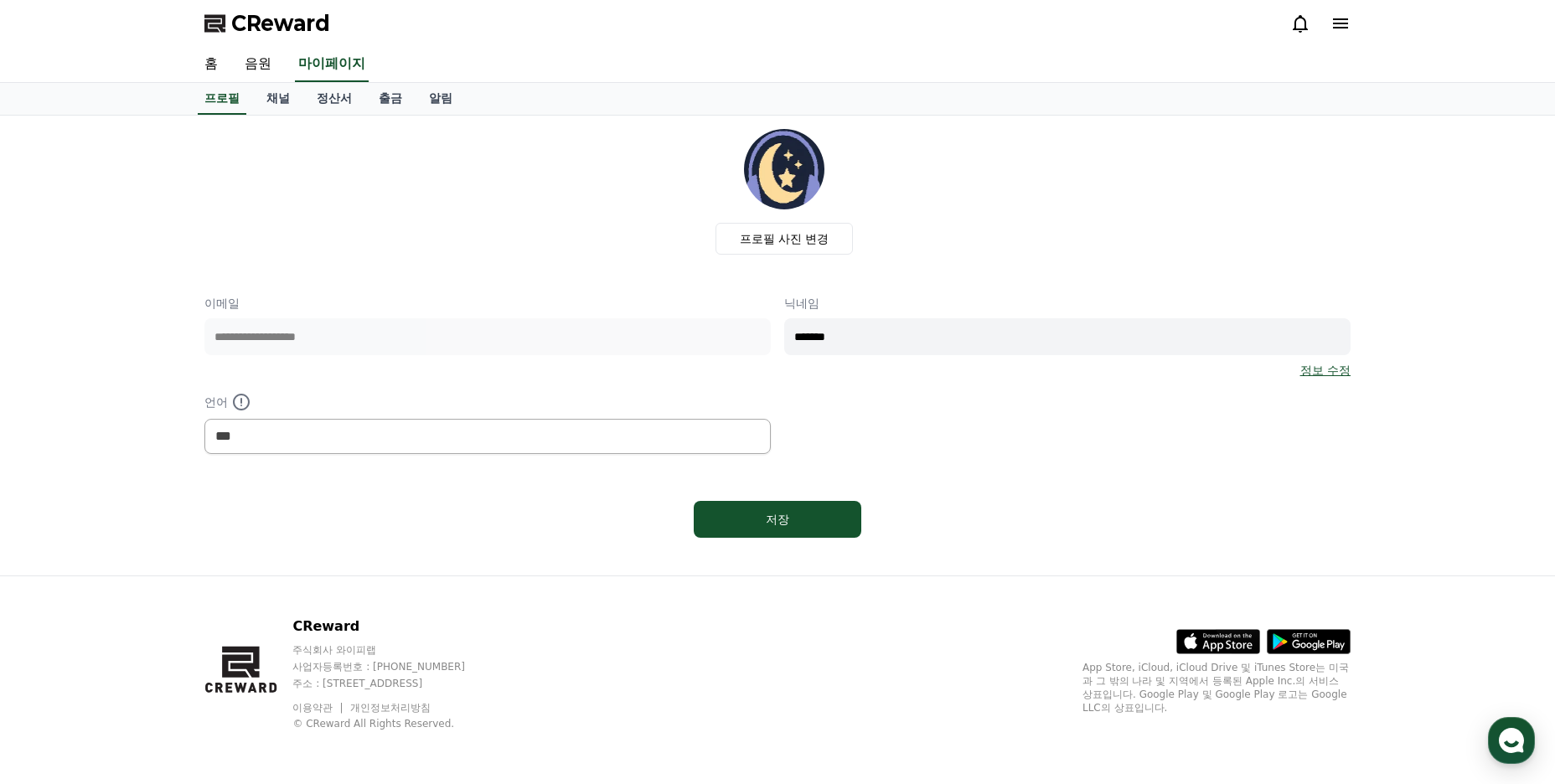
click at [1339, 29] on icon at bounding box center [1341, 23] width 15 height 10
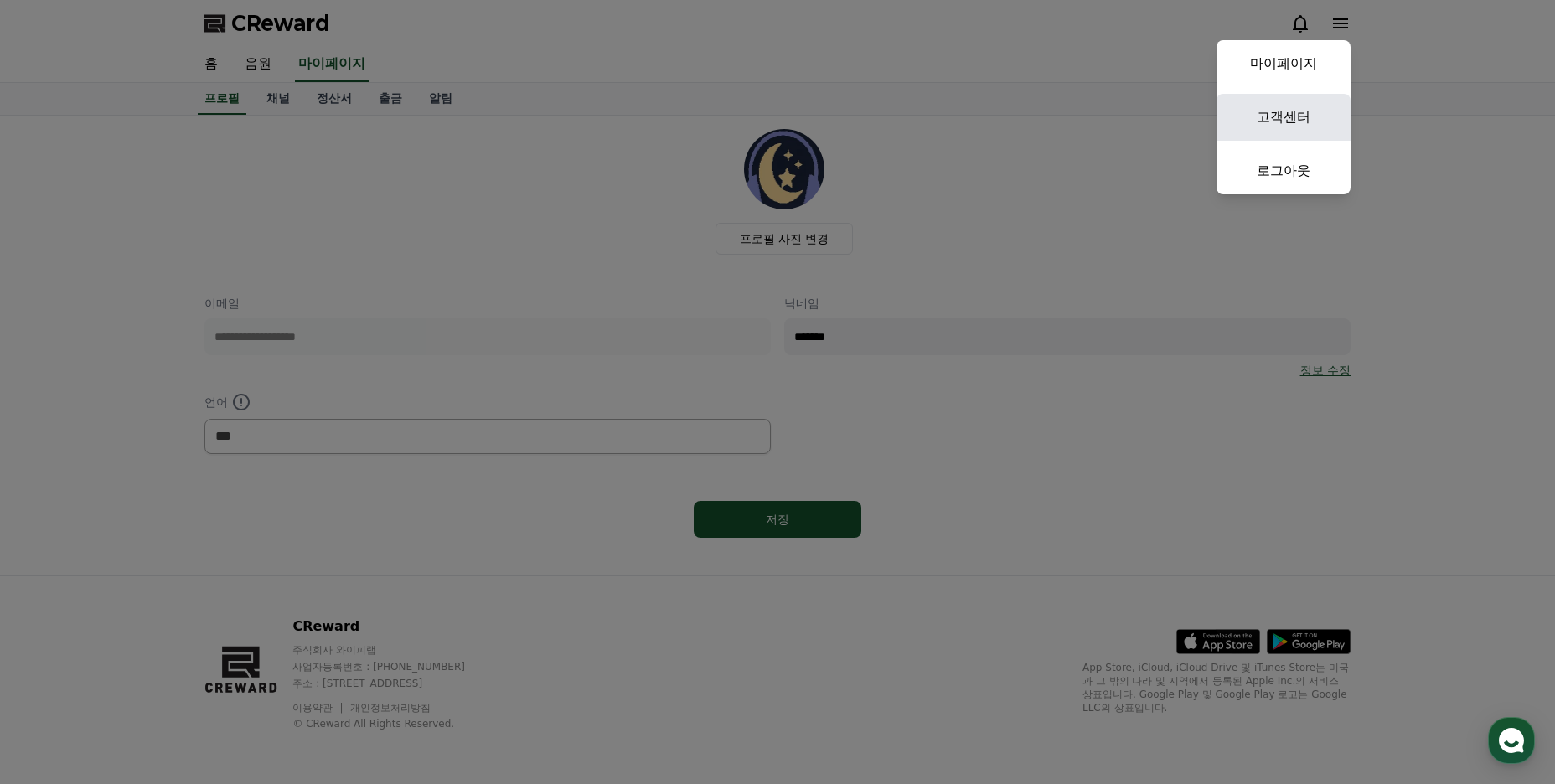
click at [1312, 108] on link "고객센터" at bounding box center [1283, 117] width 134 height 47
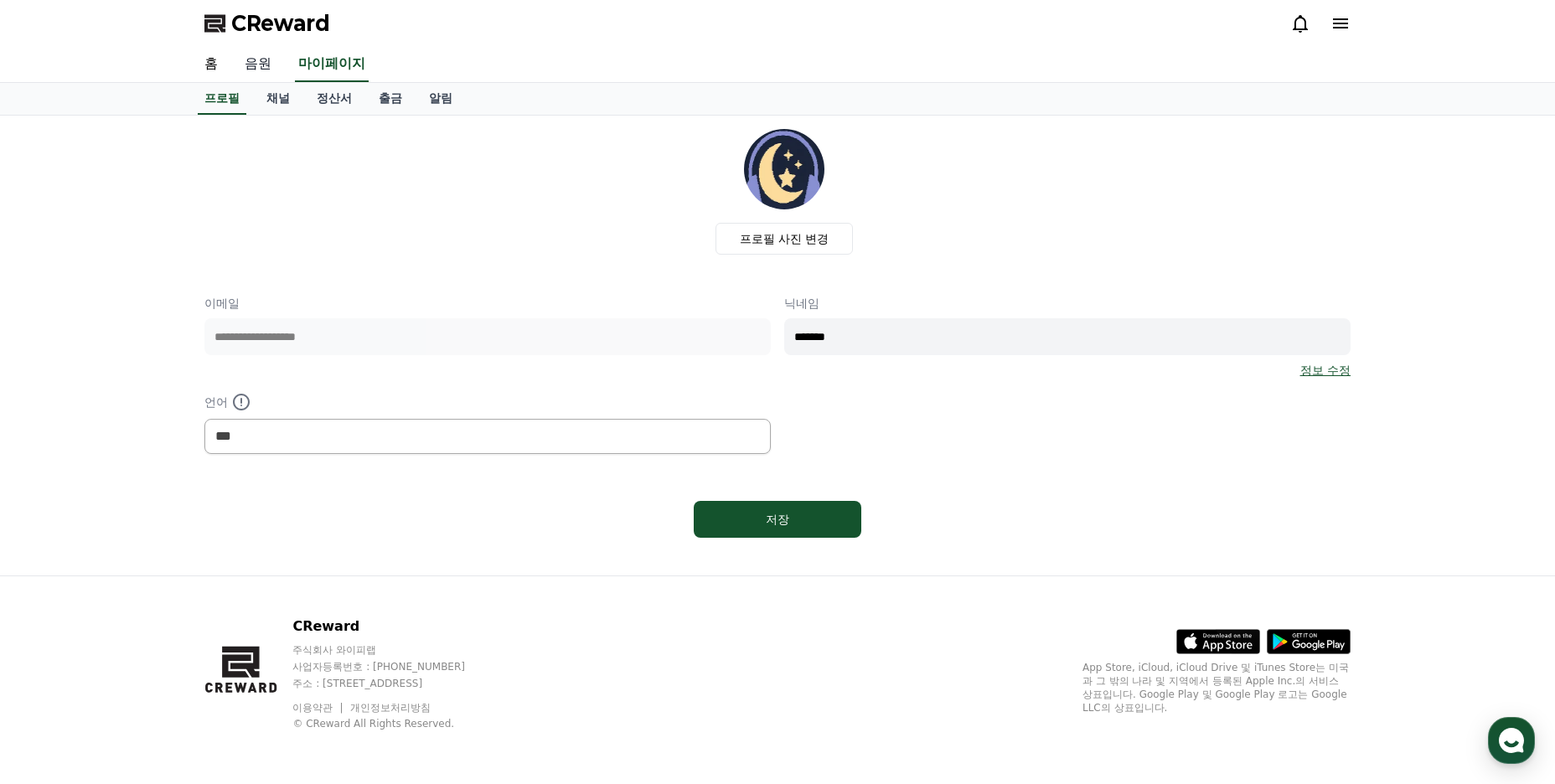
click at [260, 62] on link "음원" at bounding box center [257, 65] width 53 height 35
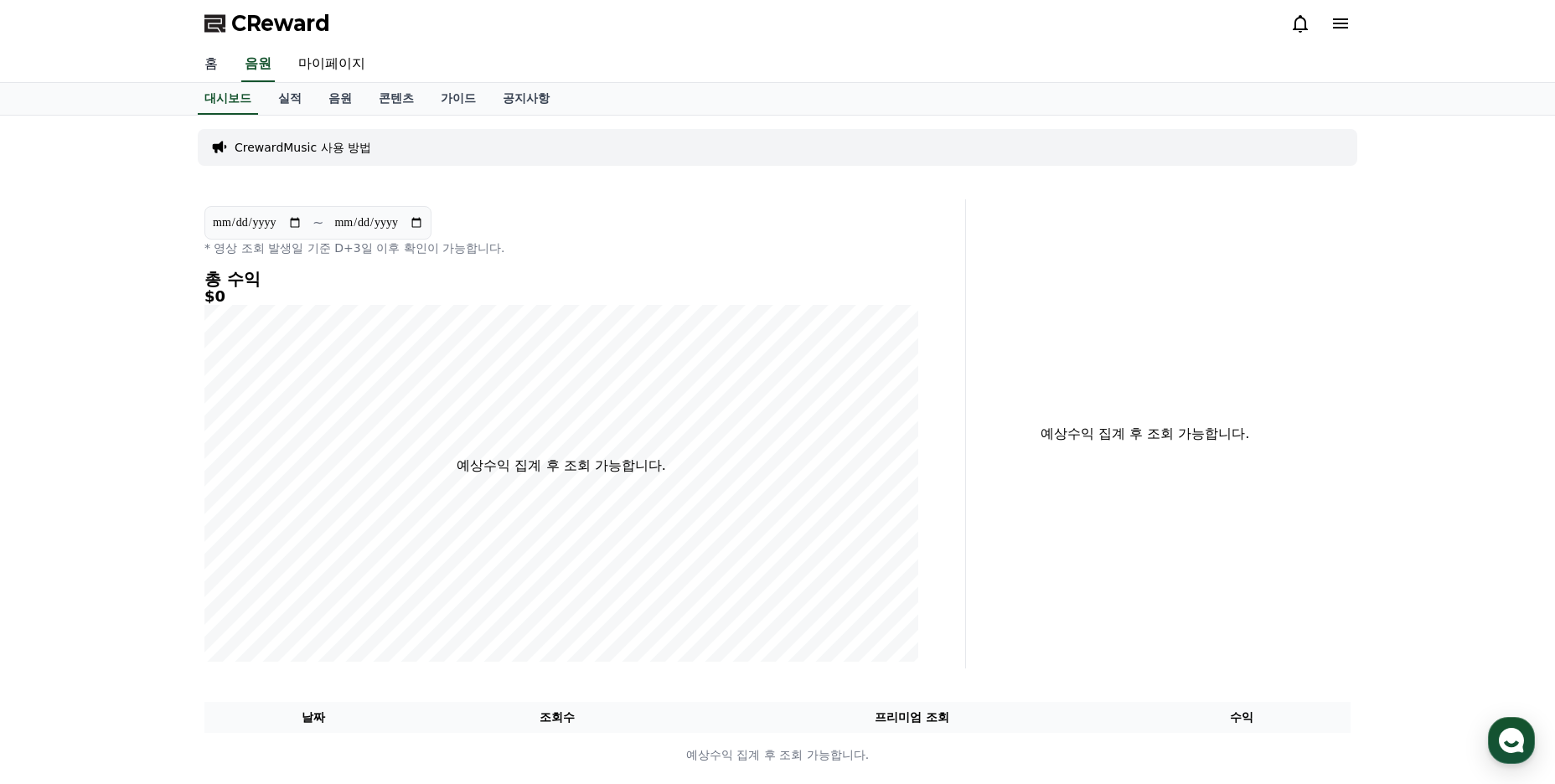
click at [208, 69] on link "홈" at bounding box center [211, 65] width 40 height 35
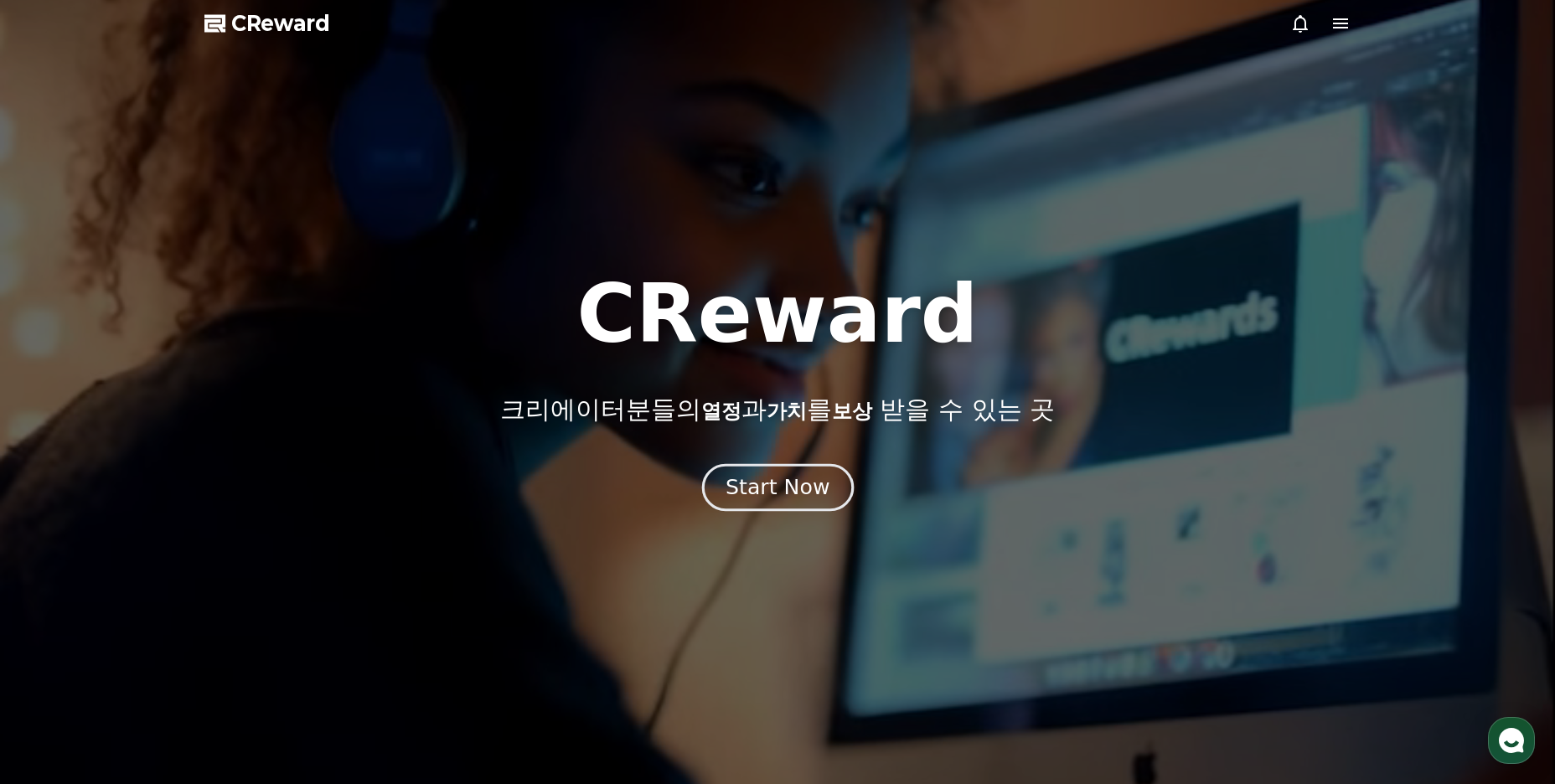
click at [774, 492] on div "Start Now" at bounding box center [777, 487] width 104 height 29
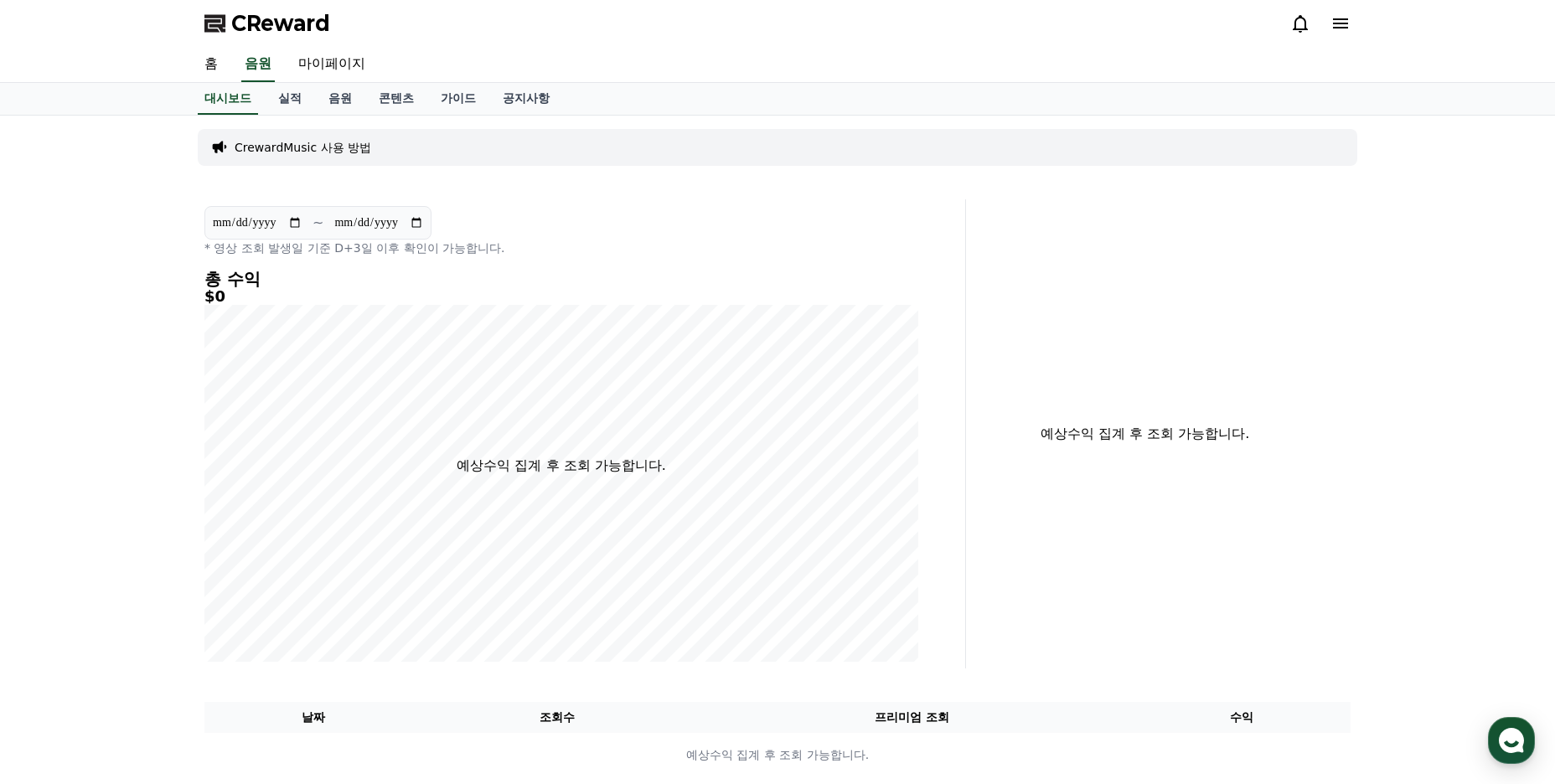
click at [1350, 15] on icon at bounding box center [1341, 23] width 20 height 20
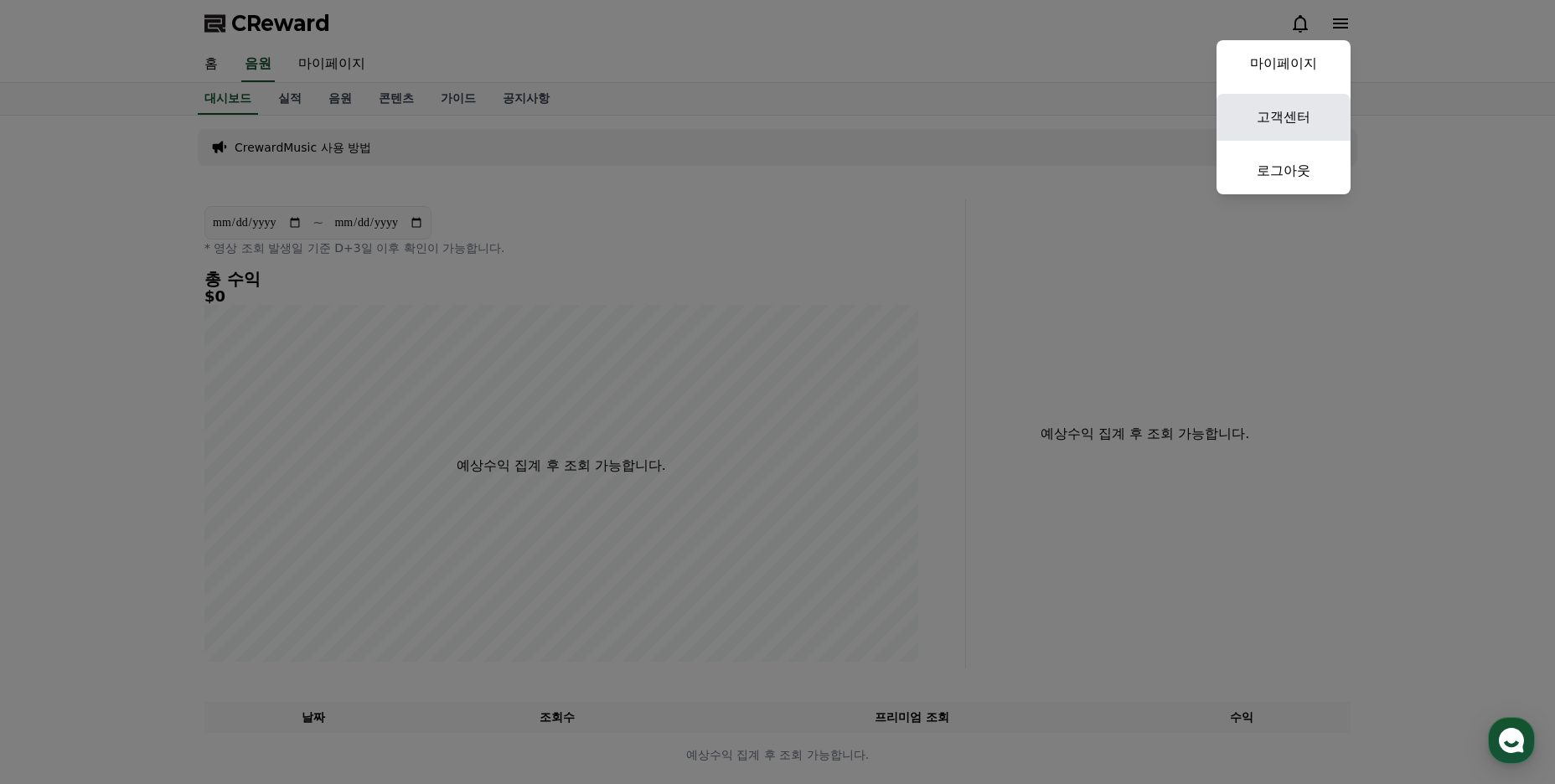
click at [1299, 120] on link "고객센터" at bounding box center [1283, 117] width 134 height 47
